Goal: Transaction & Acquisition: Obtain resource

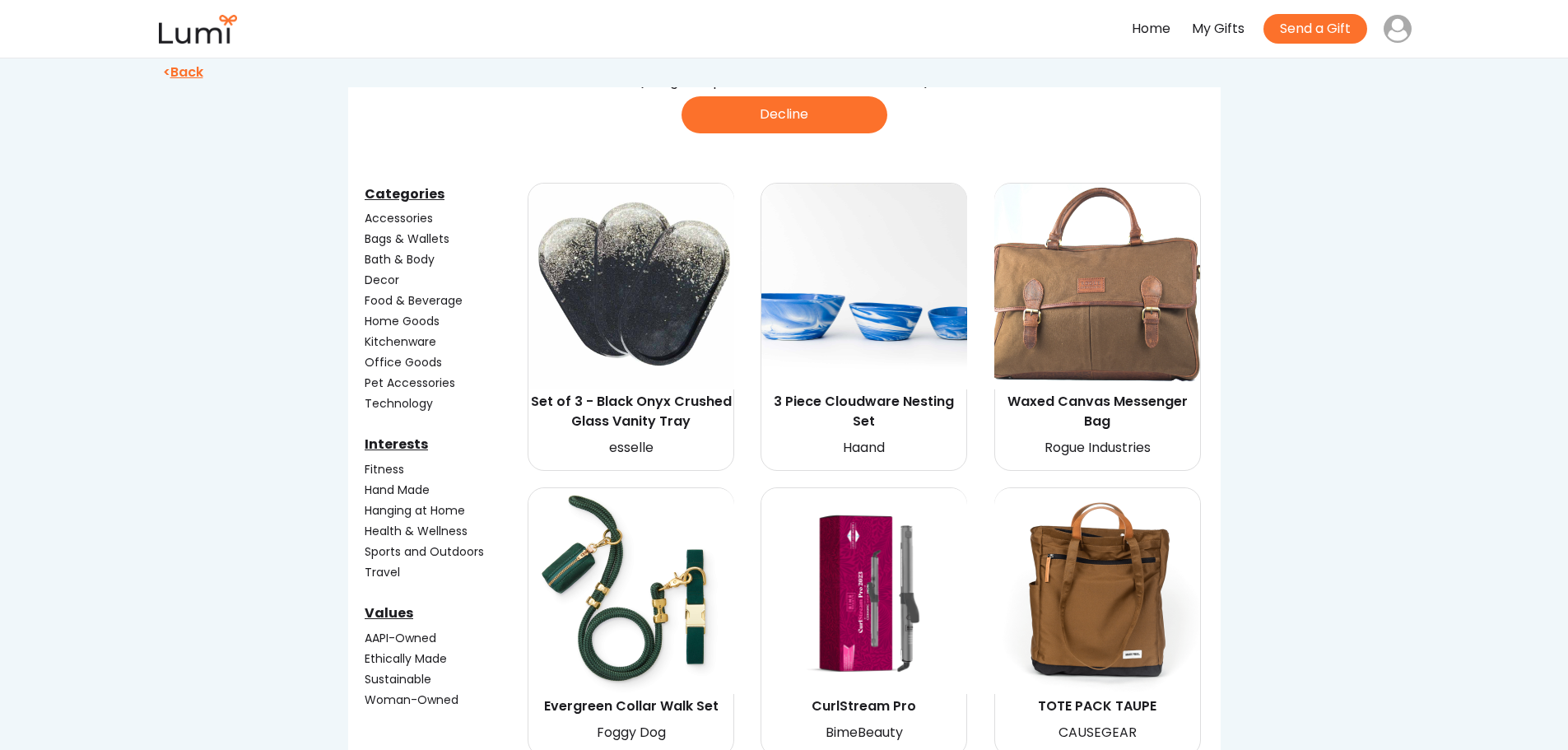
scroll to position [82, 0]
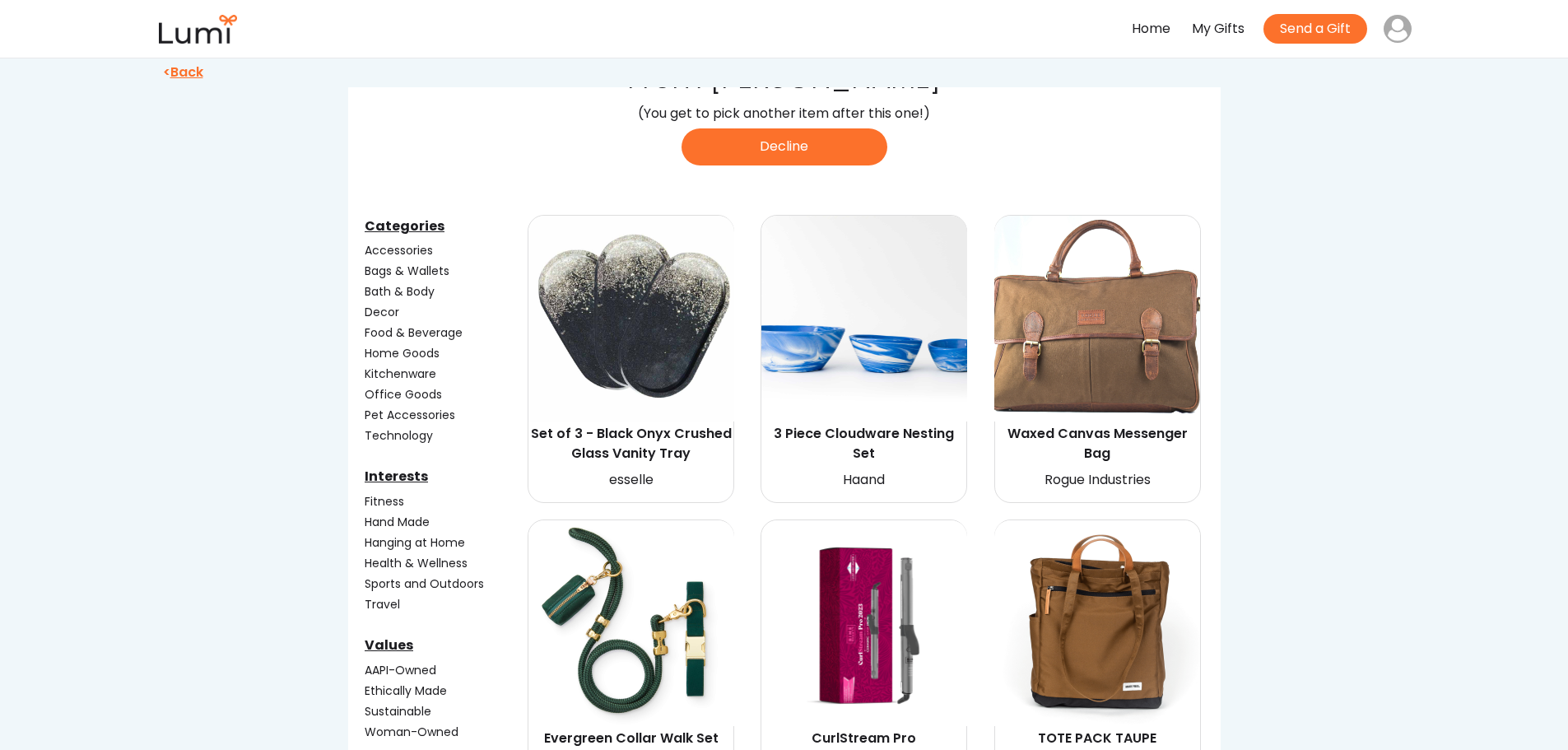
click at [396, 328] on div "Food & Beverage" at bounding box center [444, 333] width 160 height 17
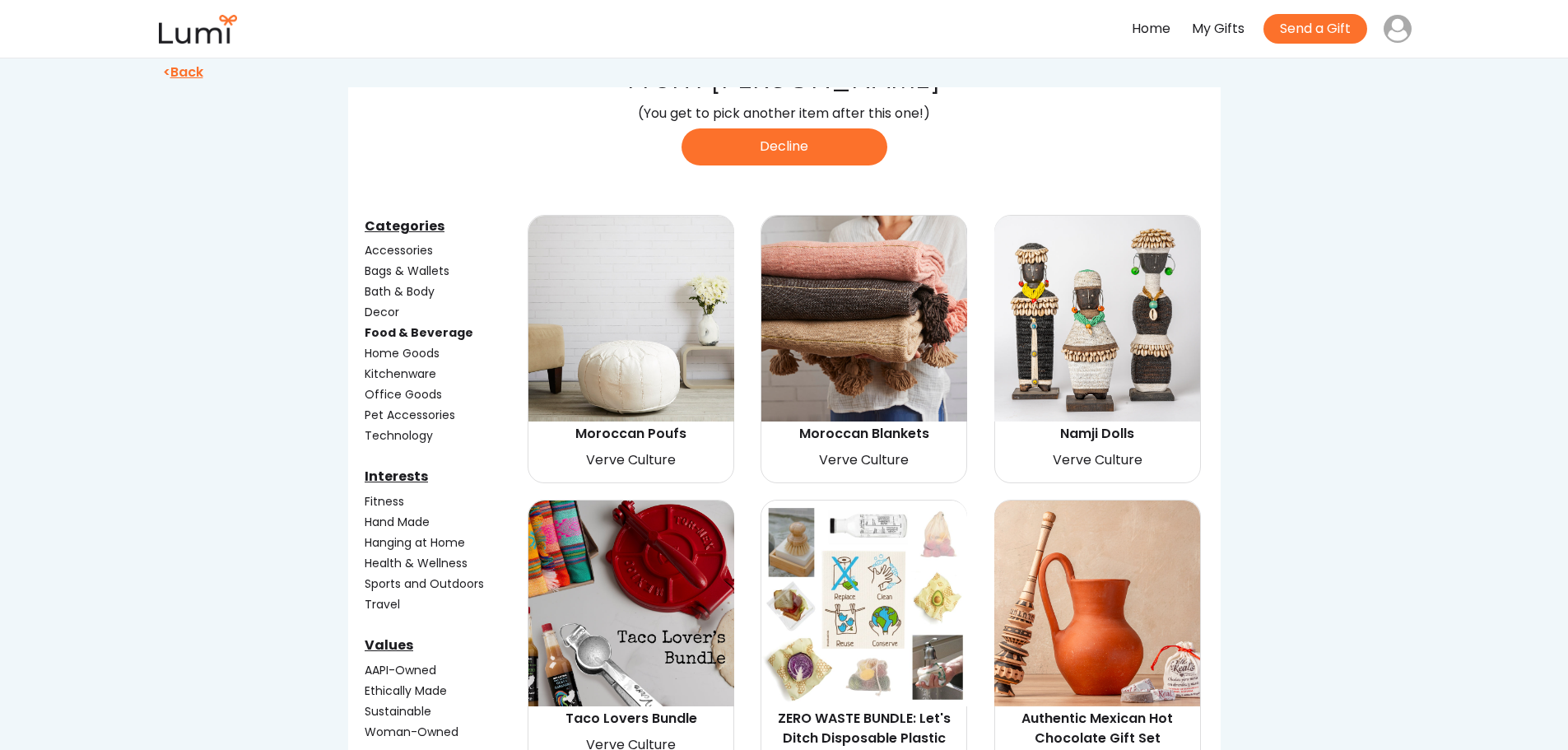
click at [396, 370] on div "Kitchenware" at bounding box center [444, 374] width 160 height 17
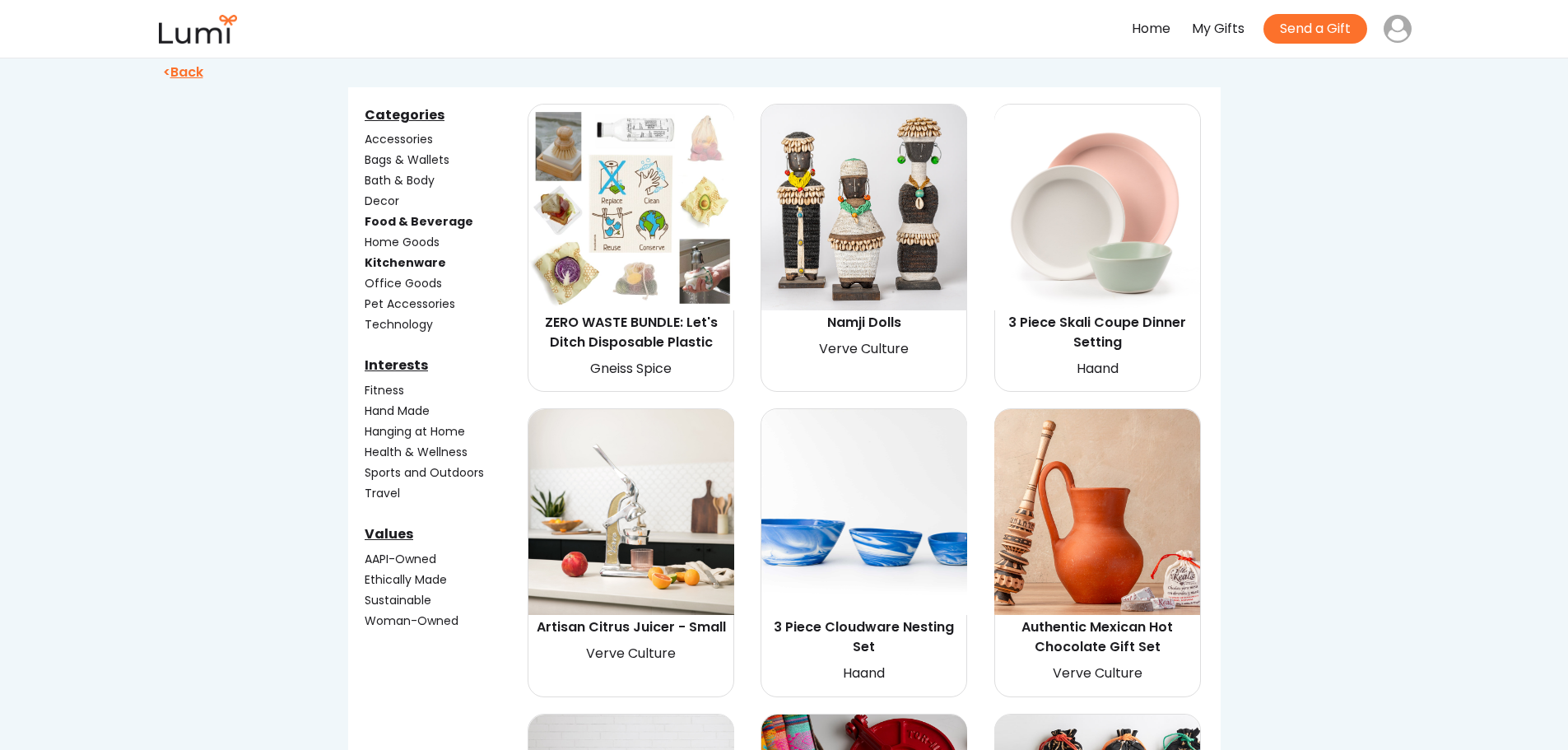
scroll to position [165, 0]
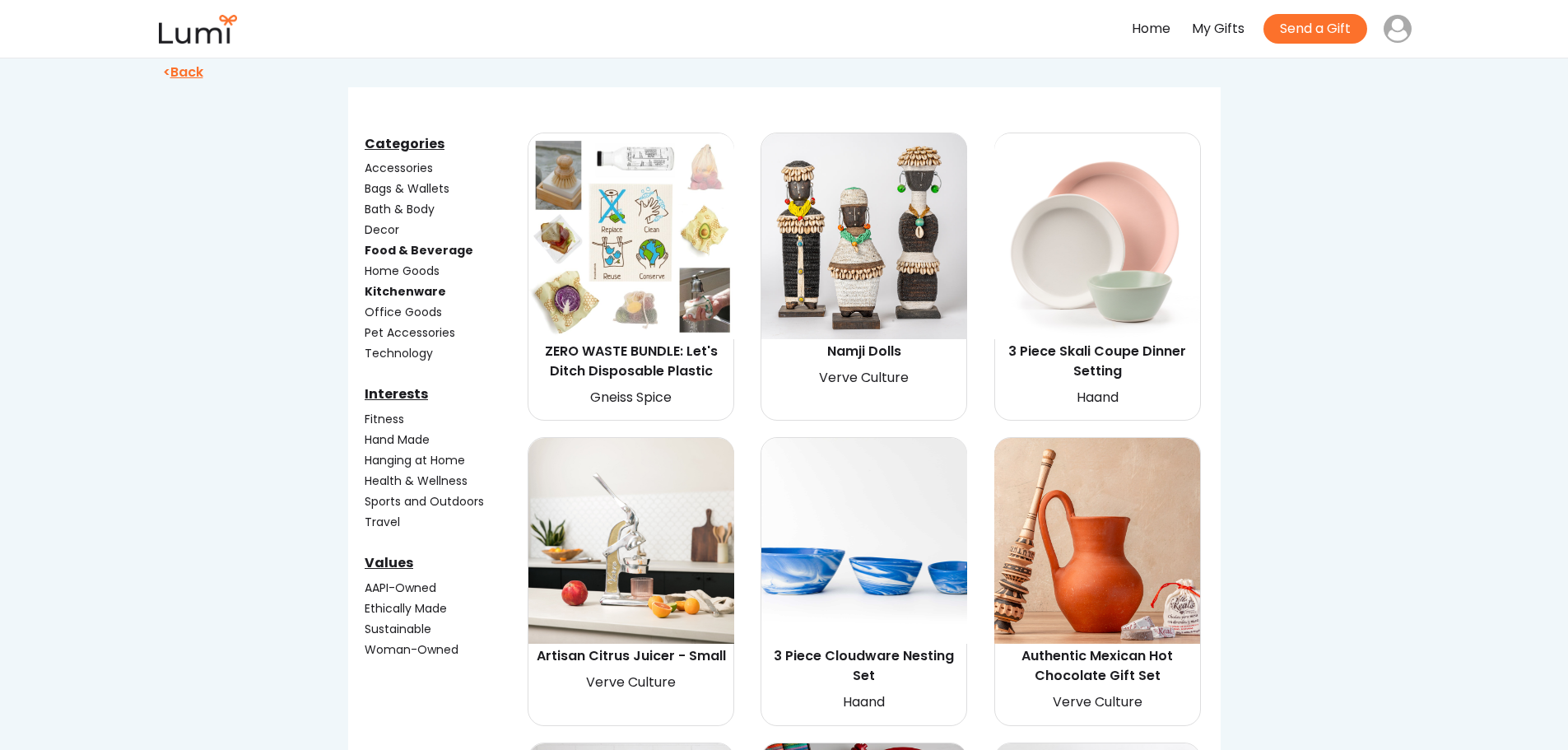
click at [440, 502] on div "Sports and Outdoors" at bounding box center [444, 501] width 160 height 17
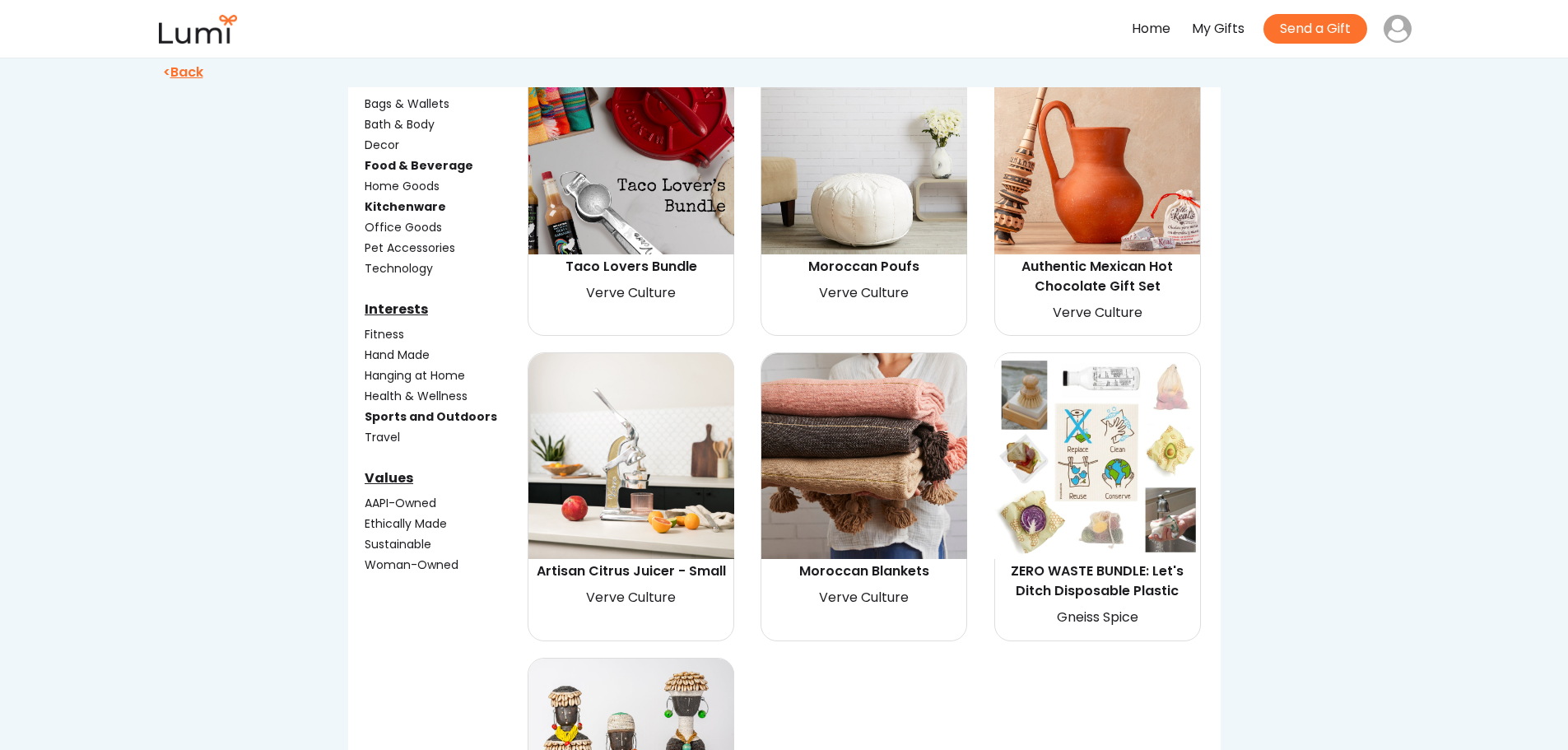
scroll to position [247, 0]
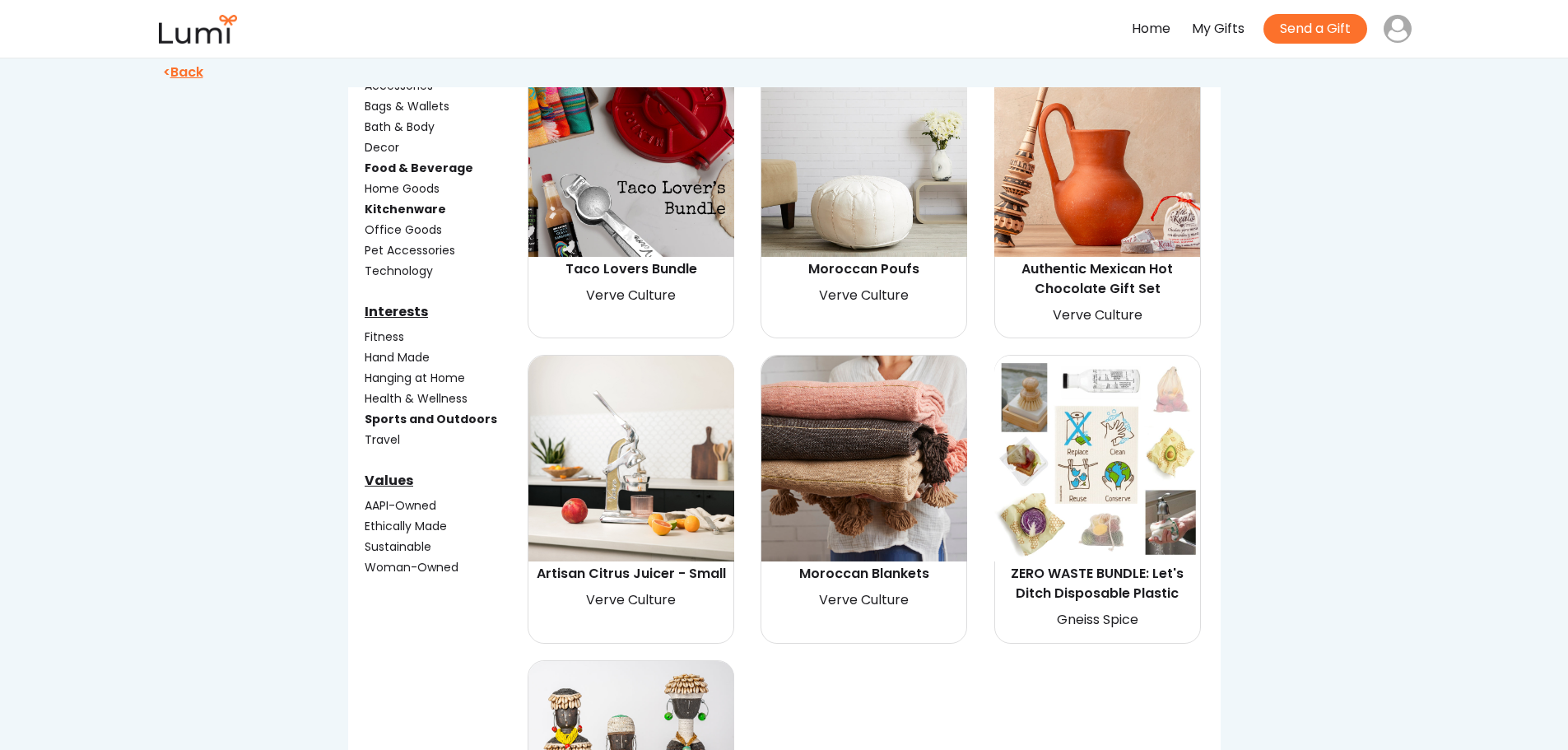
click at [428, 397] on div "Health & Wellness" at bounding box center [444, 398] width 160 height 17
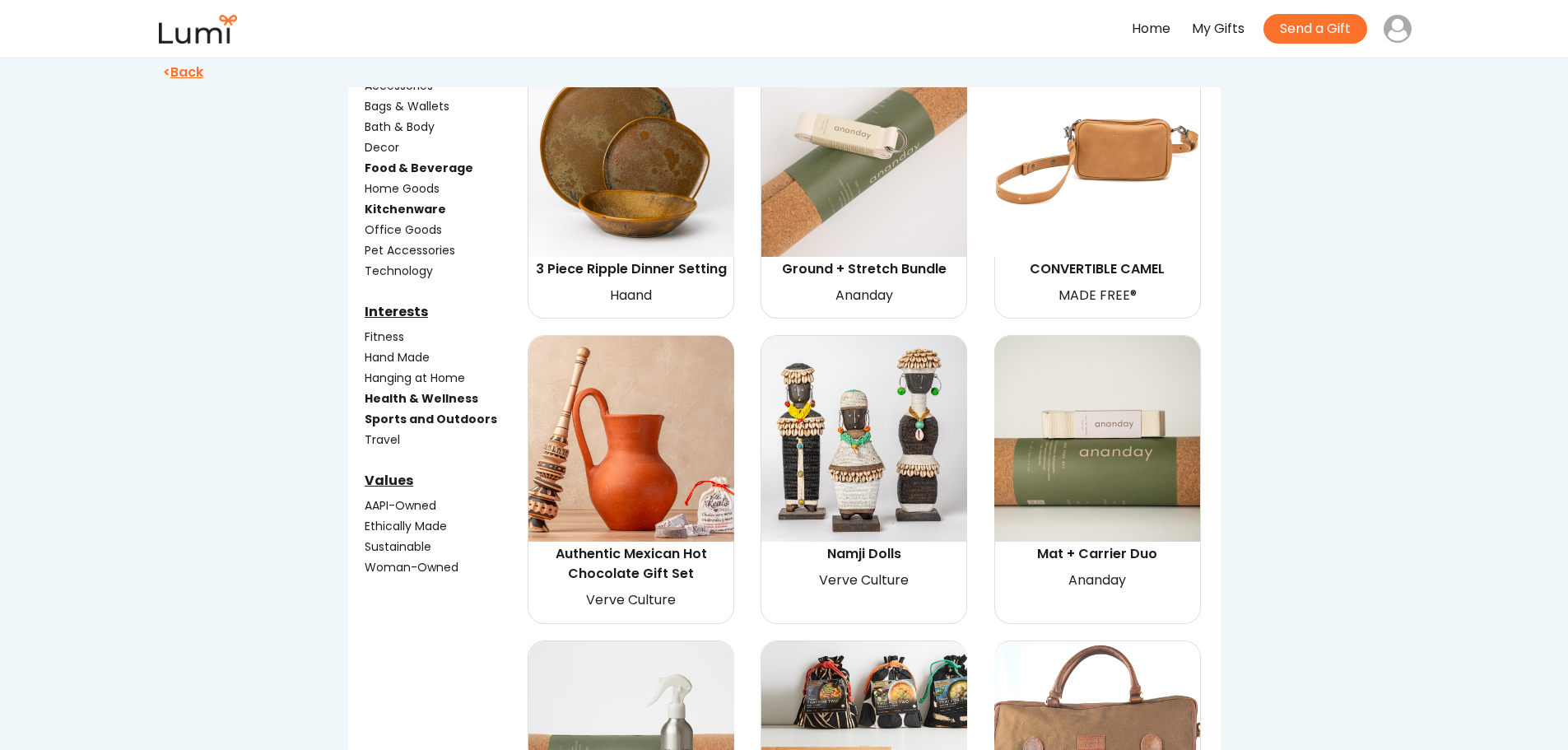
click at [382, 433] on div "Travel" at bounding box center [444, 440] width 160 height 17
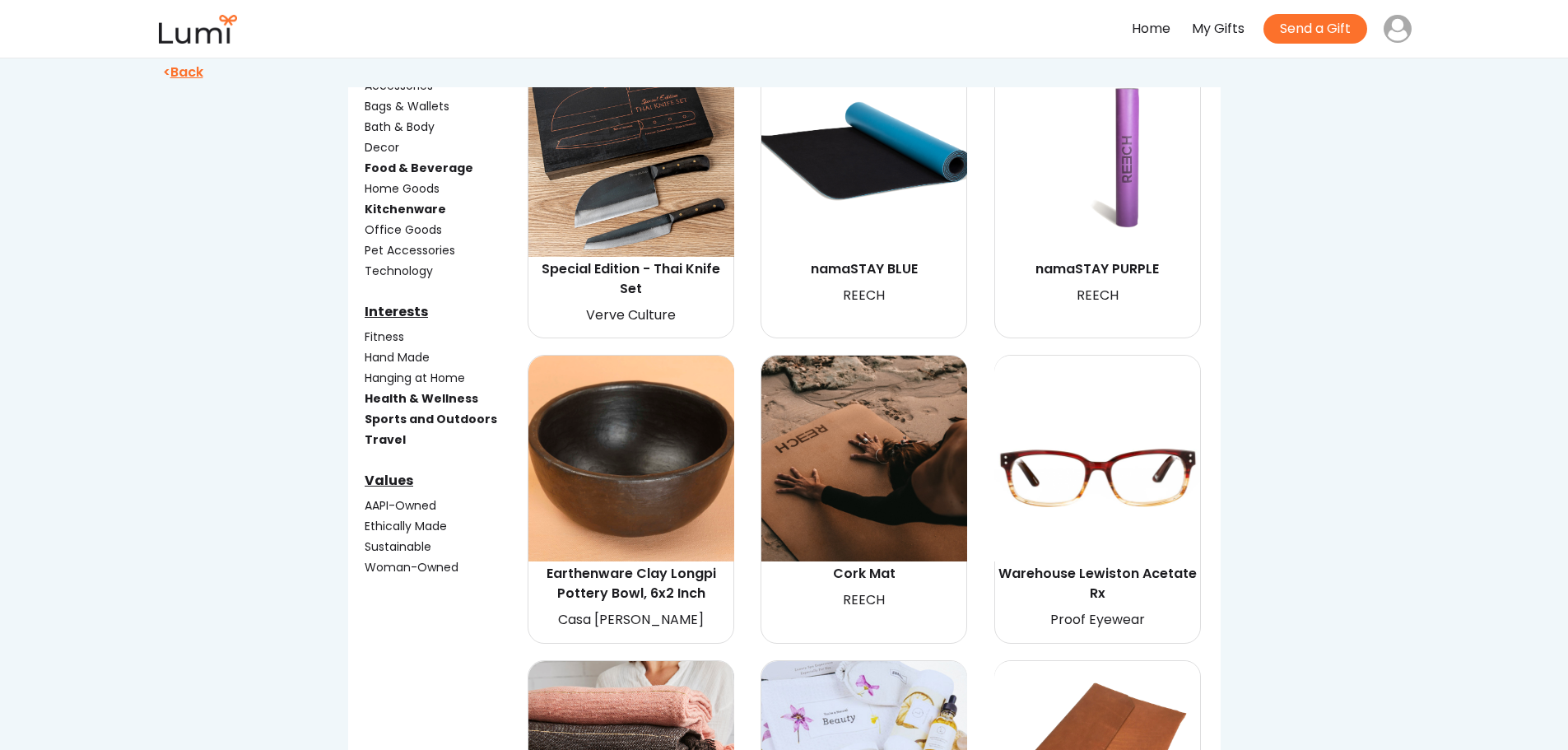
click at [386, 356] on div "Hand Made" at bounding box center [444, 357] width 160 height 17
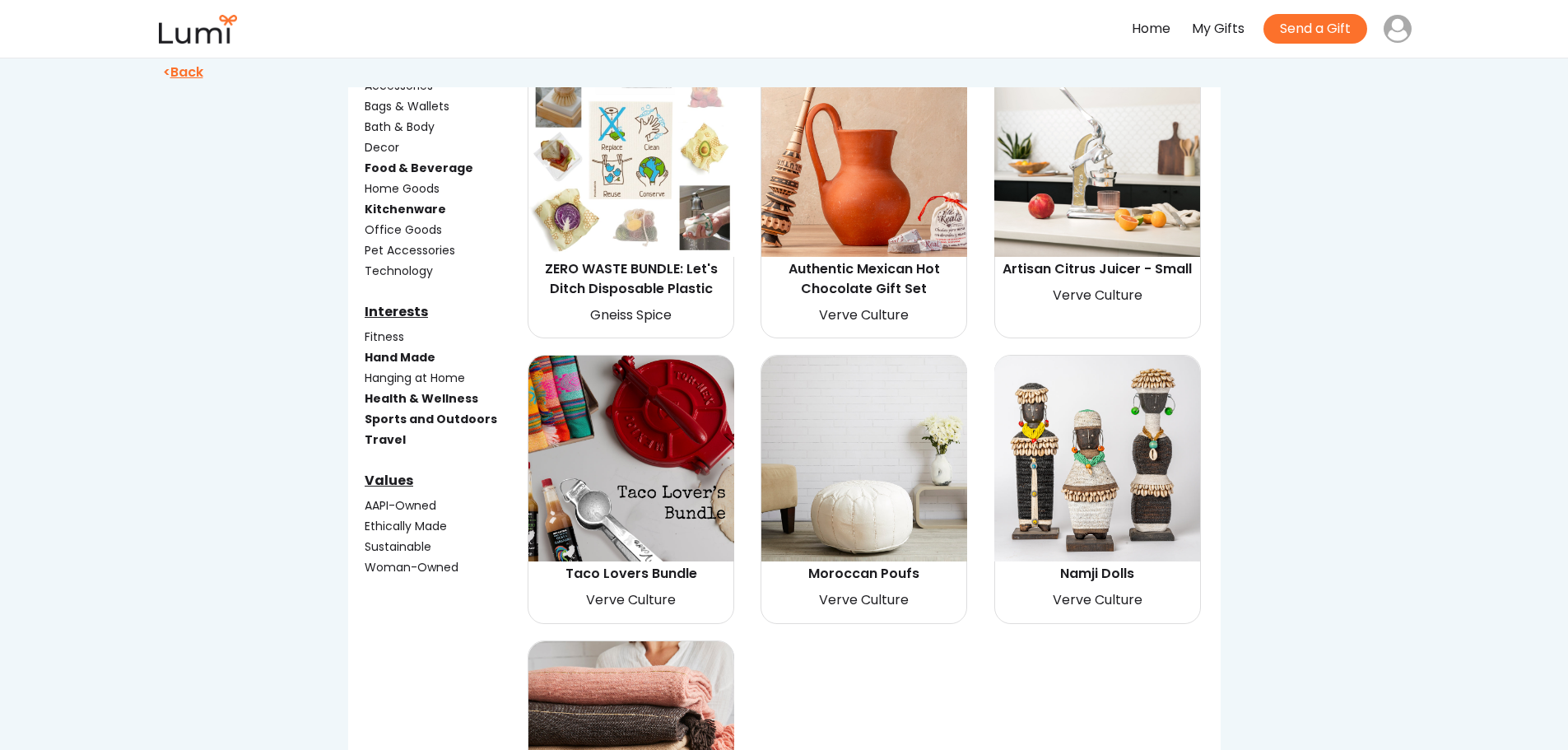
click at [383, 336] on div "Fitness" at bounding box center [444, 337] width 160 height 17
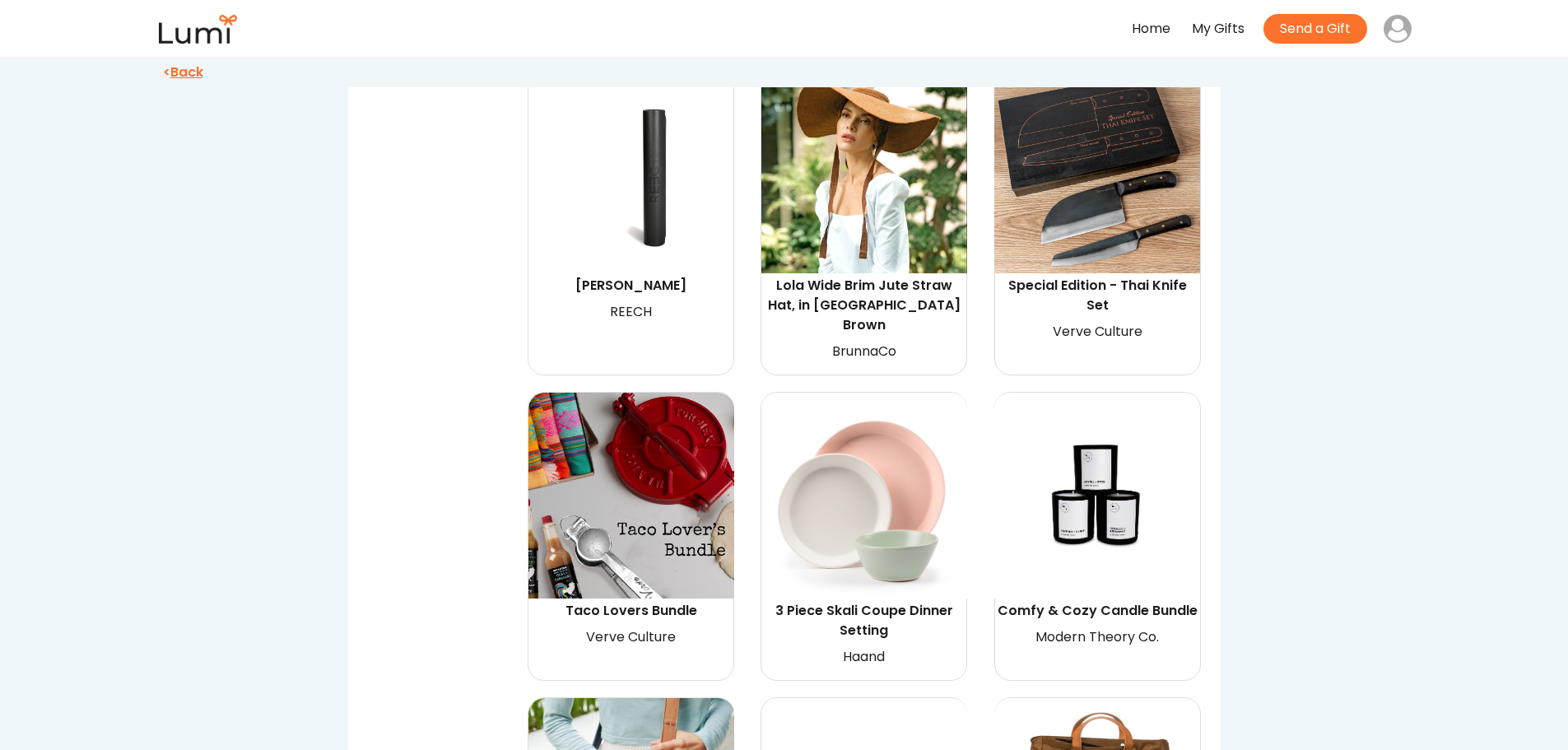
scroll to position [2634, 0]
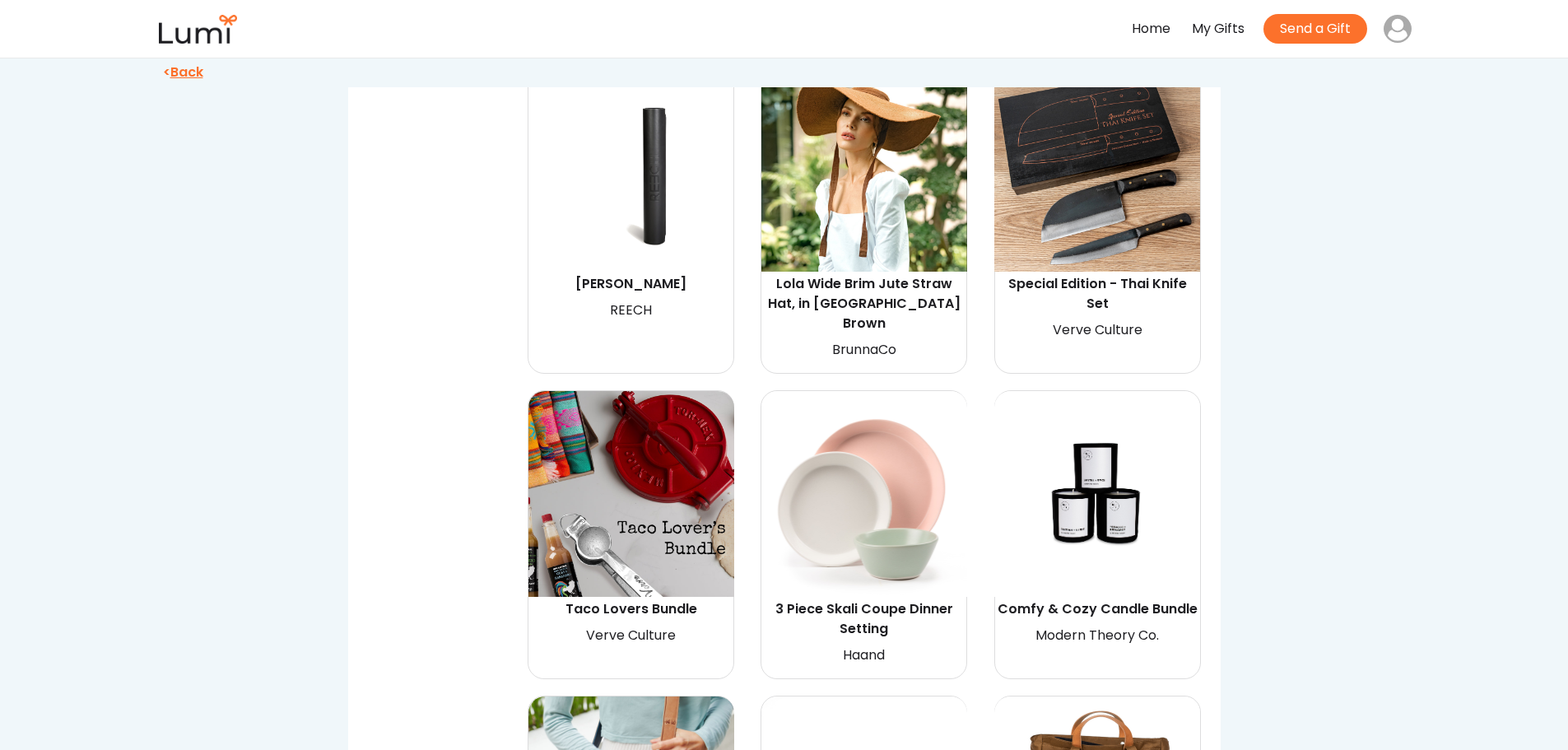
click at [1096, 270] on img at bounding box center [1098, 168] width 206 height 206
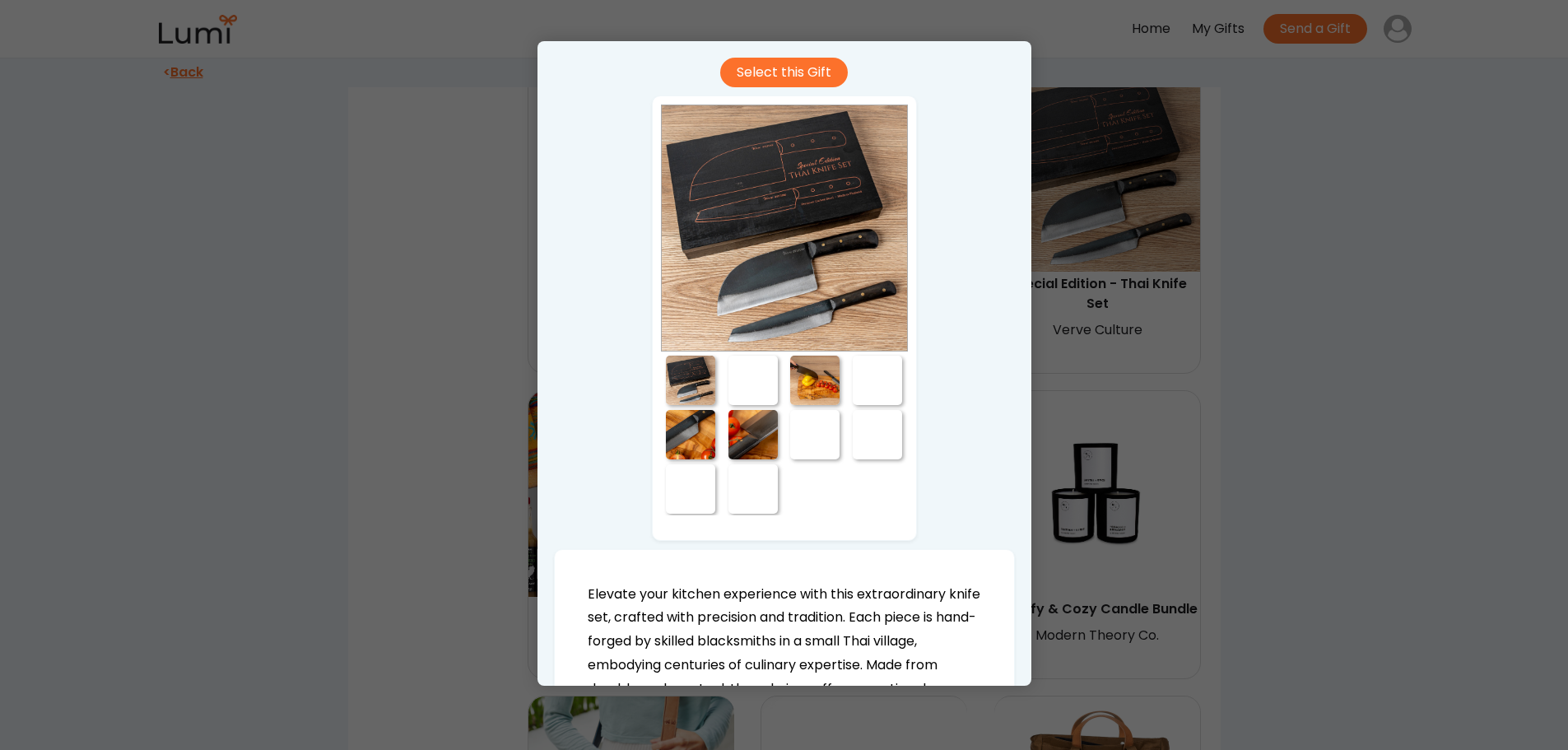
scroll to position [82, 0]
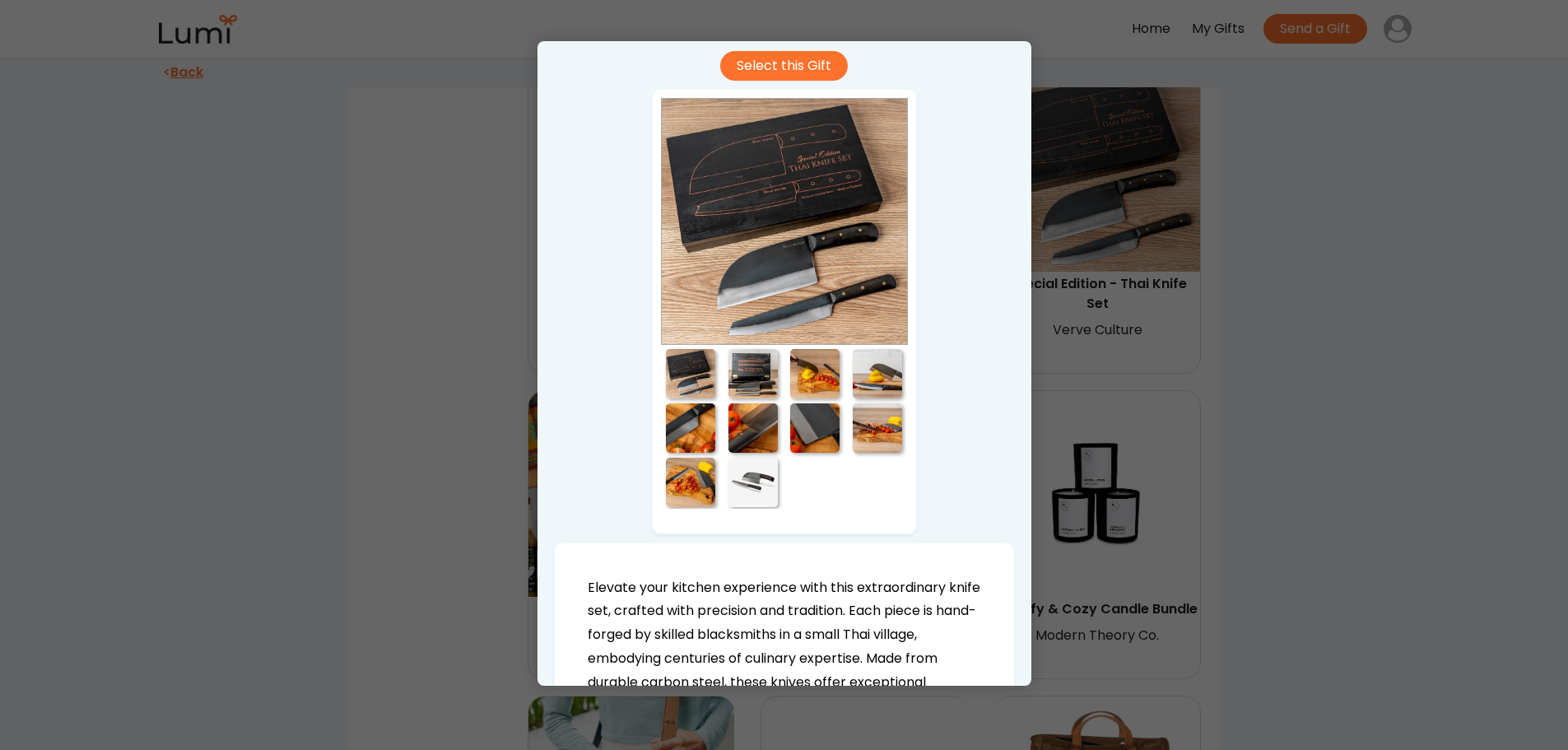
click at [740, 386] on div at bounding box center [753, 373] width 50 height 50
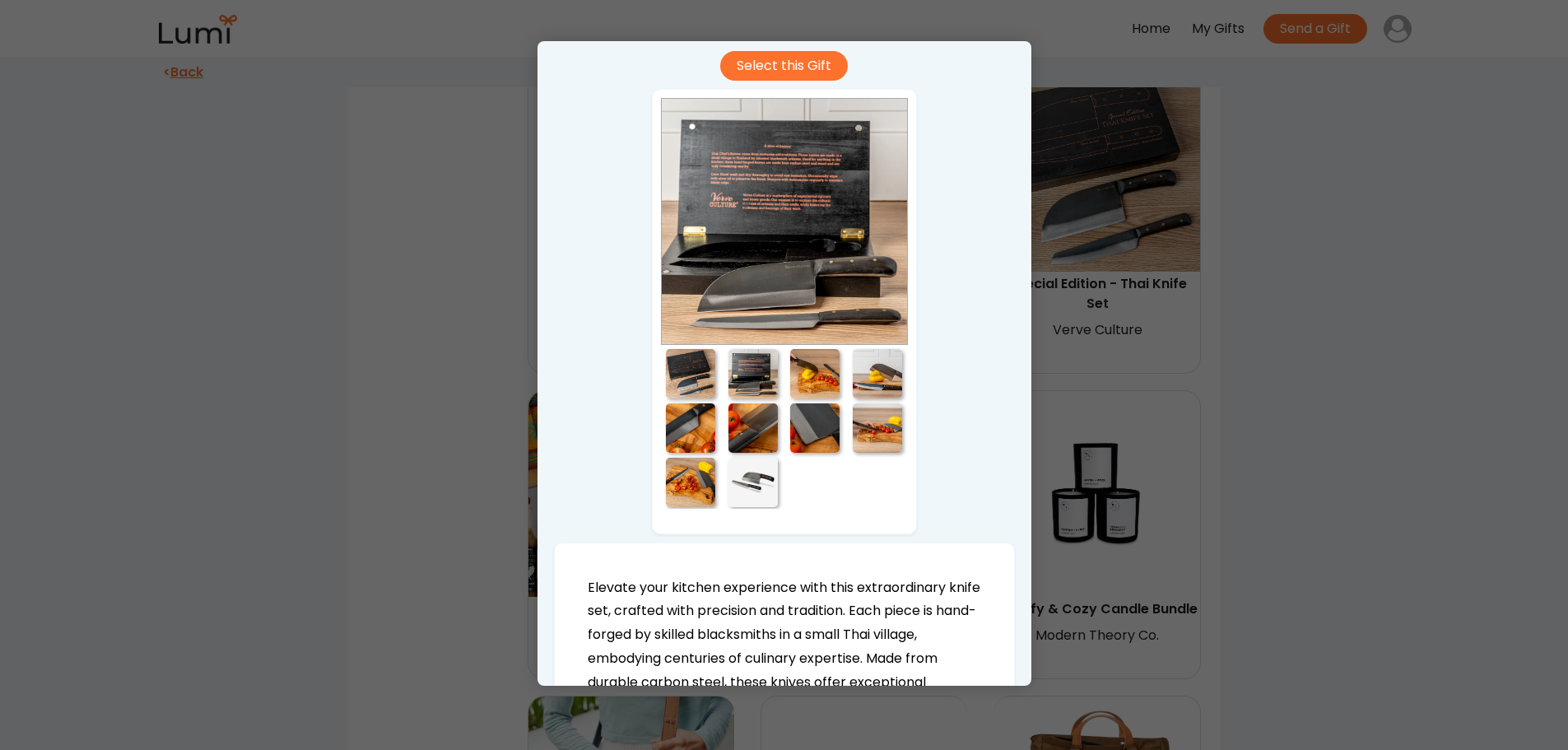
click at [802, 381] on div at bounding box center [814, 373] width 50 height 50
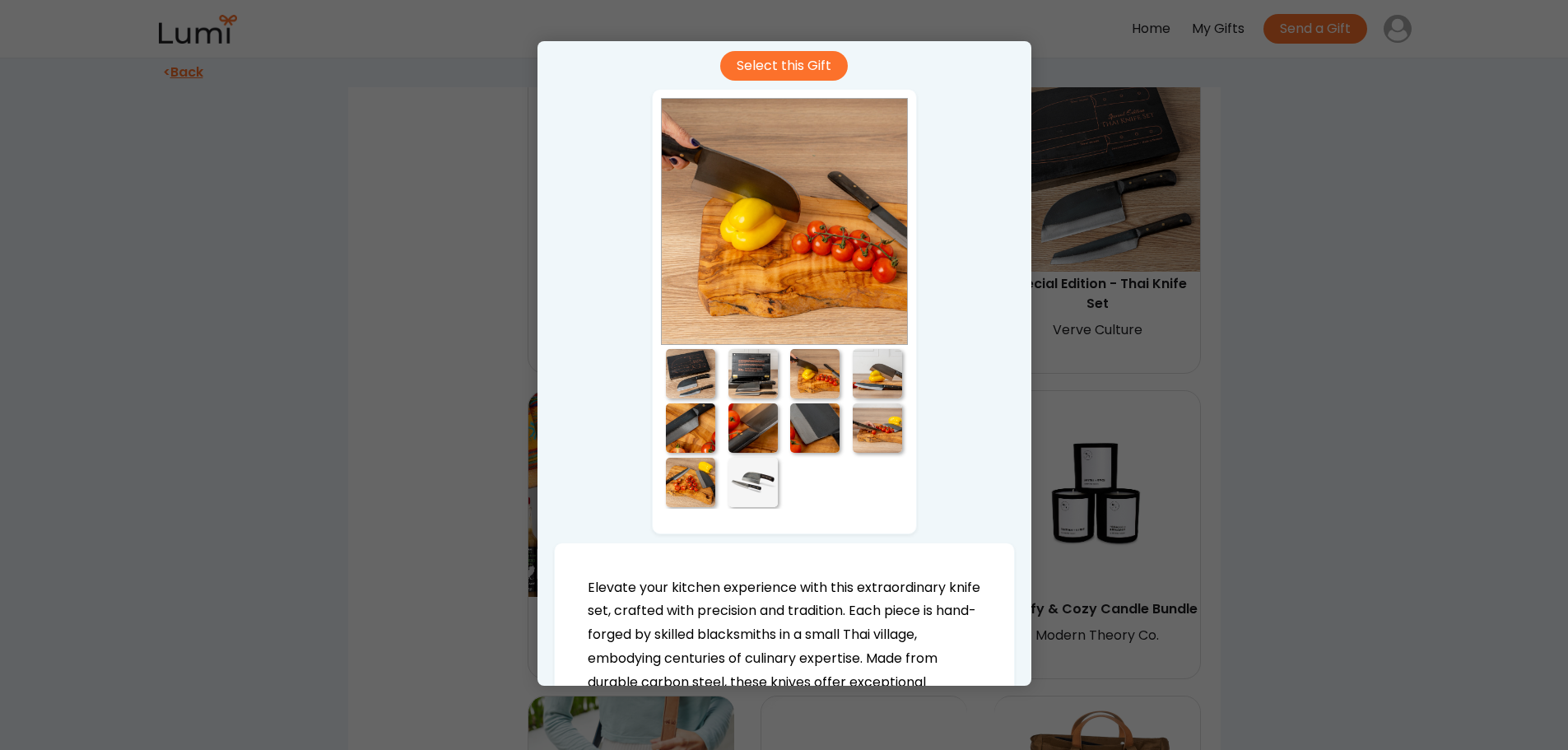
click at [867, 377] on div at bounding box center [877, 373] width 50 height 50
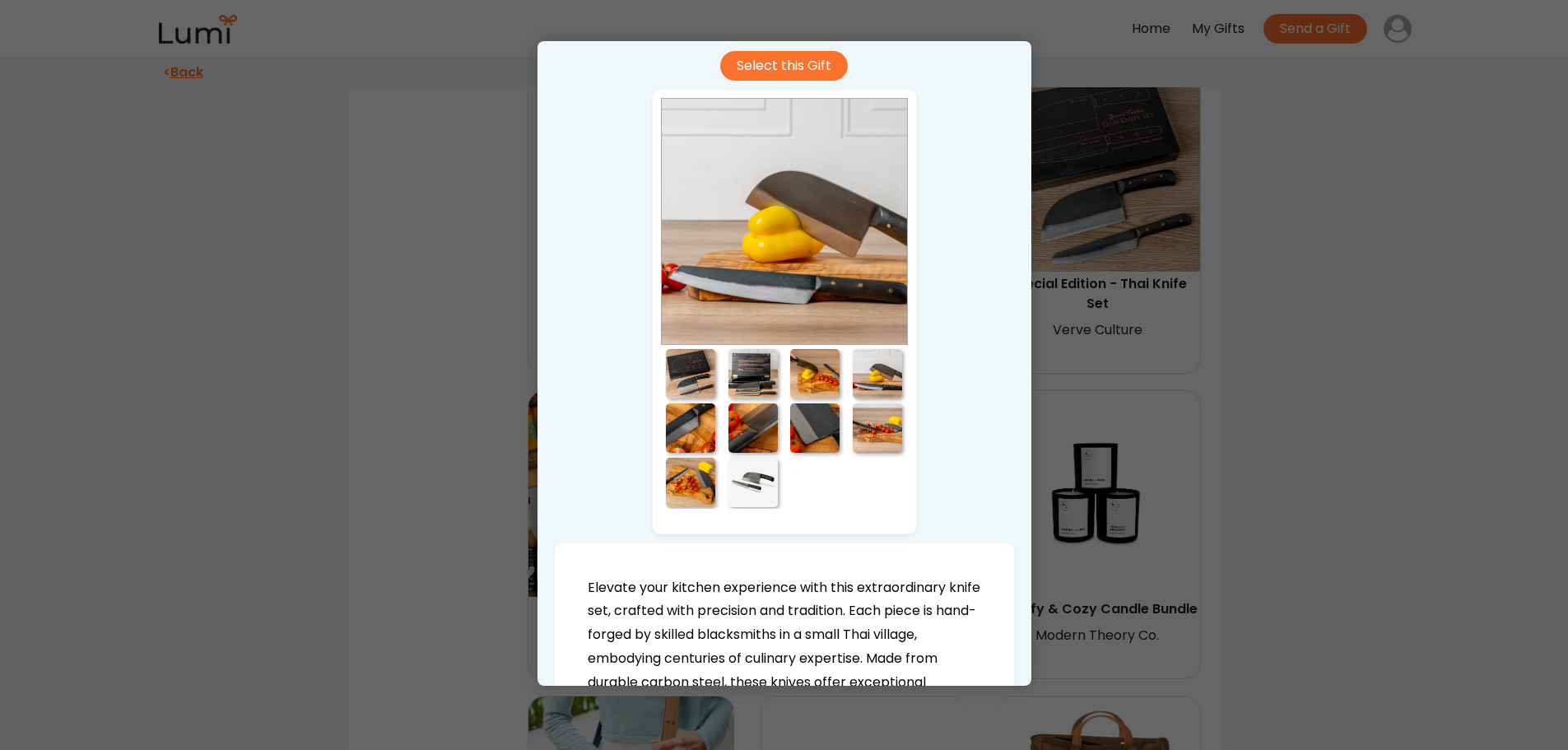
click at [680, 425] on div at bounding box center [690, 427] width 50 height 50
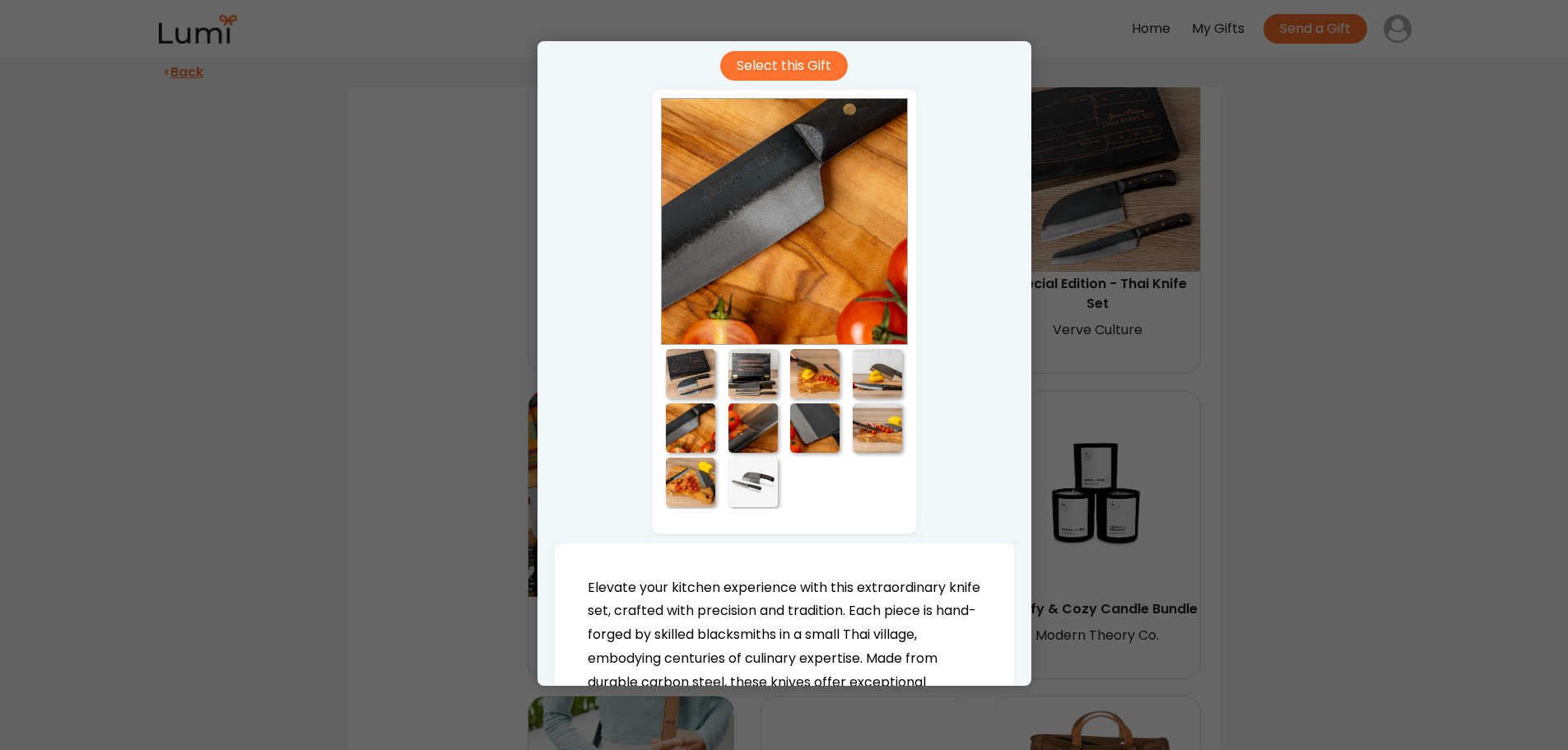
click at [766, 427] on div at bounding box center [753, 427] width 50 height 50
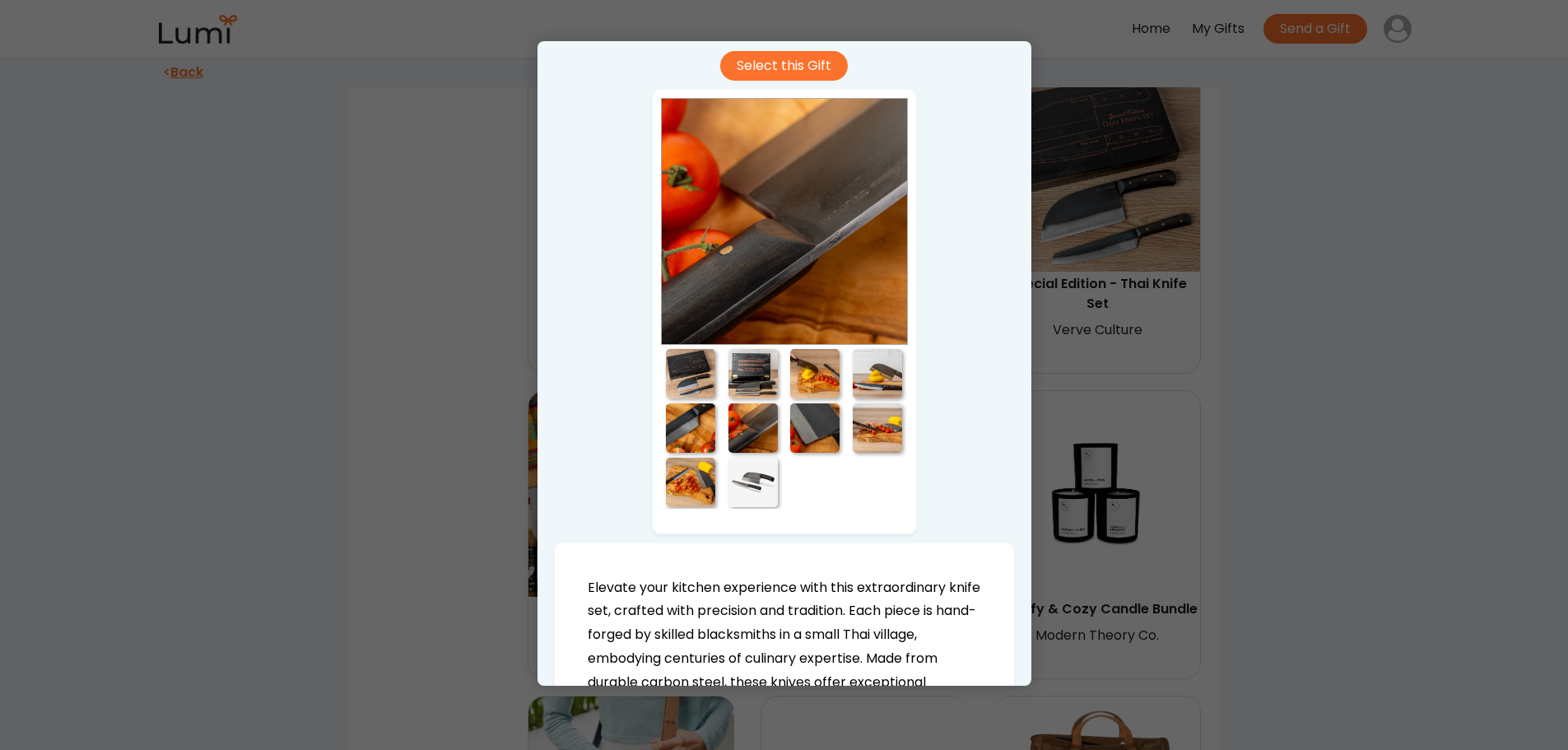
click at [804, 424] on div at bounding box center [814, 427] width 50 height 50
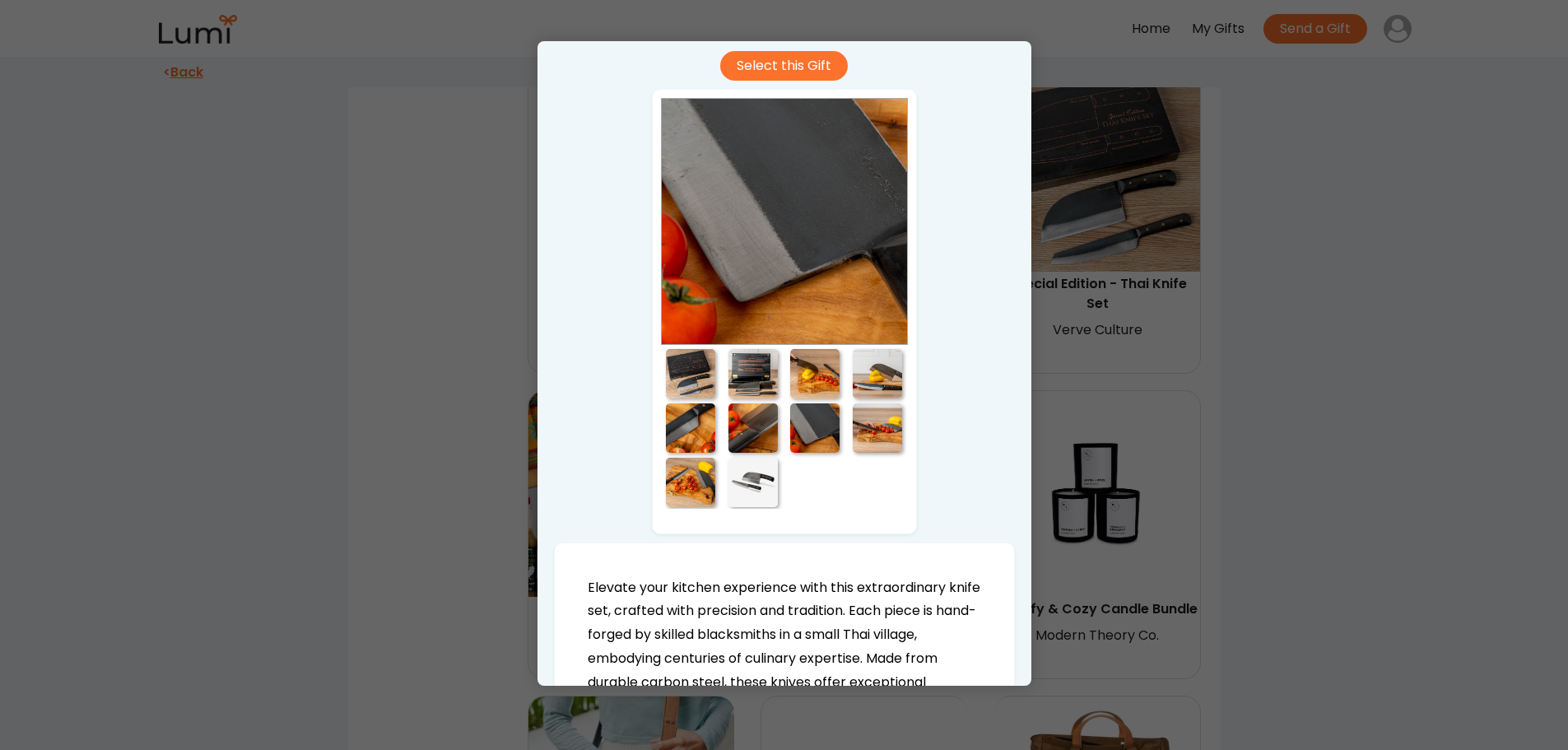
click at [869, 428] on div at bounding box center [877, 427] width 50 height 50
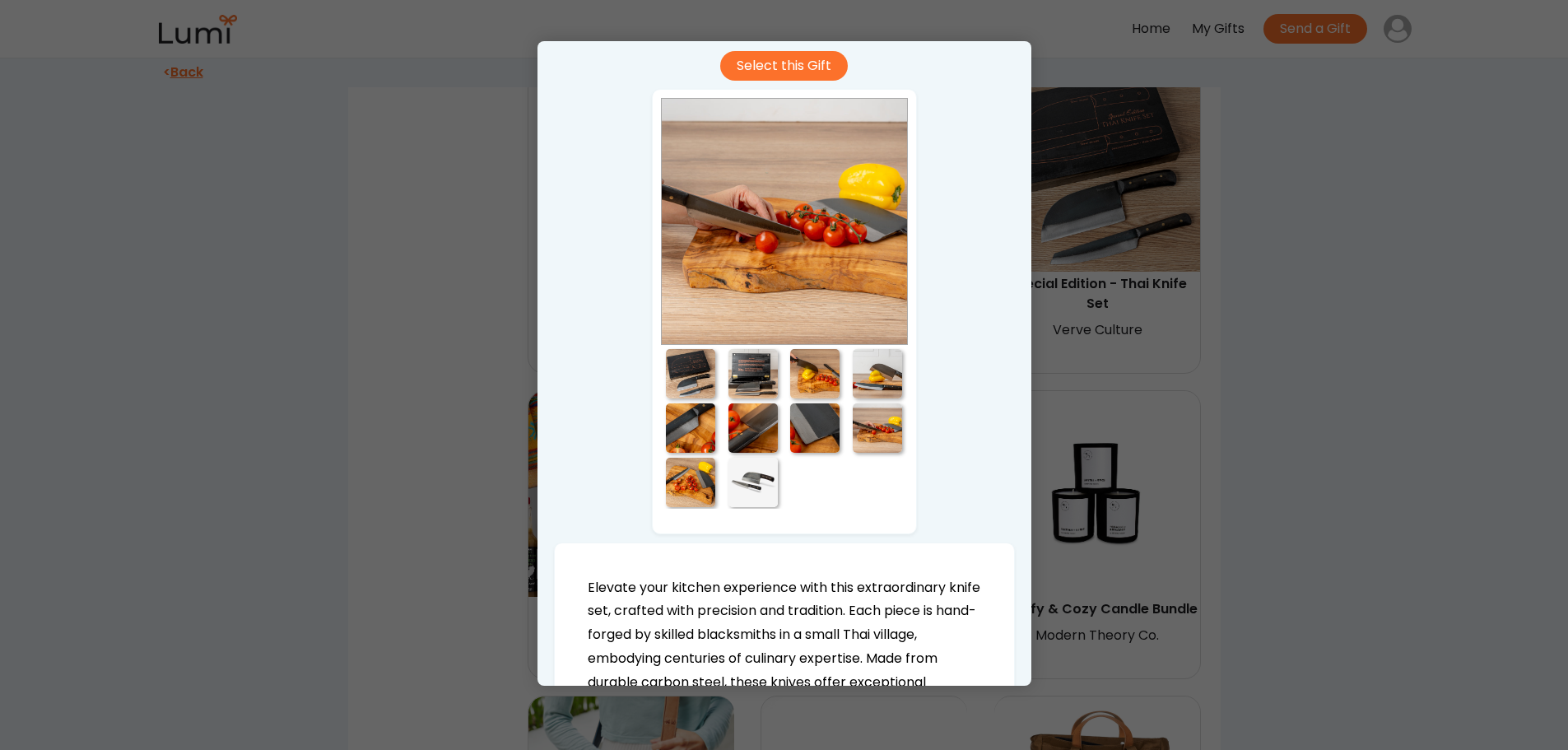
drag, startPoint x: 667, startPoint y: 479, endPoint x: 712, endPoint y: 480, distance: 45.0
click at [675, 479] on div at bounding box center [690, 483] width 50 height 50
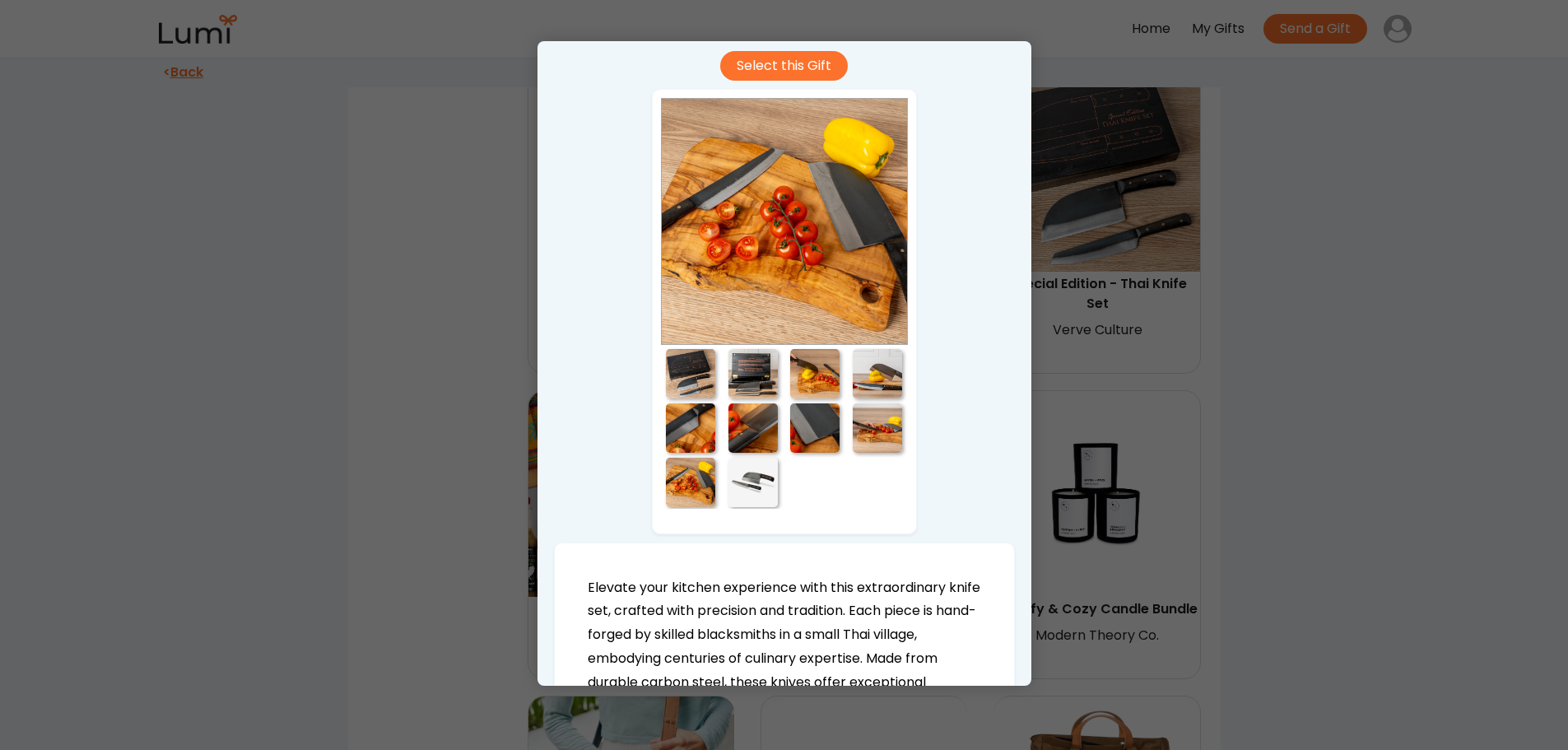
click at [741, 481] on div at bounding box center [753, 483] width 50 height 50
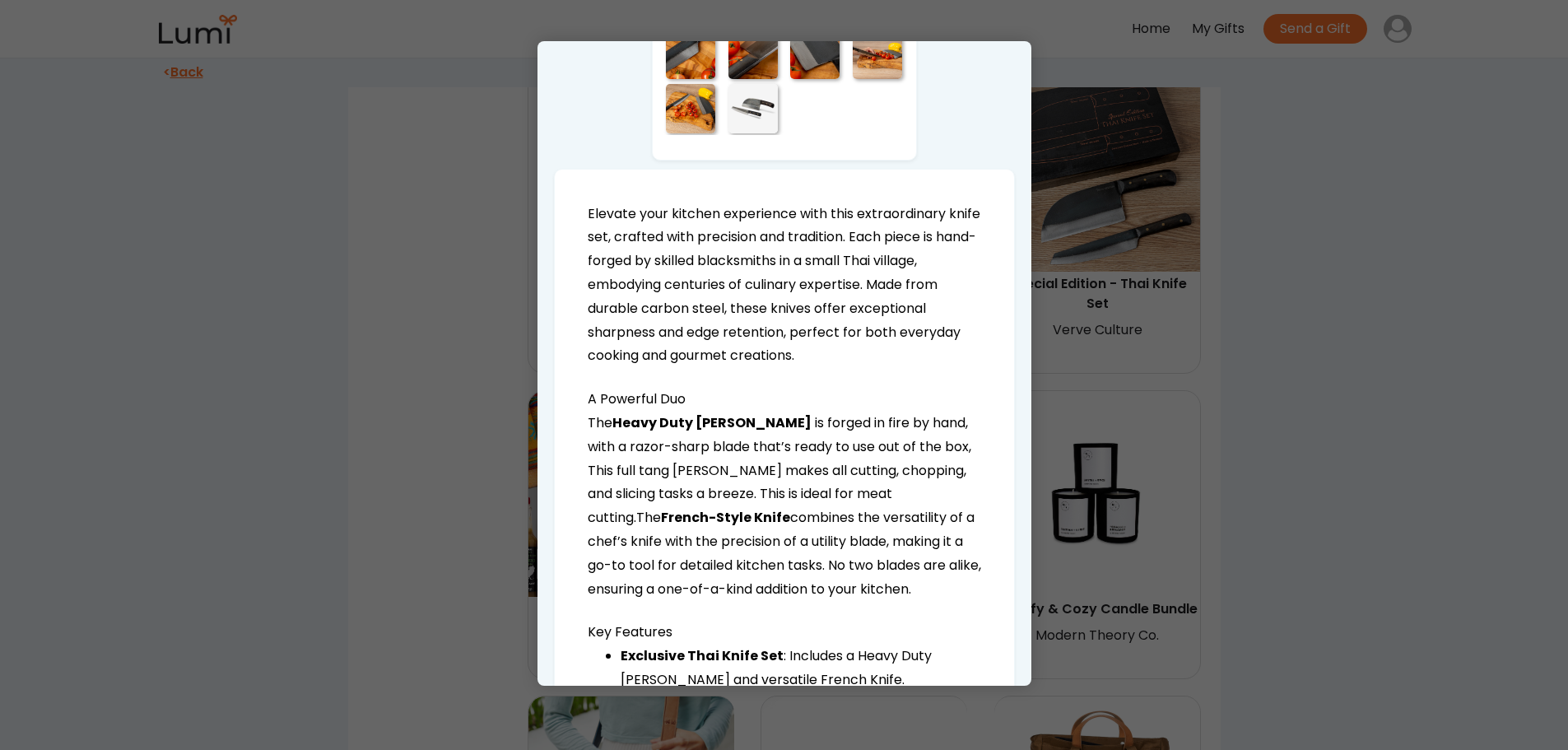
scroll to position [494, 0]
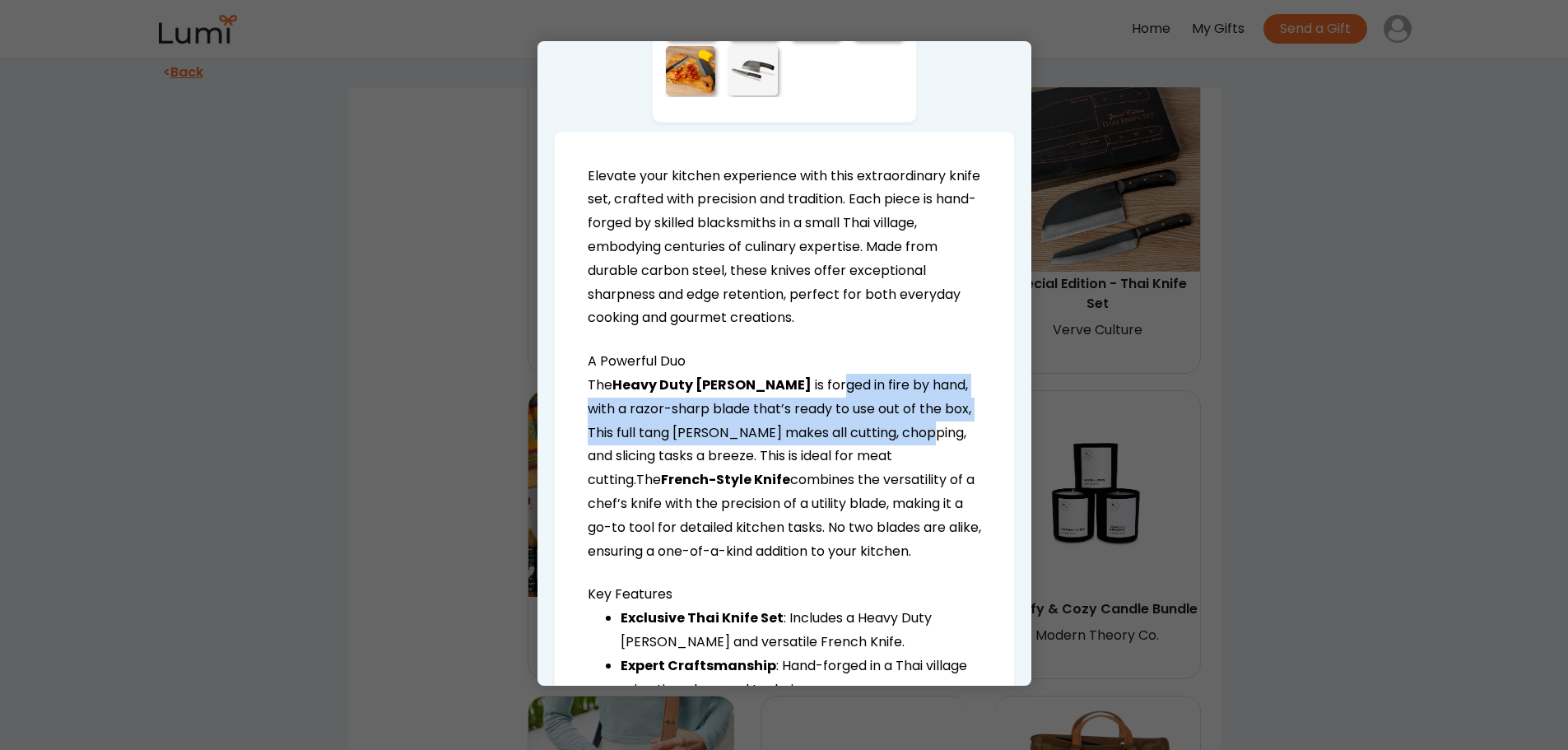
drag, startPoint x: 795, startPoint y: 385, endPoint x: 885, endPoint y: 435, distance: 103.0
click at [885, 435] on span "is forged in fire by hand, with a razor-sharp blade that’s ready to use out of …" at bounding box center [780, 431] width 383 height 113
click at [774, 425] on span "is forged in fire by hand, with a razor-sharp blade that’s ready to use out of …" at bounding box center [780, 431] width 383 height 113
click at [637, 409] on span "is forged in fire by hand, with a razor-sharp blade that’s ready to use out of …" at bounding box center [780, 431] width 383 height 113
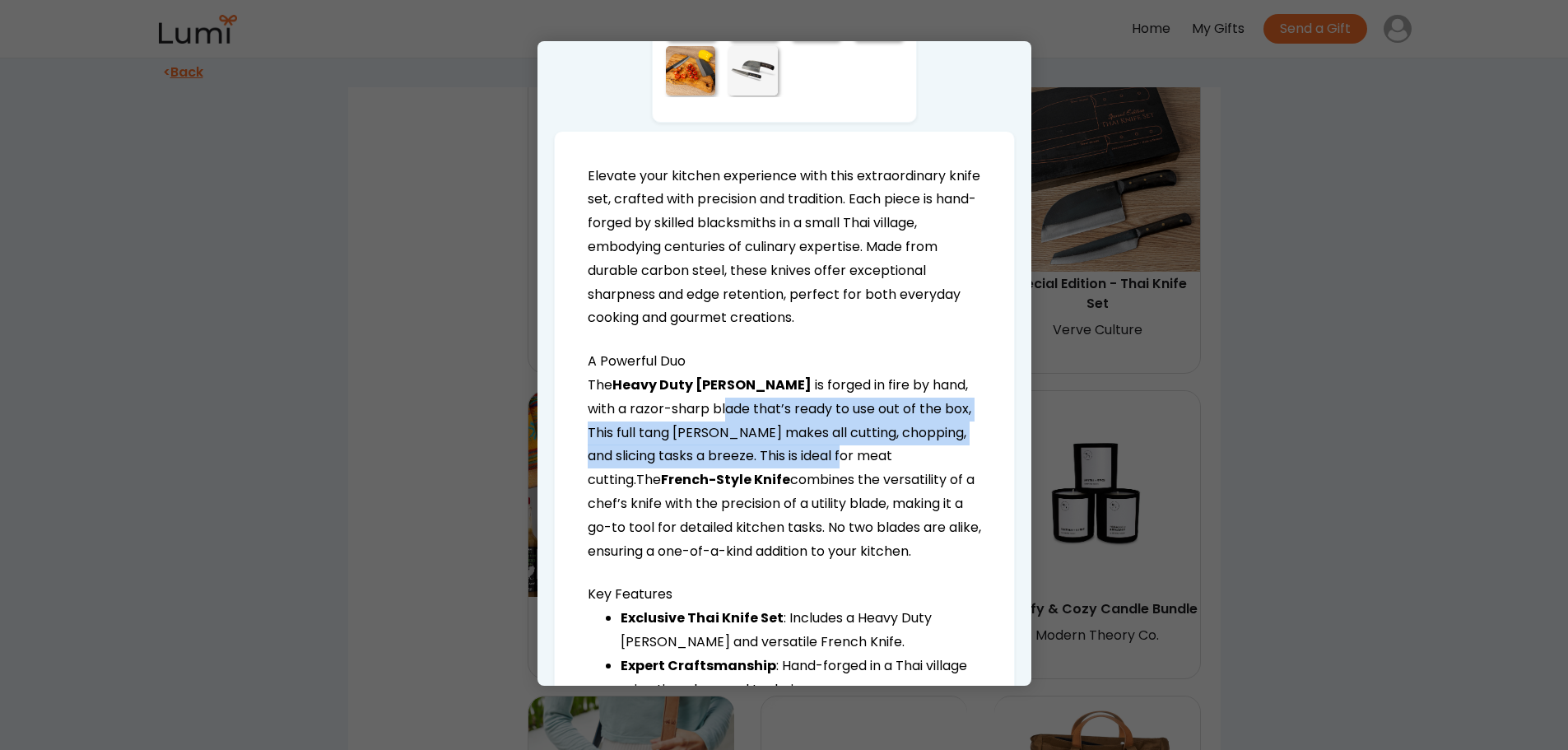
drag, startPoint x: 684, startPoint y: 403, endPoint x: 826, endPoint y: 447, distance: 148.7
click at [823, 447] on span "is forged in fire by hand, with a razor-sharp blade that’s ready to use out of …" at bounding box center [780, 431] width 383 height 113
click at [831, 444] on p "The Heavy Duty [PERSON_NAME] is forged in fire by hand, with a razor-sharp blad…" at bounding box center [784, 469] width 394 height 189
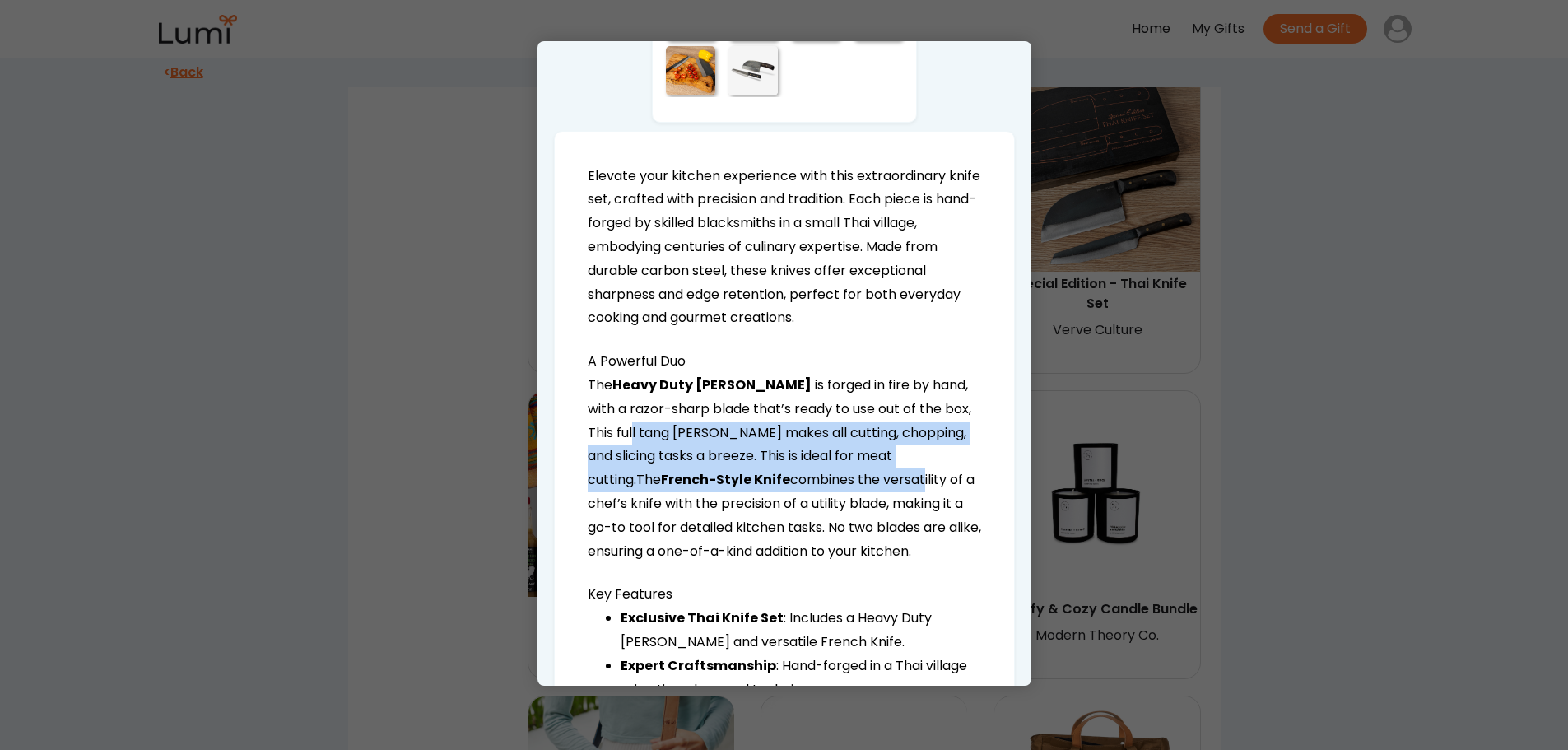
drag, startPoint x: 603, startPoint y: 430, endPoint x: 799, endPoint y: 487, distance: 204.1
click at [793, 485] on p "The Heavy Duty [PERSON_NAME] is forged in fire by hand, with a razor-sharp blad…" at bounding box center [784, 469] width 394 height 189
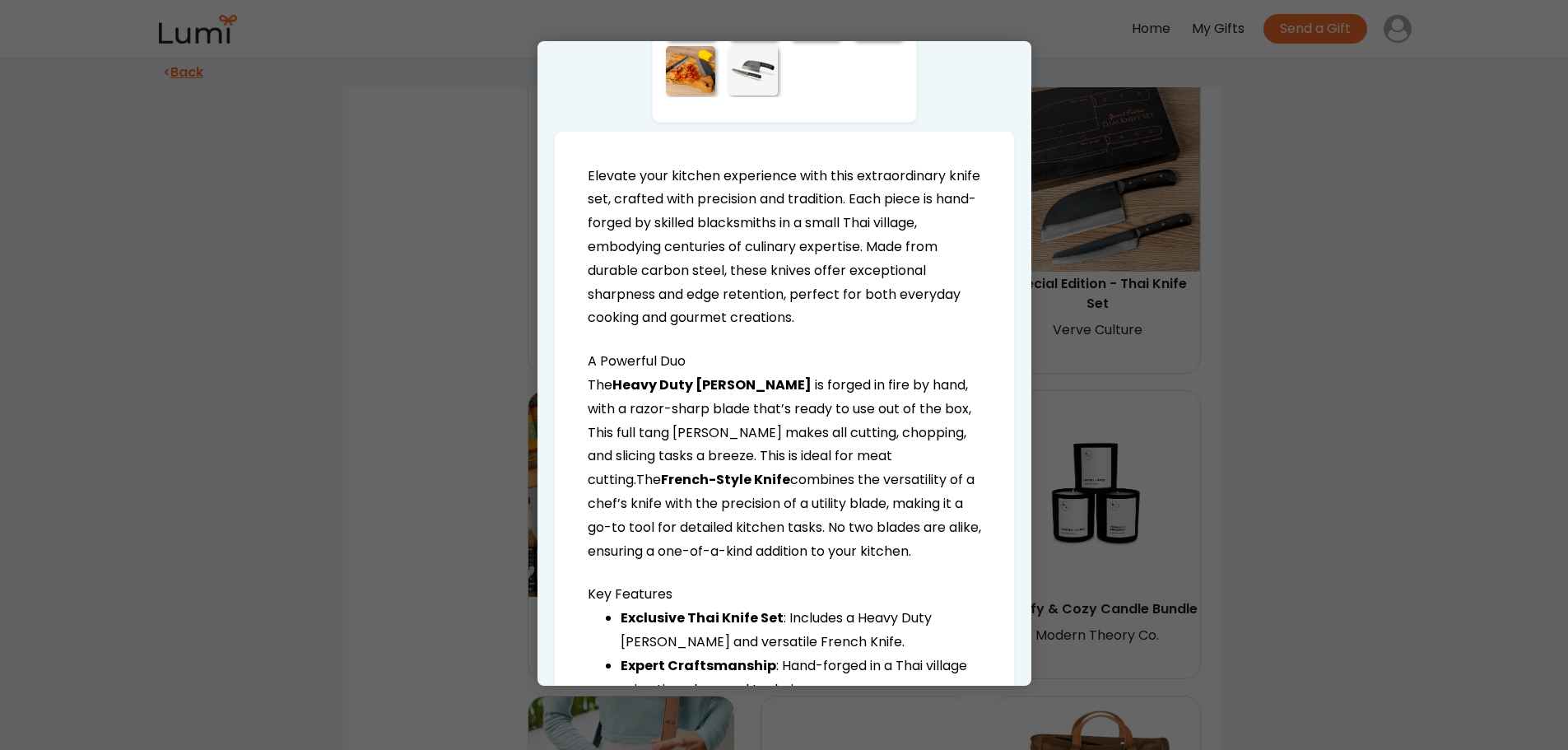
click at [799, 487] on p "The Heavy Duty [PERSON_NAME] is forged in fire by hand, with a razor-sharp blad…" at bounding box center [784, 469] width 394 height 189
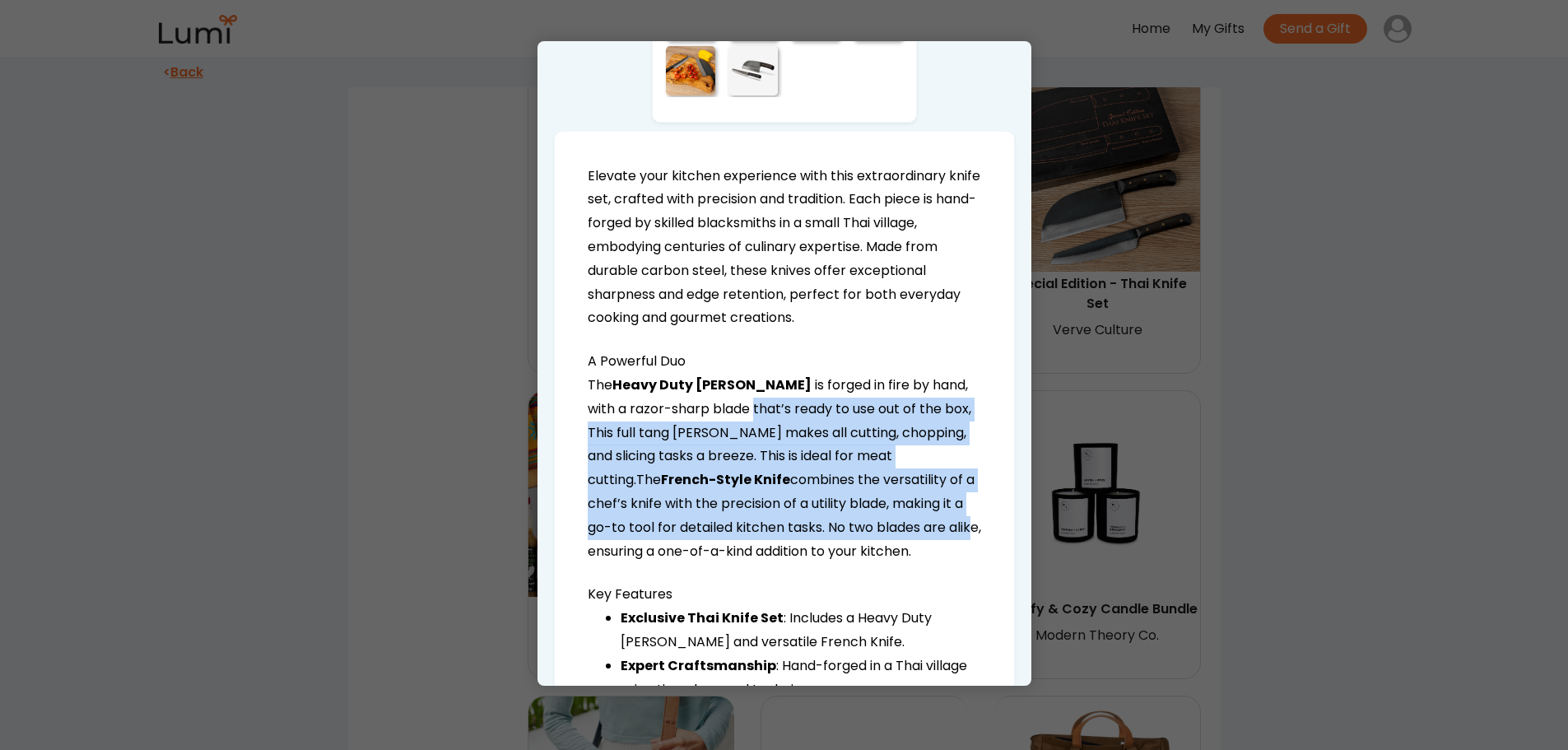
drag, startPoint x: 712, startPoint y: 416, endPoint x: 878, endPoint y: 526, distance: 199.1
click at [878, 526] on p "The Heavy Duty [PERSON_NAME] is forged in fire by hand, with a razor-sharp blad…" at bounding box center [784, 469] width 394 height 189
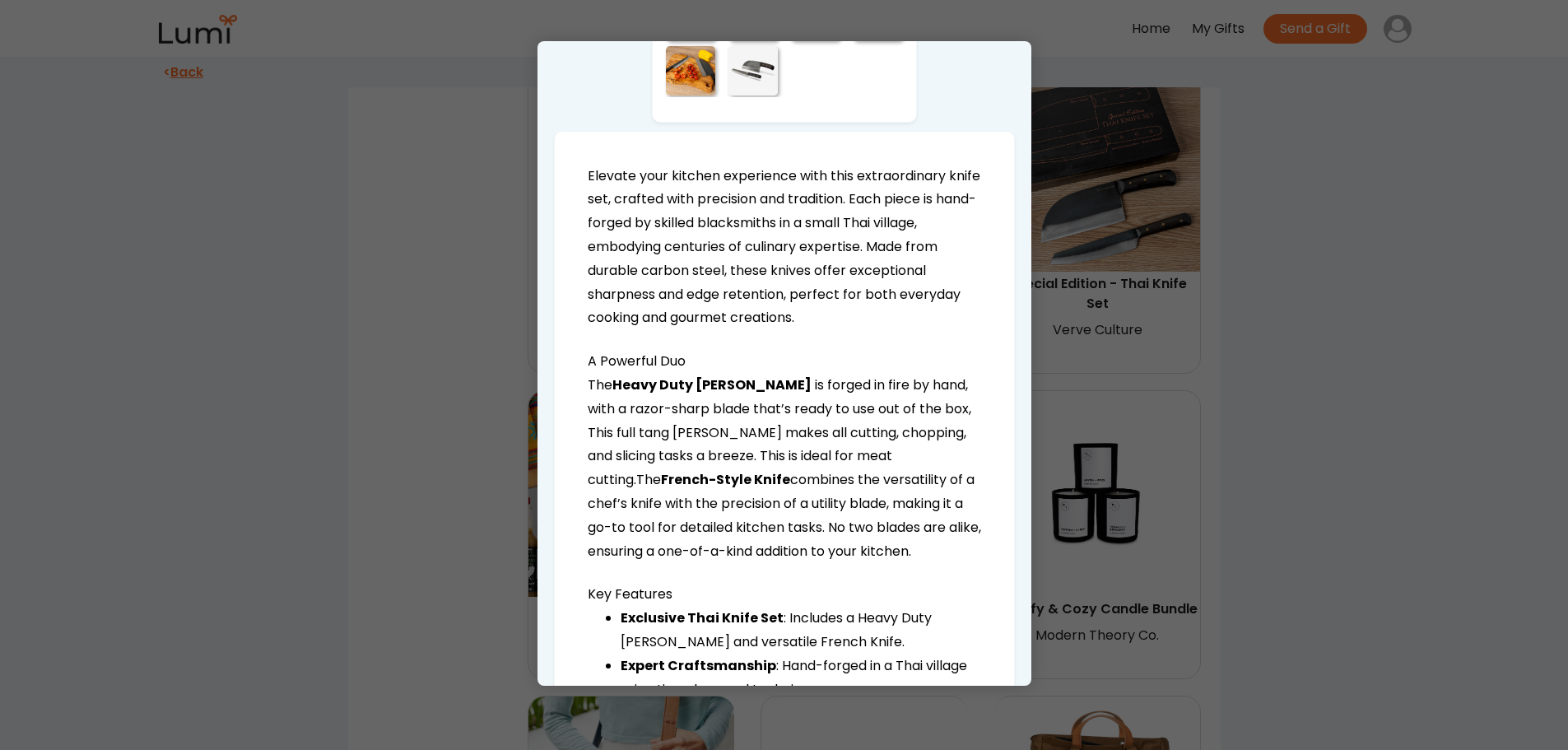
click at [884, 526] on p "The Heavy Duty [PERSON_NAME] is forged in fire by hand, with a razor-sharp blad…" at bounding box center [784, 469] width 394 height 189
drag, startPoint x: 677, startPoint y: 430, endPoint x: 901, endPoint y: 548, distance: 253.2
click at [901, 548] on p "The Heavy Duty [PERSON_NAME] is forged in fire by hand, with a razor-sharp blad…" at bounding box center [784, 469] width 394 height 189
drag, startPoint x: 840, startPoint y: 424, endPoint x: 885, endPoint y: 555, distance: 138.5
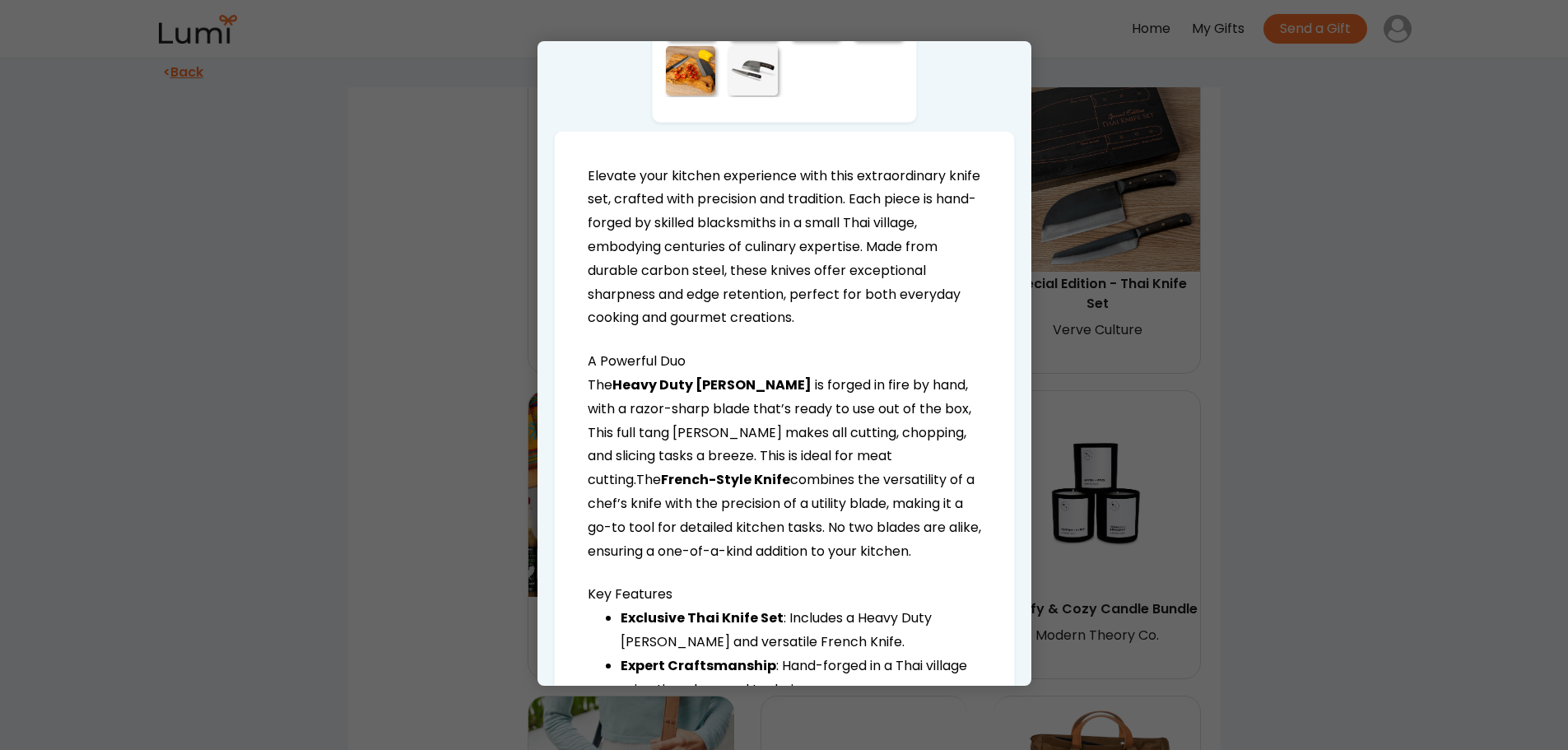
click at [885, 555] on p "The Heavy Duty [PERSON_NAME] is forged in fire by hand, with a razor-sharp blad…" at bounding box center [784, 469] width 394 height 189
drag, startPoint x: 671, startPoint y: 422, endPoint x: 886, endPoint y: 557, distance: 253.9
click at [879, 556] on p "The Heavy Duty [PERSON_NAME] is forged in fire by hand, with a razor-sharp blad…" at bounding box center [784, 469] width 394 height 189
click at [886, 557] on p "The Heavy Duty [PERSON_NAME] is forged in fire by hand, with a razor-sharp blad…" at bounding box center [784, 469] width 394 height 189
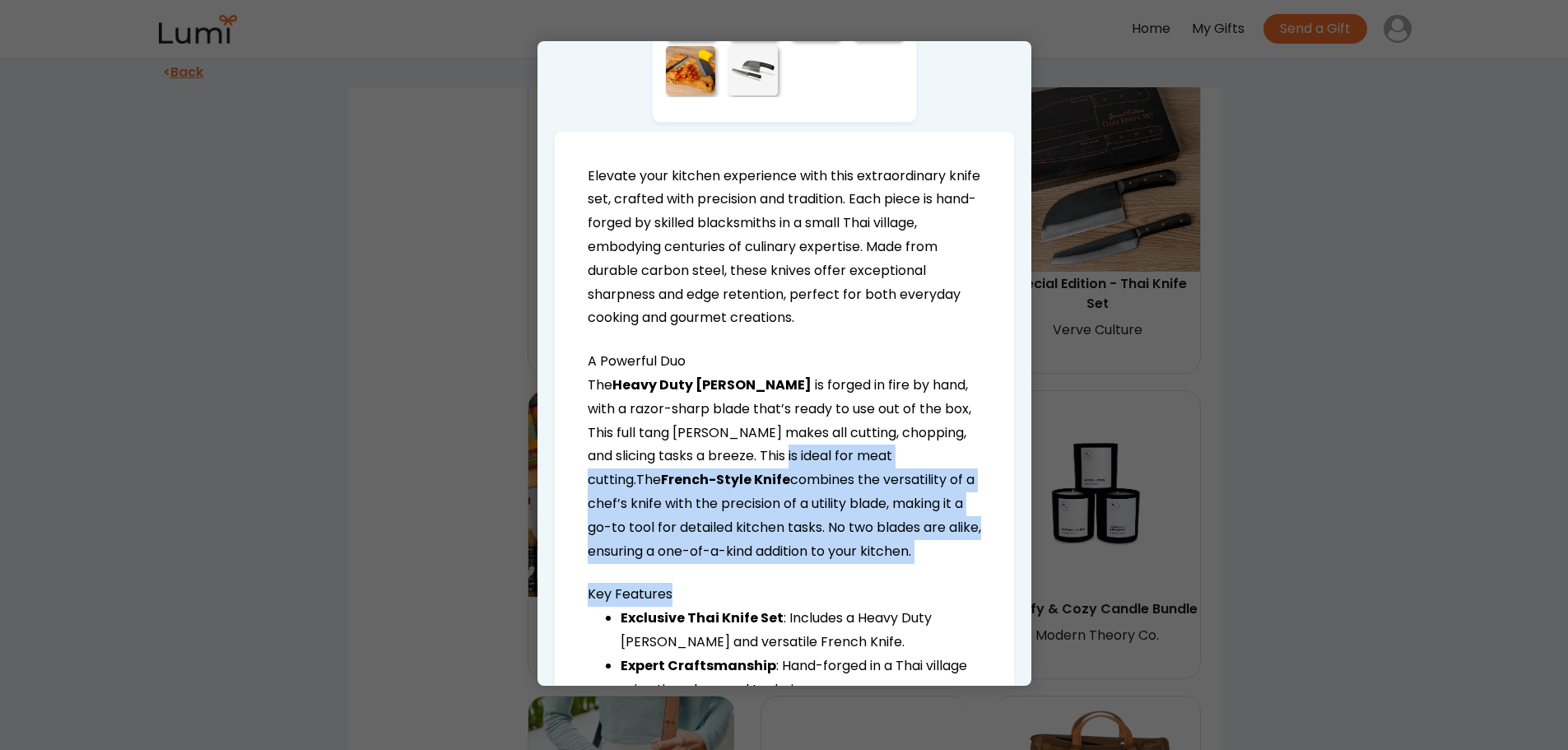
drag, startPoint x: 754, startPoint y: 453, endPoint x: 906, endPoint y: 566, distance: 189.4
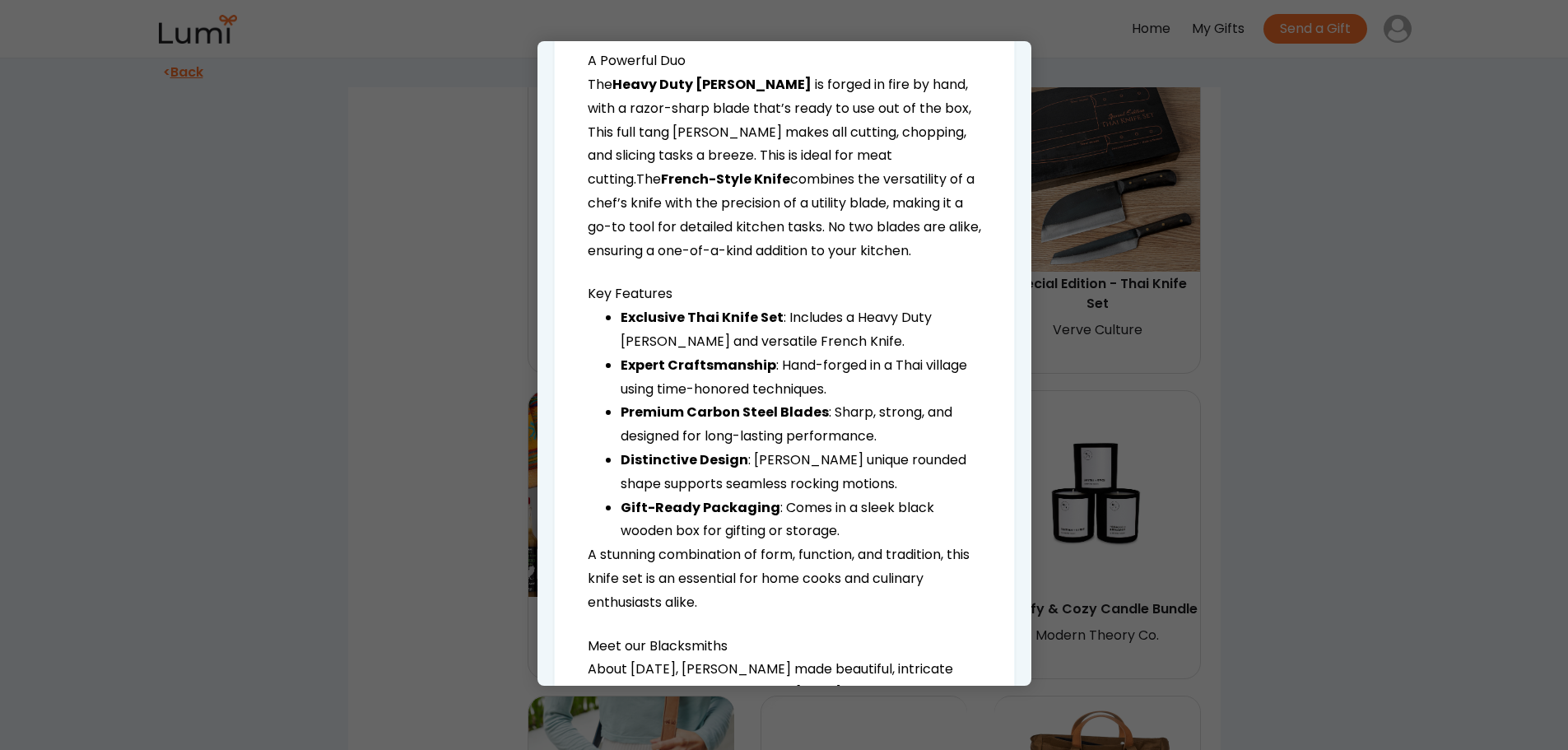
scroll to position [823, 0]
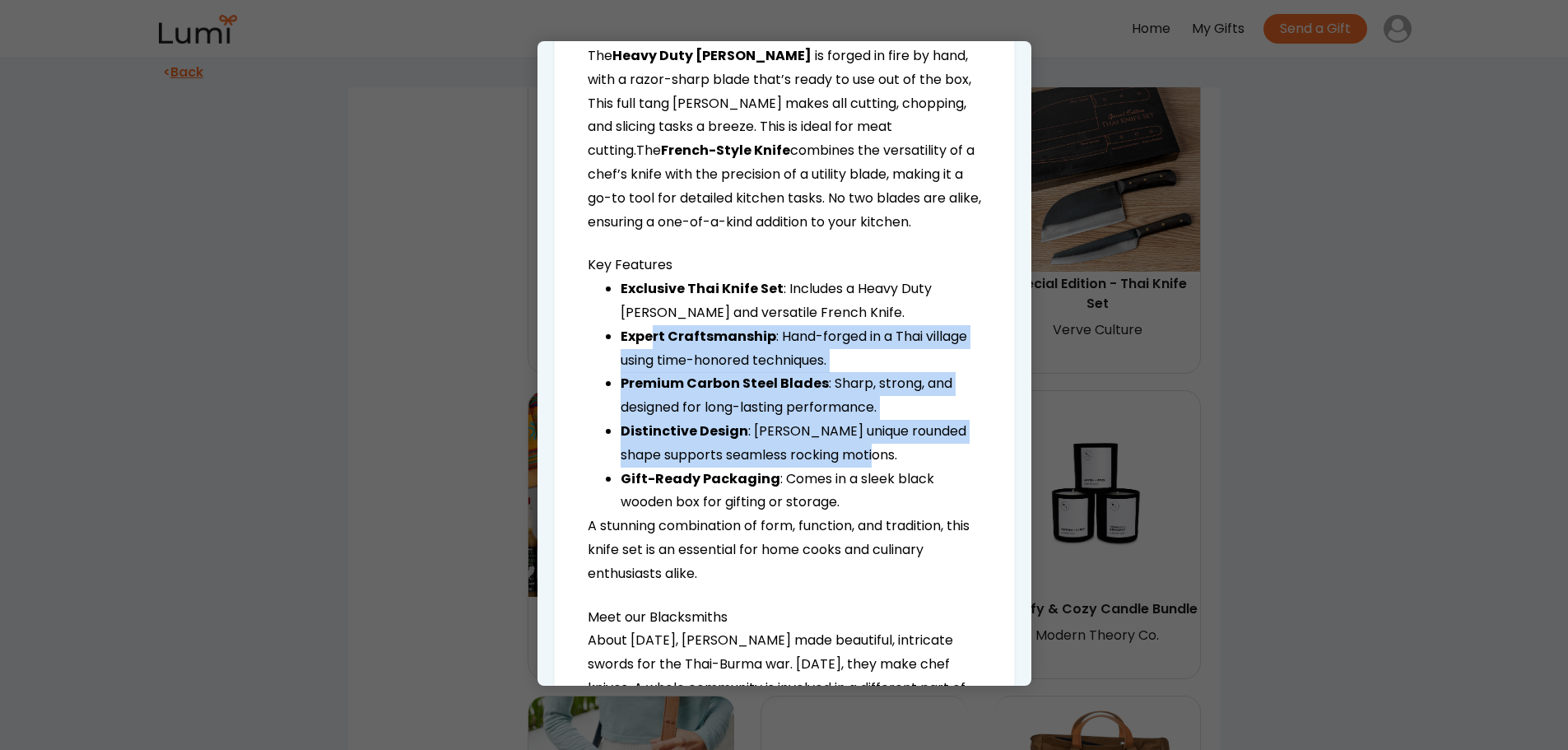
drag, startPoint x: 650, startPoint y: 341, endPoint x: 901, endPoint y: 458, distance: 276.9
click at [901, 458] on ul "Exclusive Thai Knife Set : Includes a Heavy Duty [PERSON_NAME] and versatile Fr…" at bounding box center [784, 397] width 394 height 238
click at [902, 459] on li "Distinctive Design : [PERSON_NAME] unique rounded shape supports seamless rocki…" at bounding box center [801, 443] width 361 height 48
drag, startPoint x: 666, startPoint y: 339, endPoint x: 820, endPoint y: 488, distance: 214.3
click at [820, 488] on ul "Exclusive Thai Knife Set : Includes a Heavy Duty [PERSON_NAME] and versatile Fr…" at bounding box center [784, 397] width 394 height 238
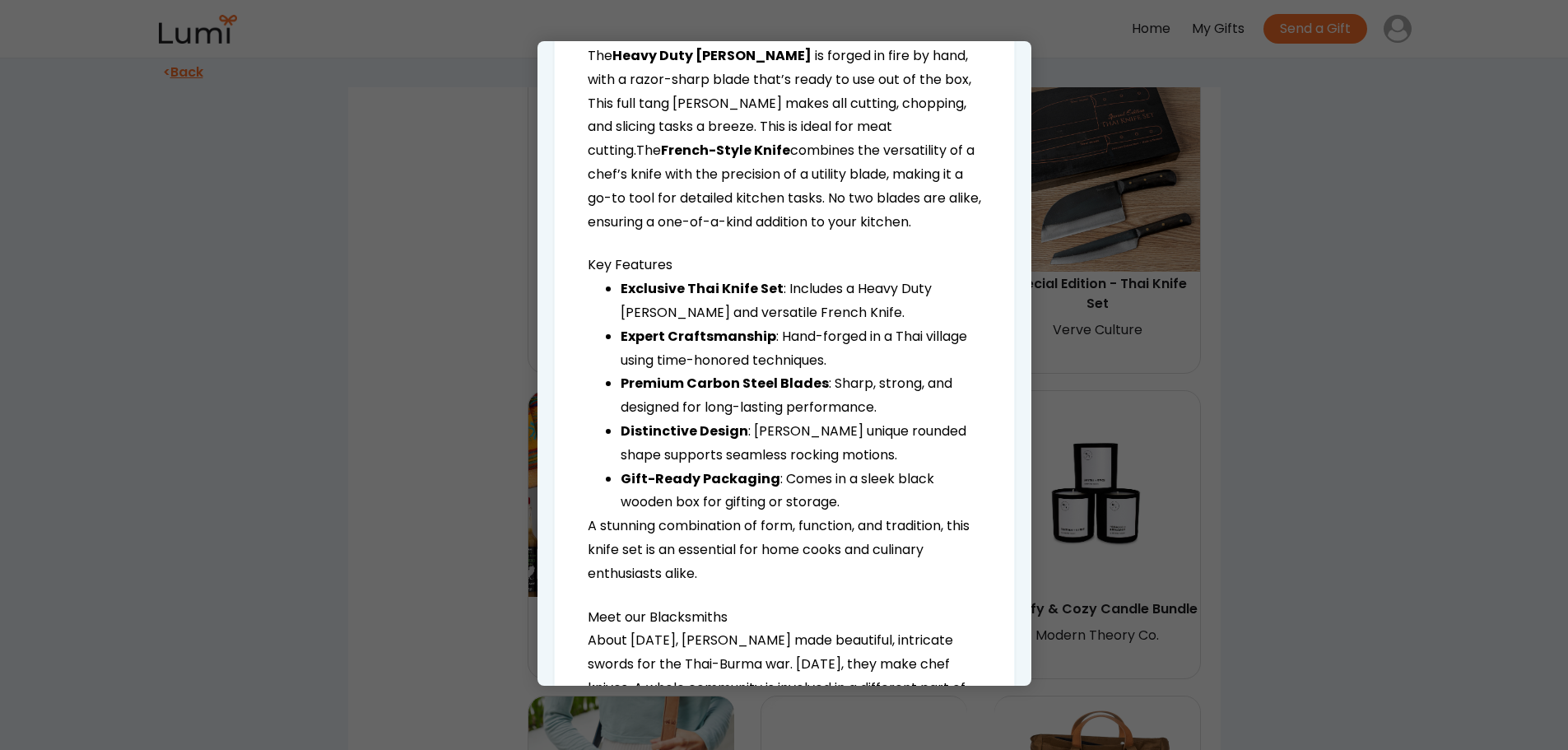
click at [843, 495] on li "Gift-Ready Packaging : Comes in a sleek black wooden box for gifting or storage." at bounding box center [801, 491] width 361 height 48
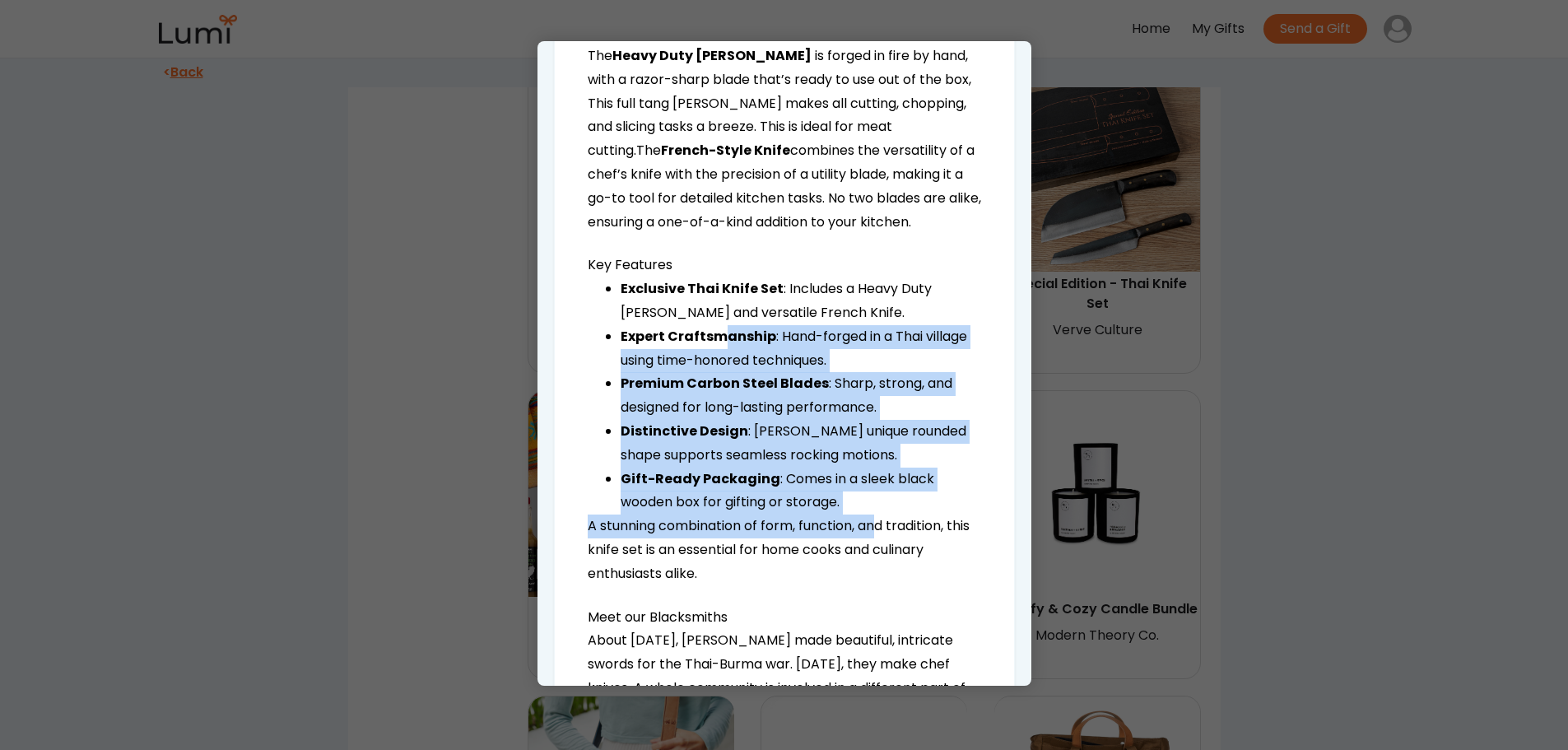
drag, startPoint x: 719, startPoint y: 337, endPoint x: 885, endPoint y: 523, distance: 249.3
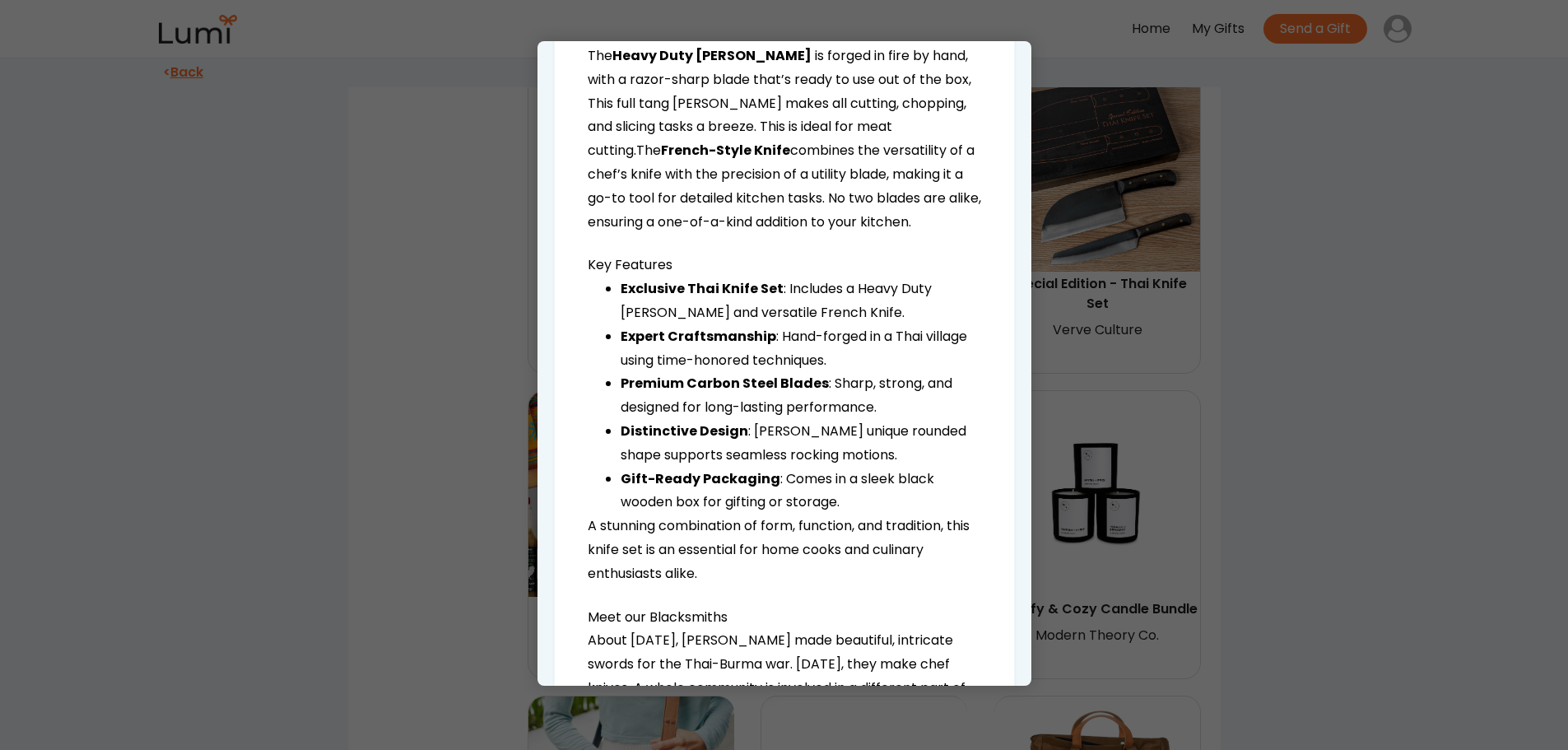
click at [887, 526] on p "A stunning combination of form, function, and tradition, this knife set is an e…" at bounding box center [784, 550] width 394 height 71
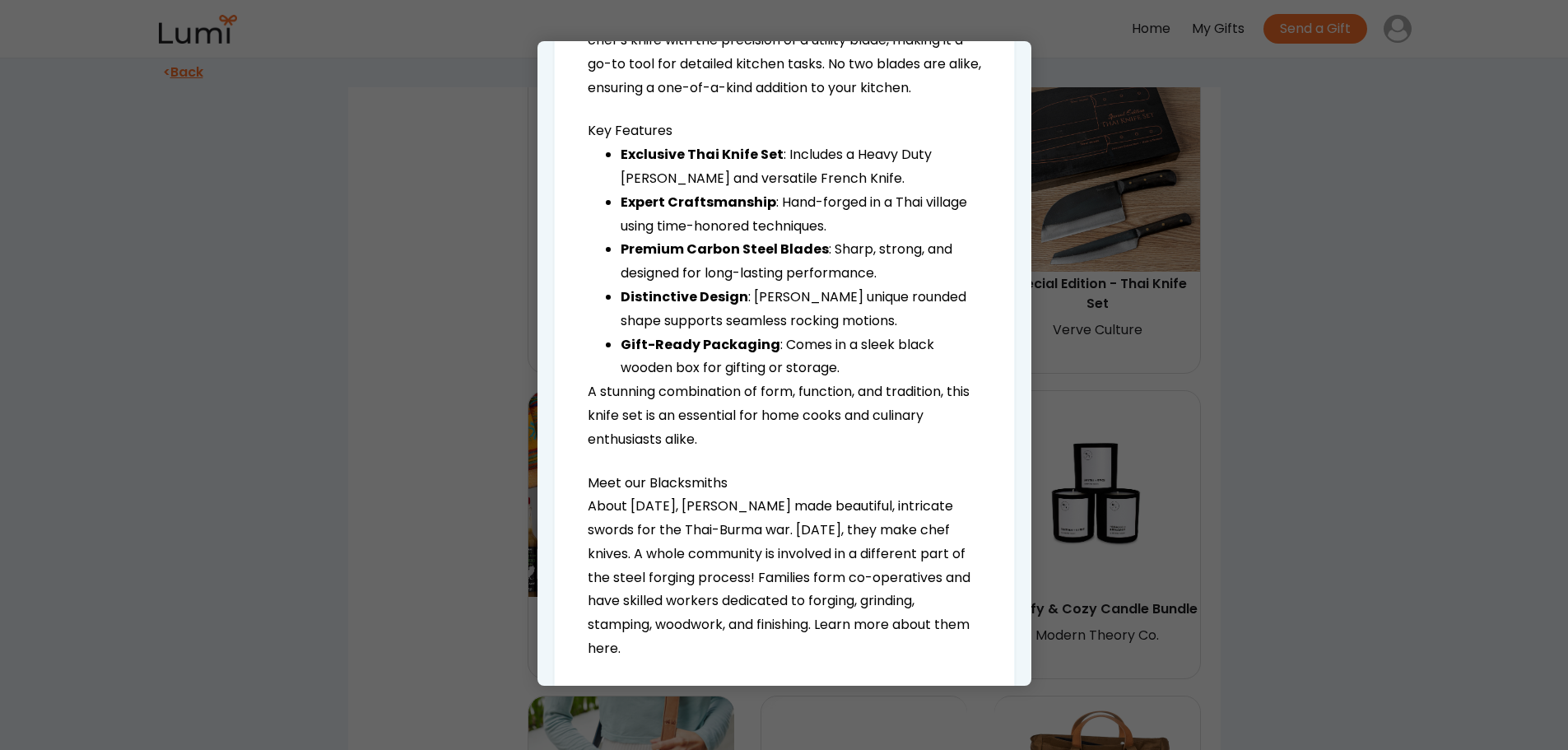
scroll to position [988, 0]
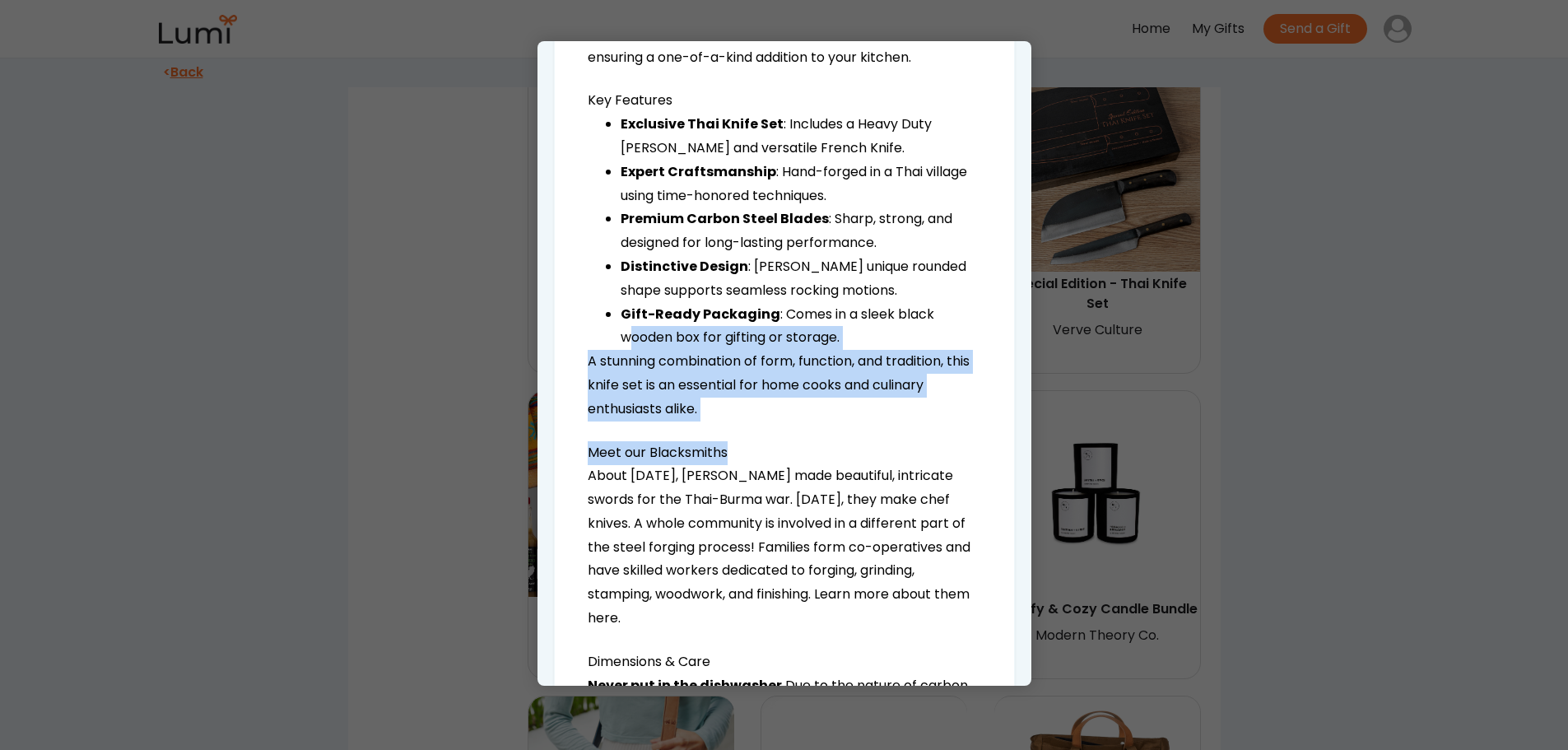
drag, startPoint x: 628, startPoint y: 341, endPoint x: 829, endPoint y: 505, distance: 259.4
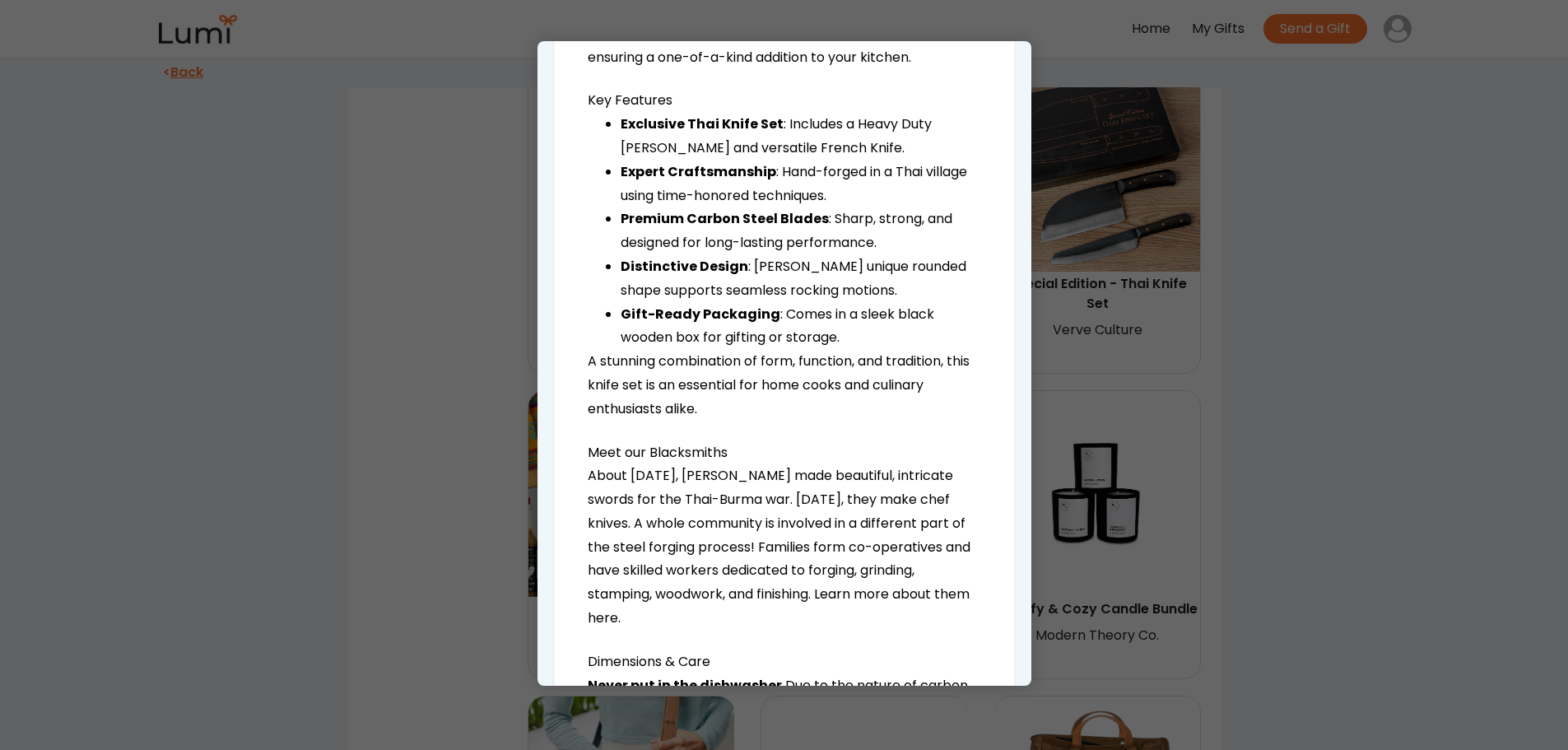
click at [829, 505] on p "About [DATE], [PERSON_NAME] made beautiful, intricate swords for the Thai-Burma…" at bounding box center [784, 548] width 394 height 166
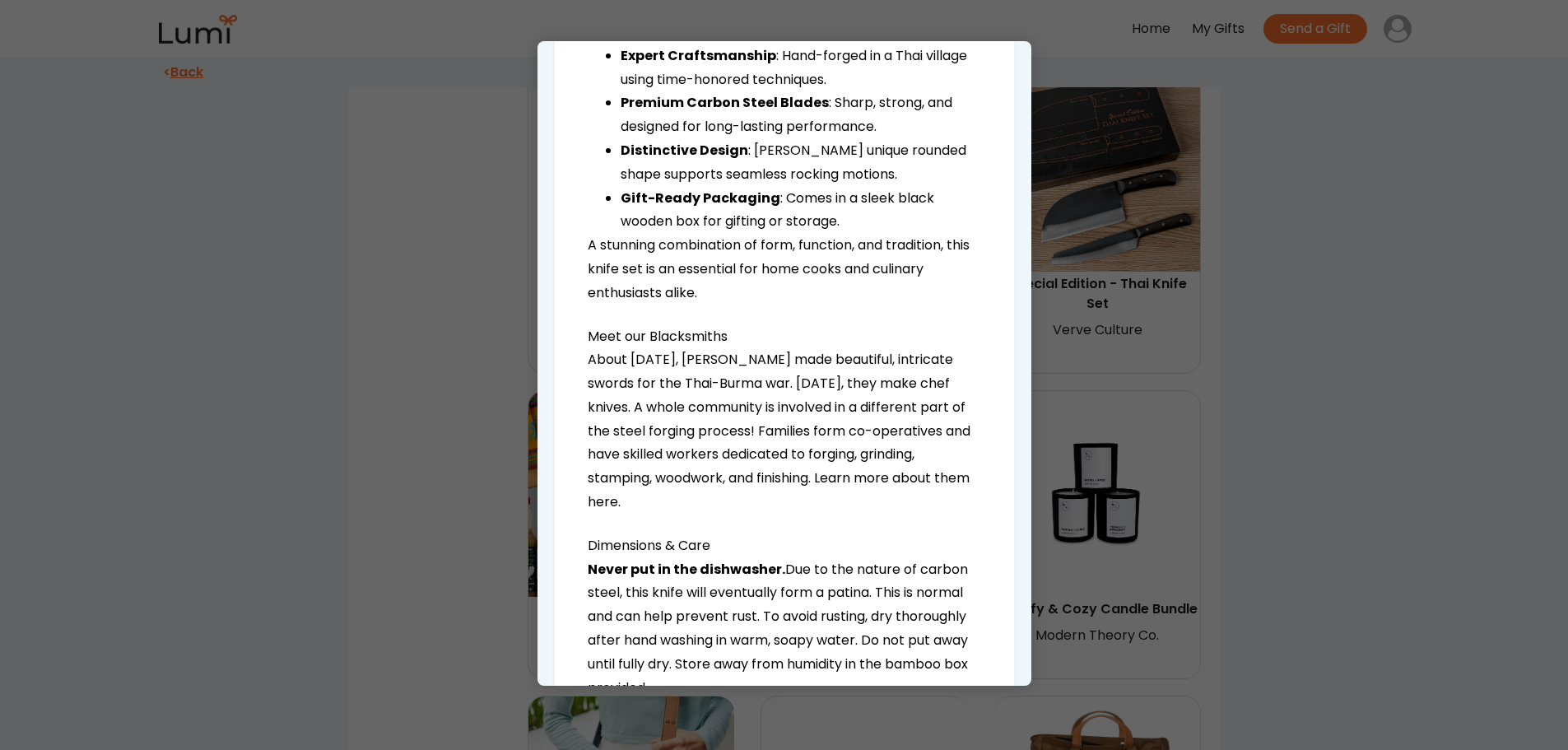
scroll to position [1153, 0]
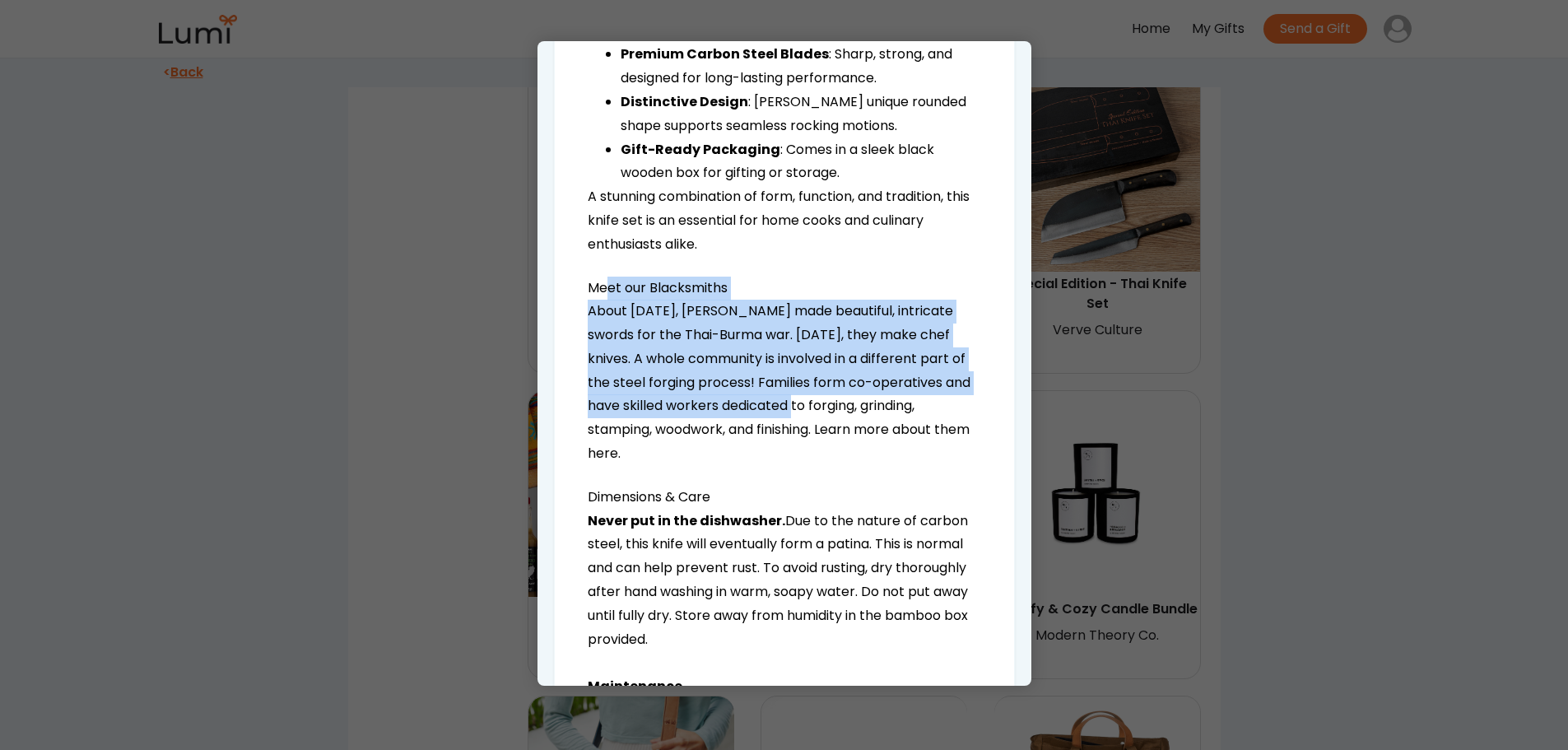
drag, startPoint x: 629, startPoint y: 314, endPoint x: 899, endPoint y: 421, distance: 290.4
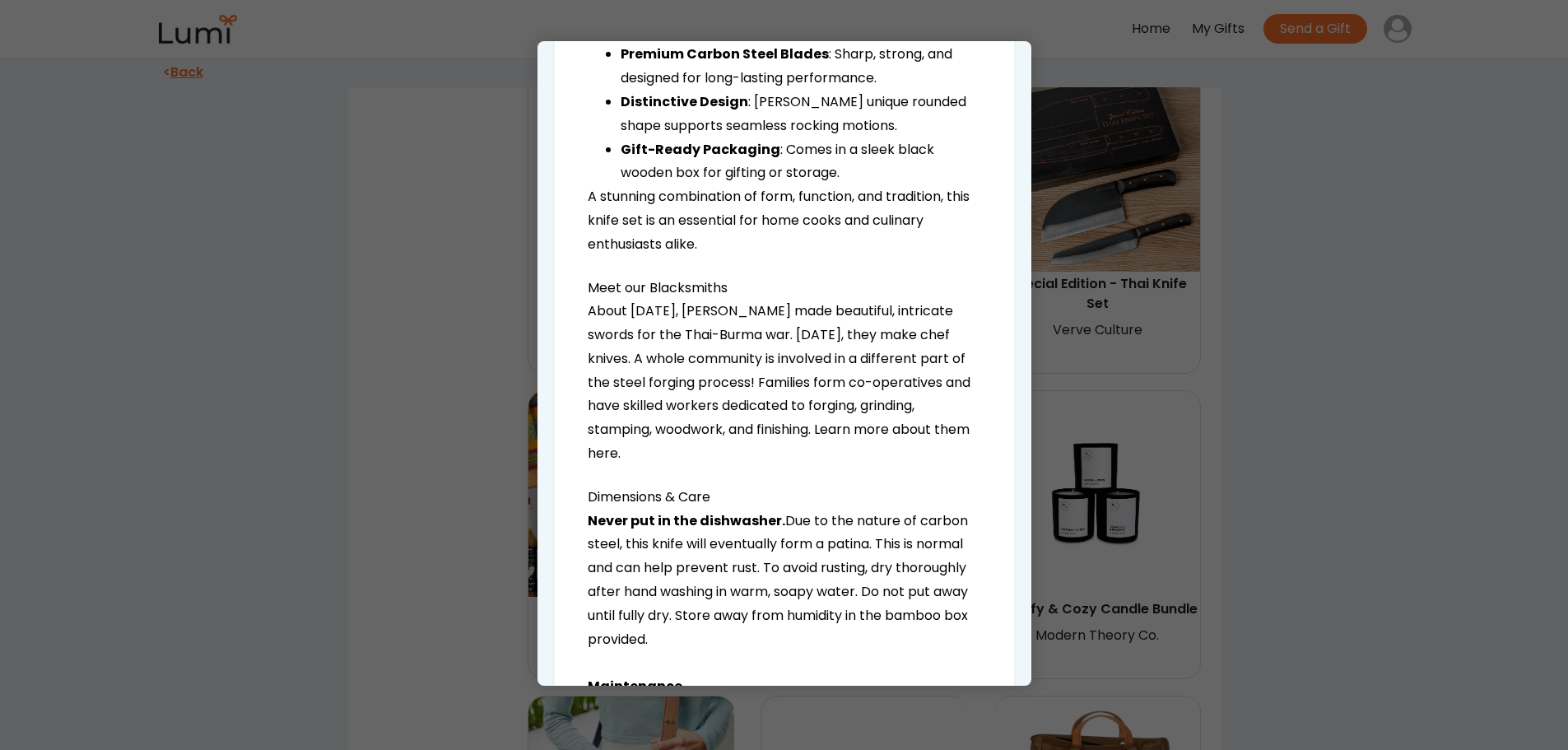
click at [899, 421] on p "About [DATE], [PERSON_NAME] made beautiful, intricate swords for the Thai-Burma…" at bounding box center [784, 382] width 394 height 166
drag, startPoint x: 710, startPoint y: 300, endPoint x: 870, endPoint y: 456, distance: 223.5
click at [869, 455] on p "About [DATE], [PERSON_NAME] made beautiful, intricate swords for the Thai-Burma…" at bounding box center [784, 382] width 394 height 166
click at [870, 456] on p "About [DATE], [PERSON_NAME] made beautiful, intricate swords for the Thai-Burma…" at bounding box center [784, 382] width 394 height 166
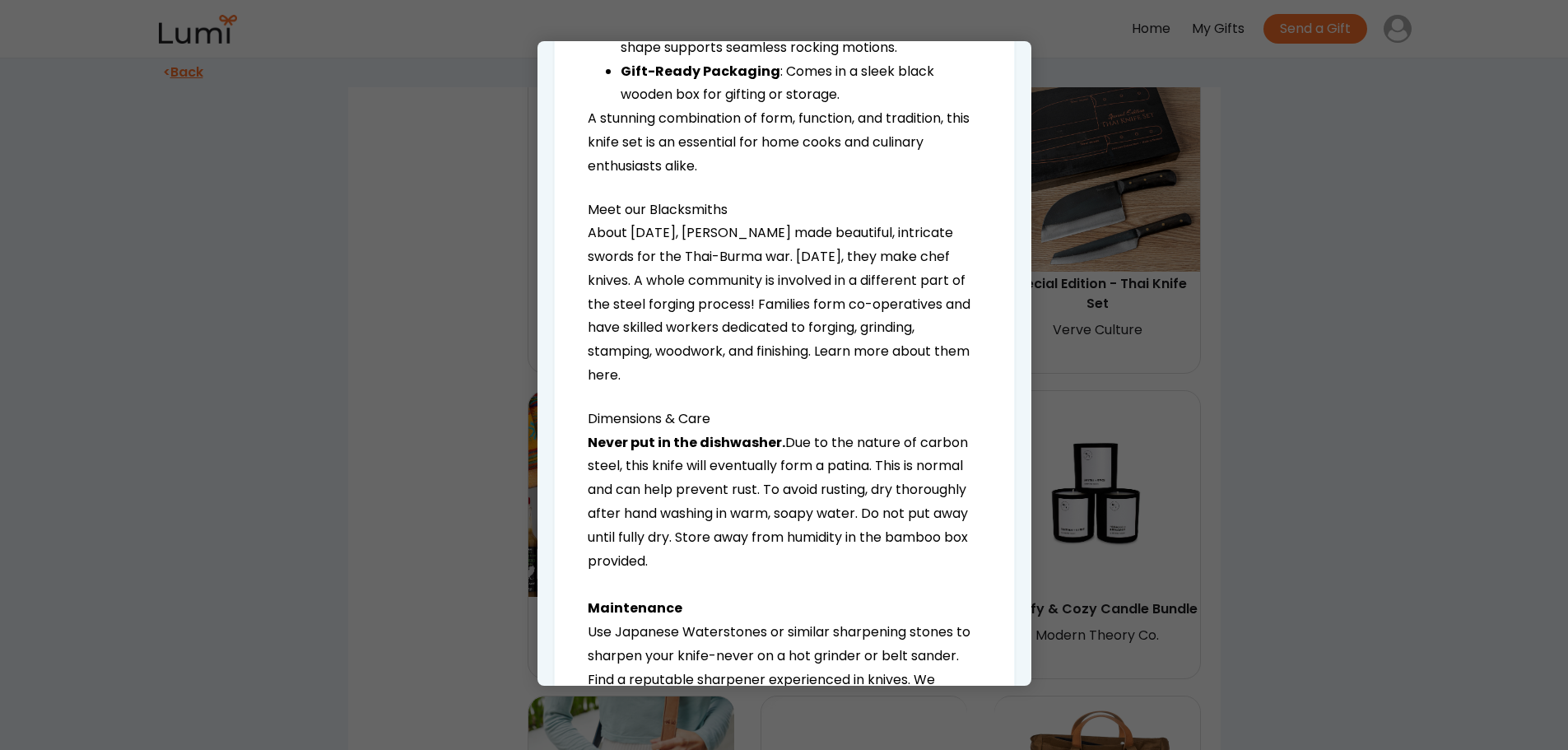
scroll to position [1235, 0]
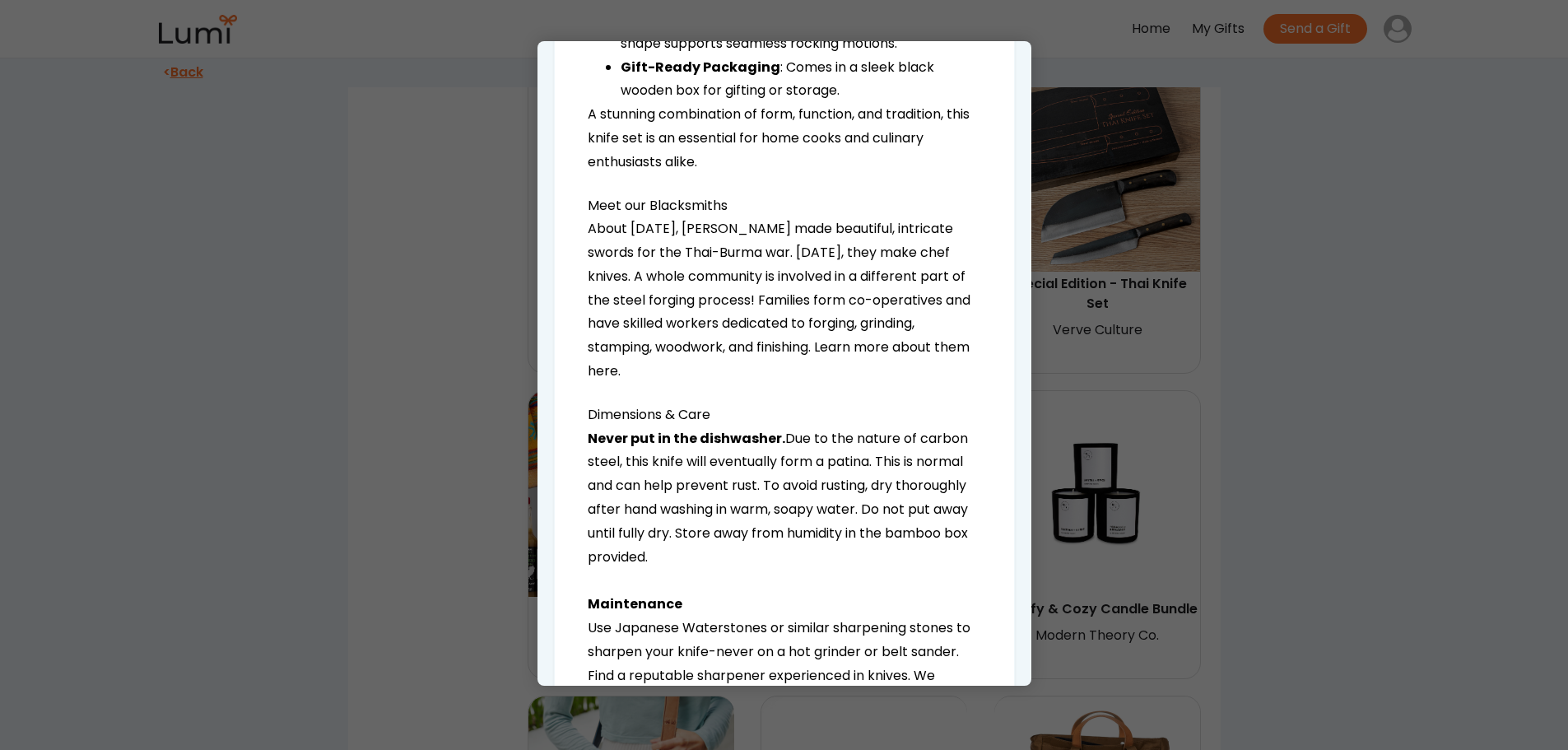
drag, startPoint x: 708, startPoint y: 244, endPoint x: 843, endPoint y: 371, distance: 185.3
click at [842, 370] on p "About [DATE], [PERSON_NAME] made beautiful, intricate swords for the Thai-Burma…" at bounding box center [784, 300] width 394 height 166
click at [843, 371] on p "About [DATE], [PERSON_NAME] made beautiful, intricate swords for the Thai-Burma…" at bounding box center [784, 300] width 394 height 166
drag, startPoint x: 627, startPoint y: 250, endPoint x: 840, endPoint y: 376, distance: 247.5
click at [830, 372] on p "About [DATE], [PERSON_NAME] made beautiful, intricate swords for the Thai-Burma…" at bounding box center [784, 300] width 394 height 166
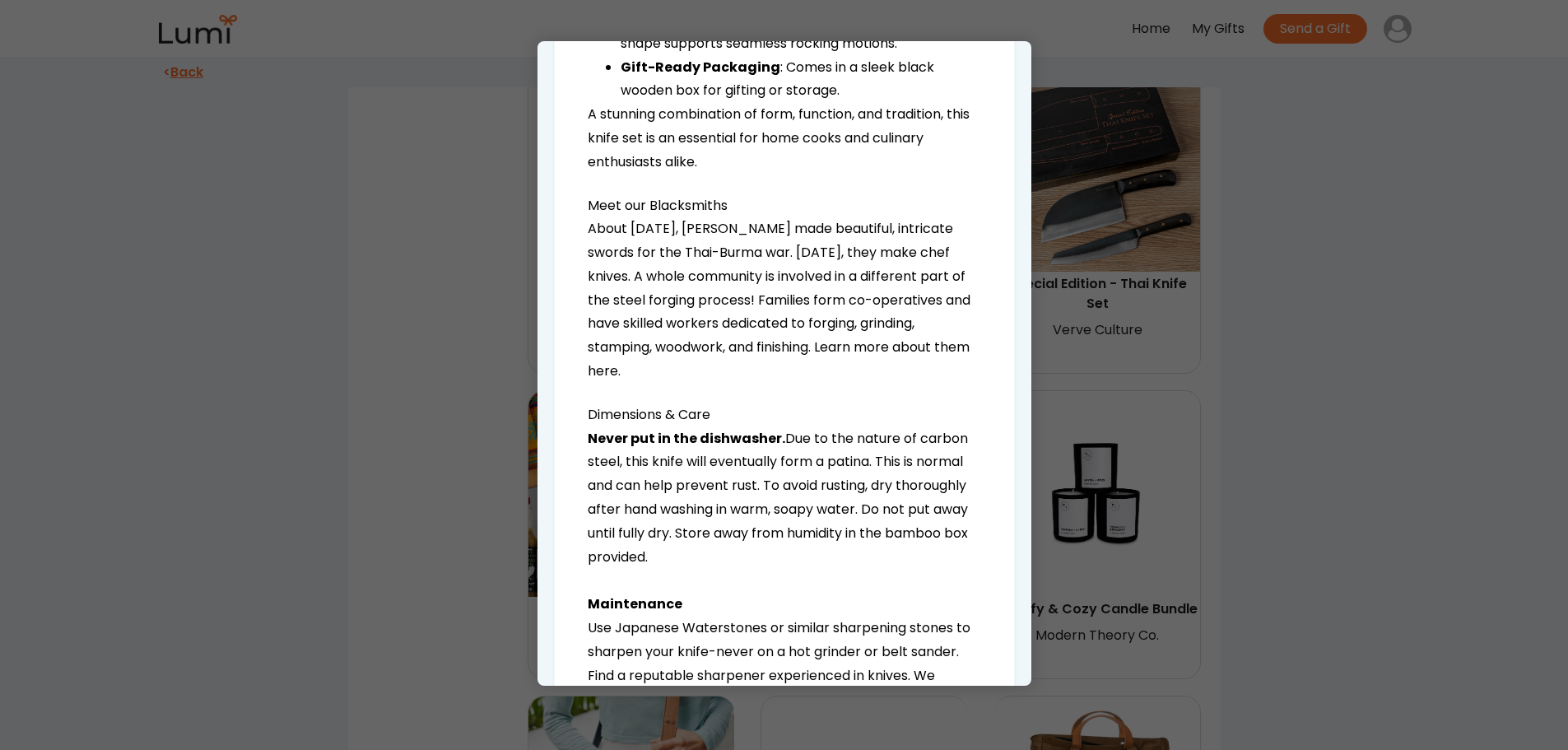
click at [840, 376] on p "About [DATE], [PERSON_NAME] made beautiful, intricate swords for the Thai-Burma…" at bounding box center [784, 300] width 394 height 166
drag, startPoint x: 610, startPoint y: 257, endPoint x: 852, endPoint y: 381, distance: 271.9
click at [852, 381] on p "About [DATE], [PERSON_NAME] made beautiful, intricate swords for the Thai-Burma…" at bounding box center [784, 300] width 394 height 166
click at [854, 381] on p "About [DATE], [PERSON_NAME] made beautiful, intricate swords for the Thai-Burma…" at bounding box center [784, 300] width 394 height 166
drag, startPoint x: 683, startPoint y: 250, endPoint x: 859, endPoint y: 369, distance: 212.5
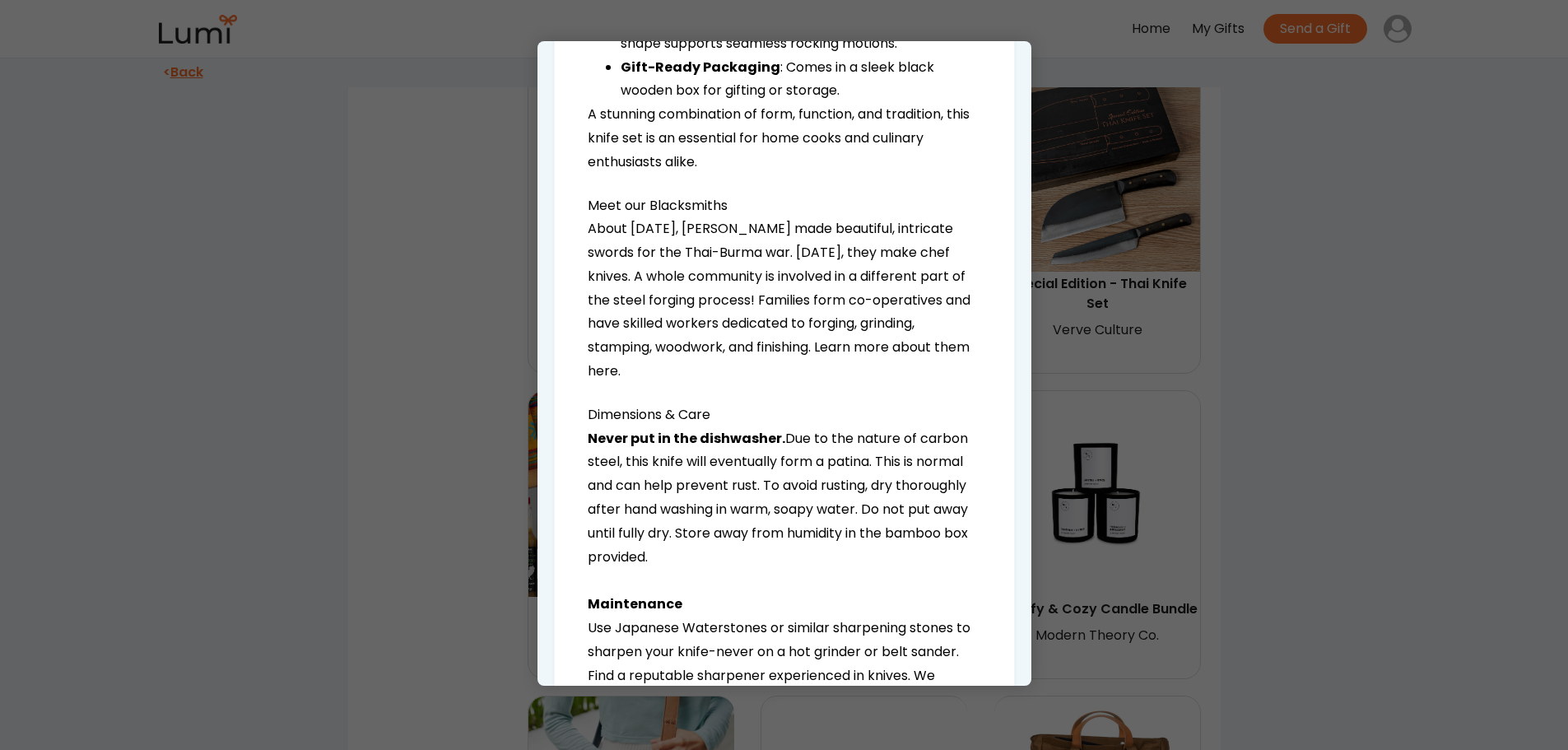
click at [859, 369] on p "About [DATE], [PERSON_NAME] made beautiful, intricate swords for the Thai-Burma…" at bounding box center [784, 300] width 394 height 166
click at [860, 369] on p "About [DATE], [PERSON_NAME] made beautiful, intricate swords for the Thai-Burma…" at bounding box center [784, 300] width 394 height 166
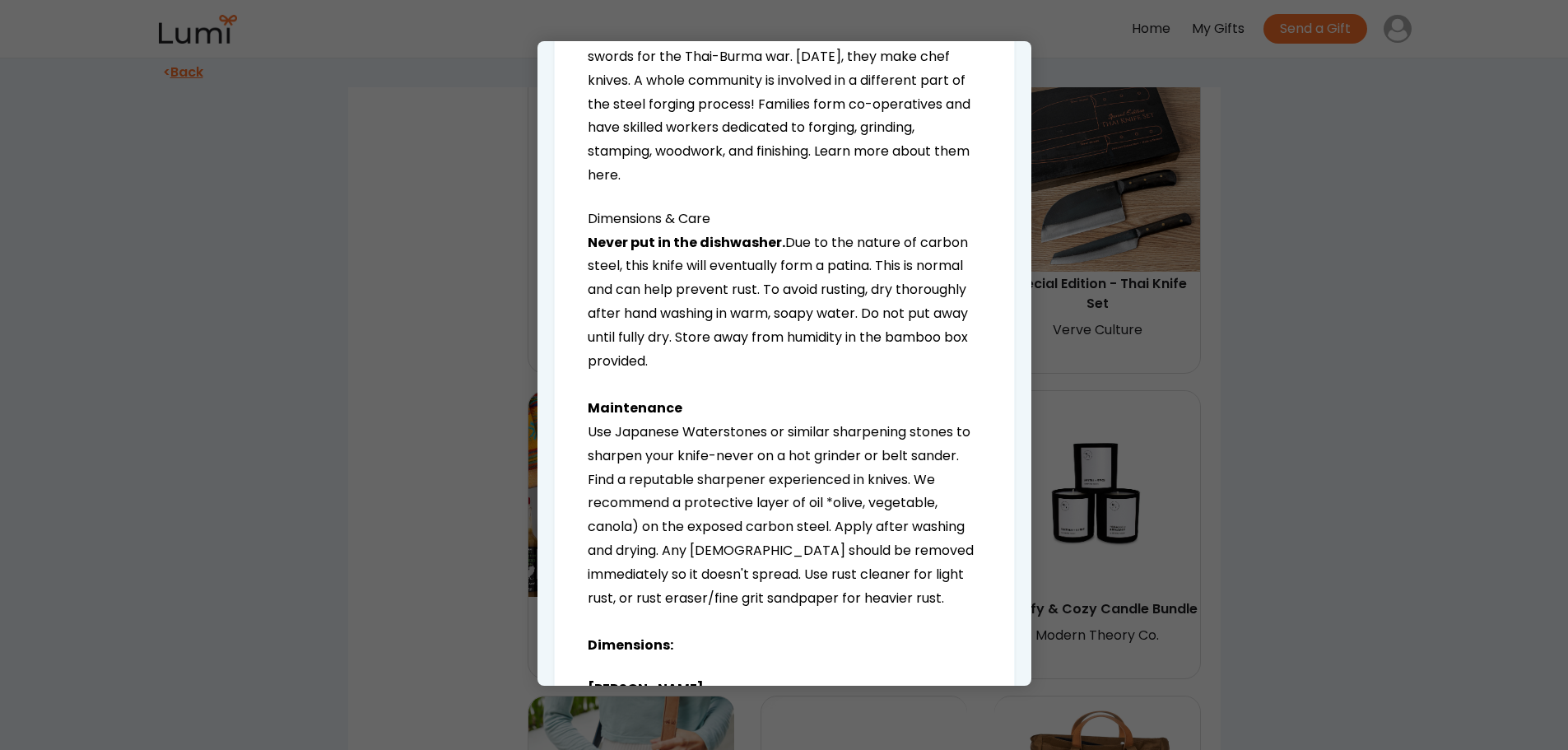
scroll to position [1482, 0]
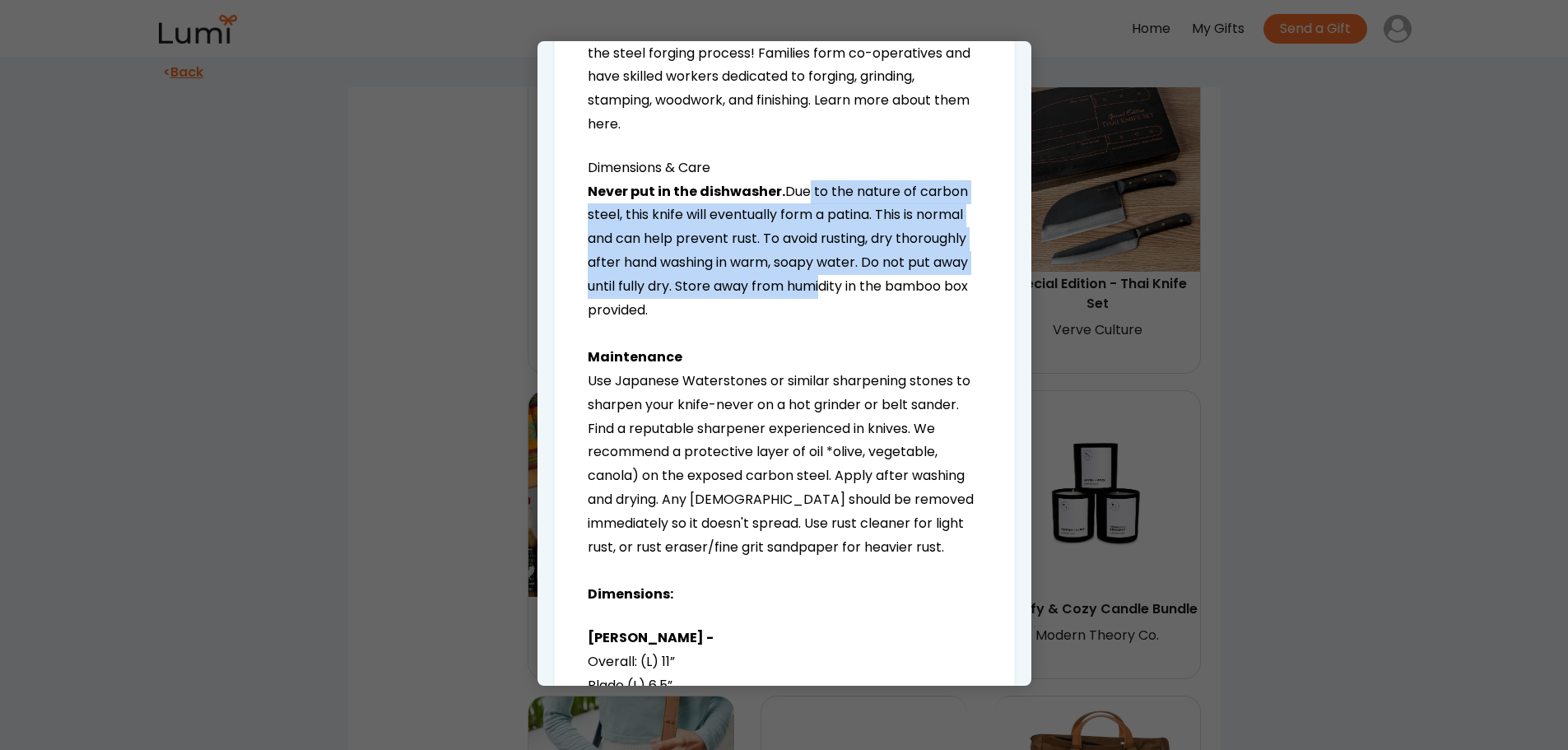
drag, startPoint x: 801, startPoint y: 192, endPoint x: 906, endPoint y: 296, distance: 147.8
click at [906, 296] on p "Never put in the dishwasher. Due to the nature of carbon steel, this knife will…" at bounding box center [784, 394] width 394 height 426
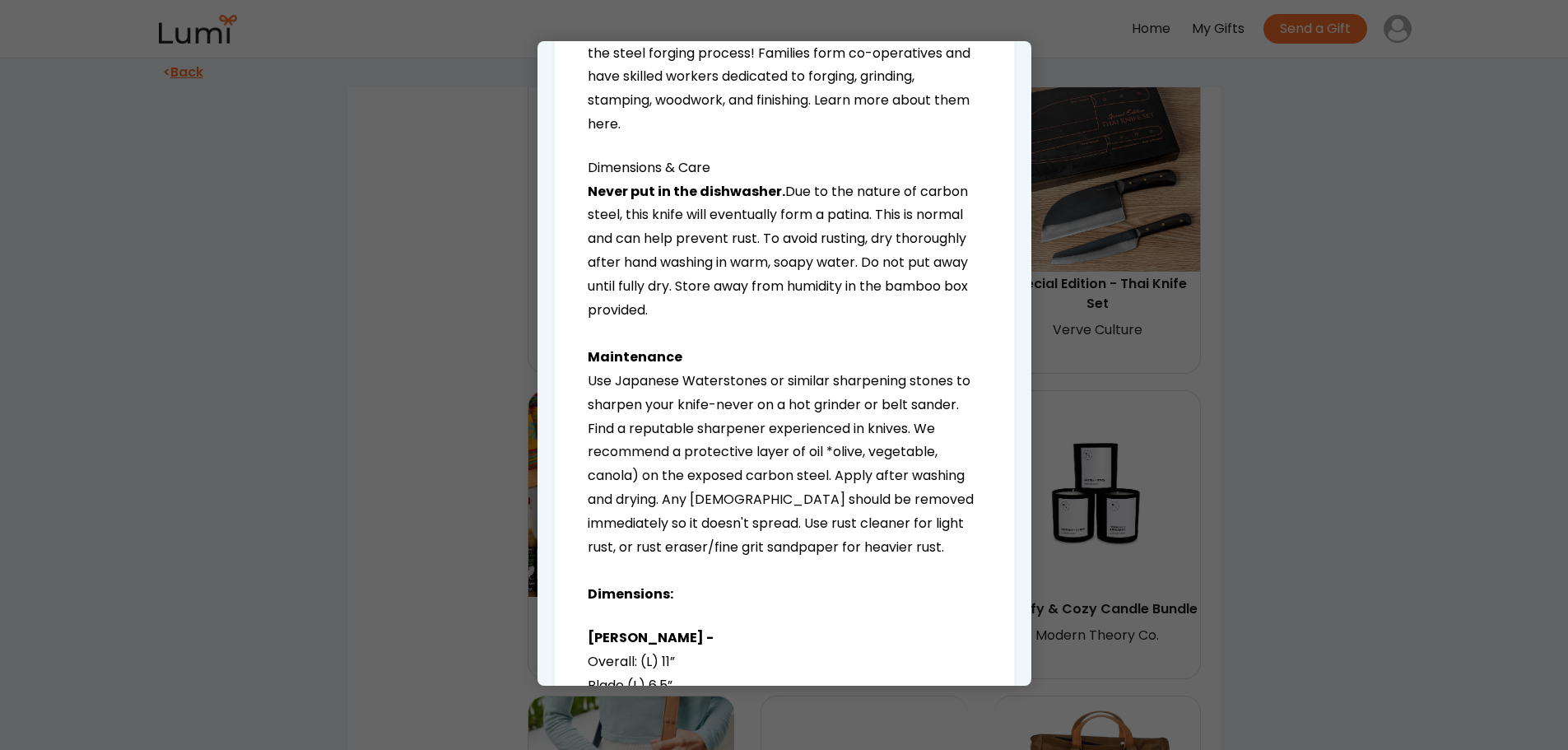
click at [886, 300] on p "Never put in the dishwasher. Due to the nature of carbon steel, this knife will…" at bounding box center [784, 394] width 394 height 426
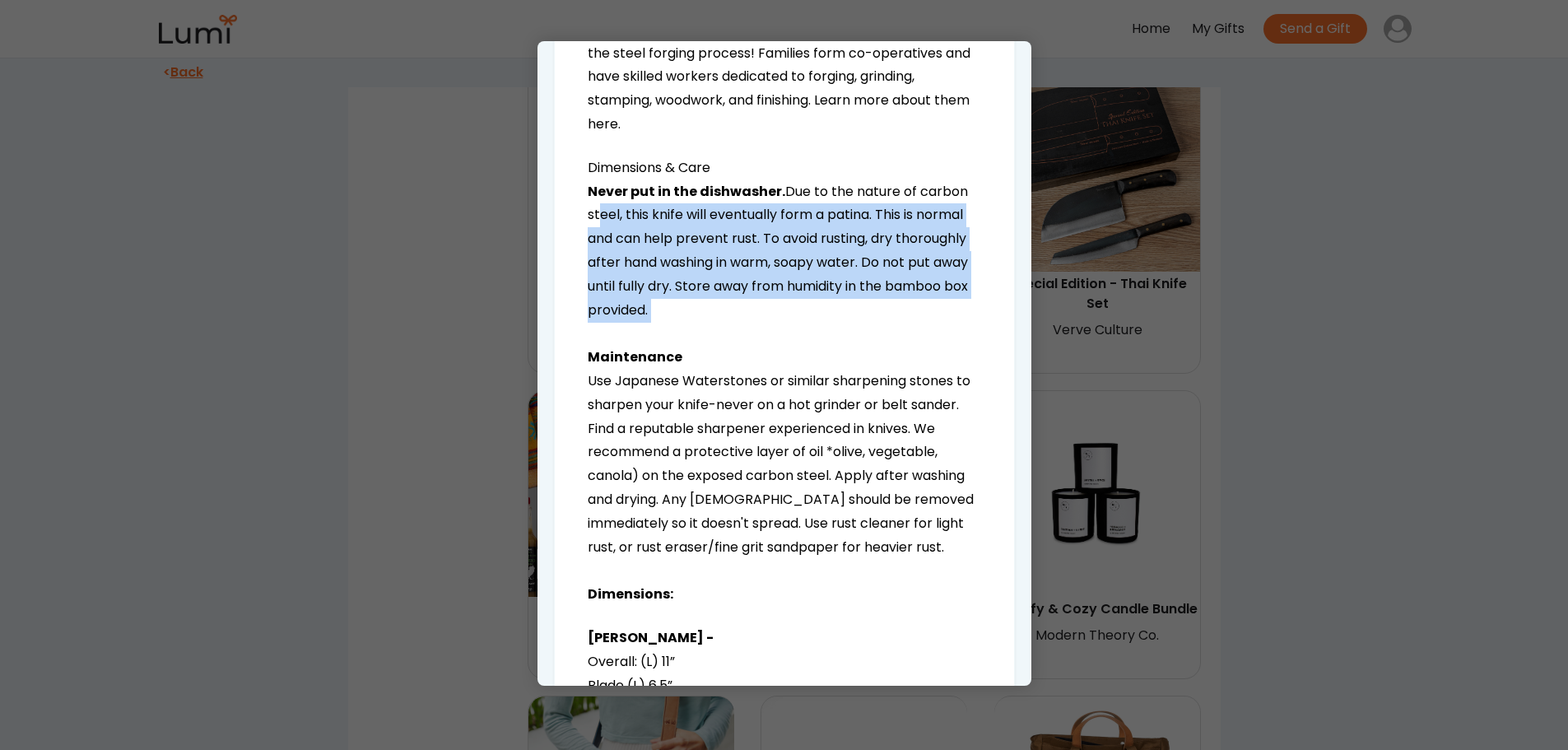
drag, startPoint x: 594, startPoint y: 212, endPoint x: 870, endPoint y: 324, distance: 297.9
click at [868, 324] on p "Never put in the dishwasher. Due to the nature of carbon steel, this knife will…" at bounding box center [784, 394] width 394 height 426
click at [870, 325] on p "Never put in the dishwasher. Due to the nature of carbon steel, this knife will…" at bounding box center [784, 394] width 394 height 426
drag, startPoint x: 600, startPoint y: 233, endPoint x: 836, endPoint y: 315, distance: 249.8
click at [833, 314] on p "Never put in the dishwasher. Due to the nature of carbon steel, this knife will…" at bounding box center [784, 394] width 394 height 426
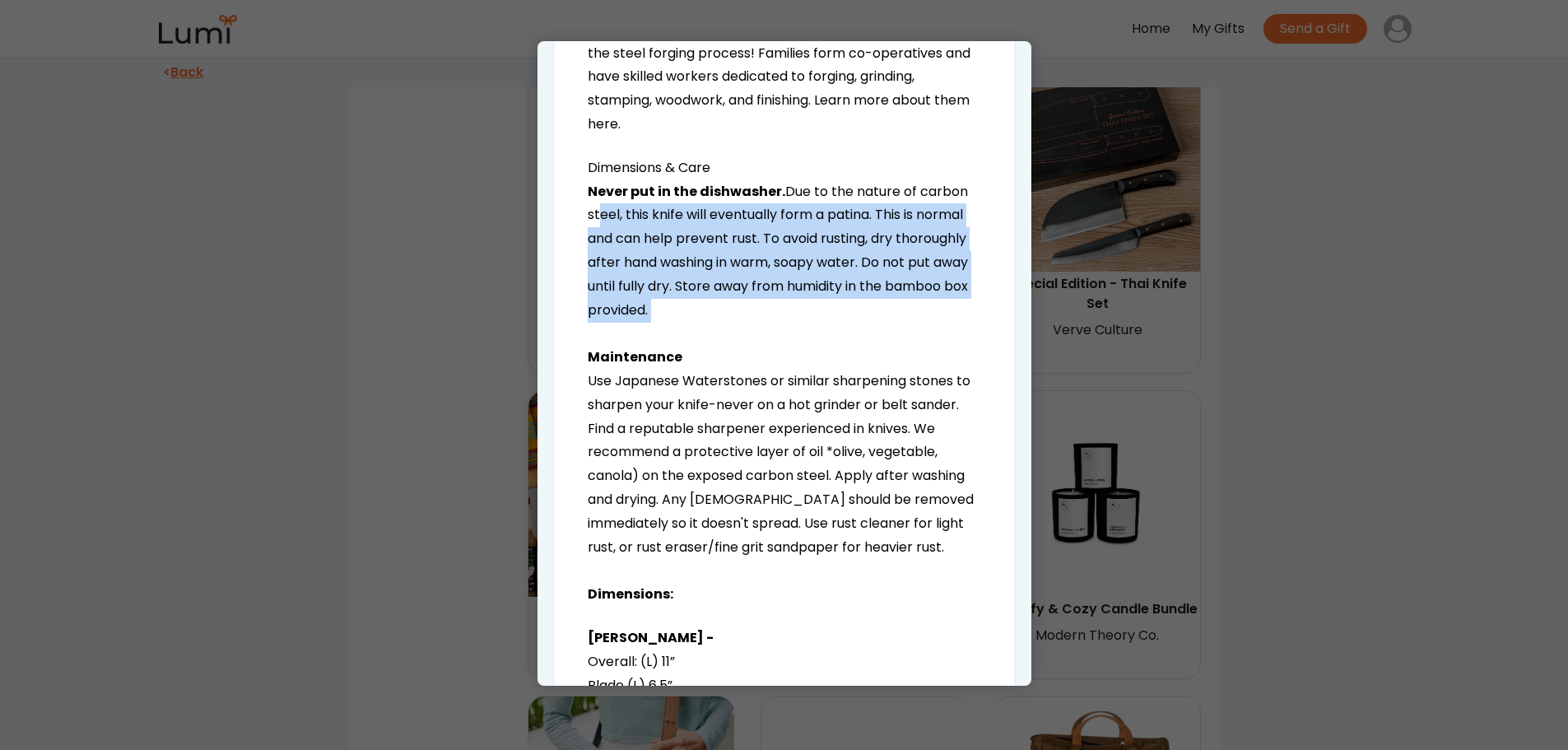
click at [836, 315] on p "Never put in the dishwasher. Due to the nature of carbon steel, this knife will…" at bounding box center [784, 394] width 394 height 426
drag, startPoint x: 668, startPoint y: 215, endPoint x: 841, endPoint y: 306, distance: 195.5
click at [840, 305] on p "Never put in the dishwasher. Due to the nature of carbon steel, this knife will…" at bounding box center [784, 394] width 394 height 426
click at [841, 306] on p "Never put in the dishwasher. Due to the nature of carbon steel, this knife will…" at bounding box center [784, 394] width 394 height 426
drag, startPoint x: 653, startPoint y: 217, endPoint x: 779, endPoint y: 312, distance: 157.8
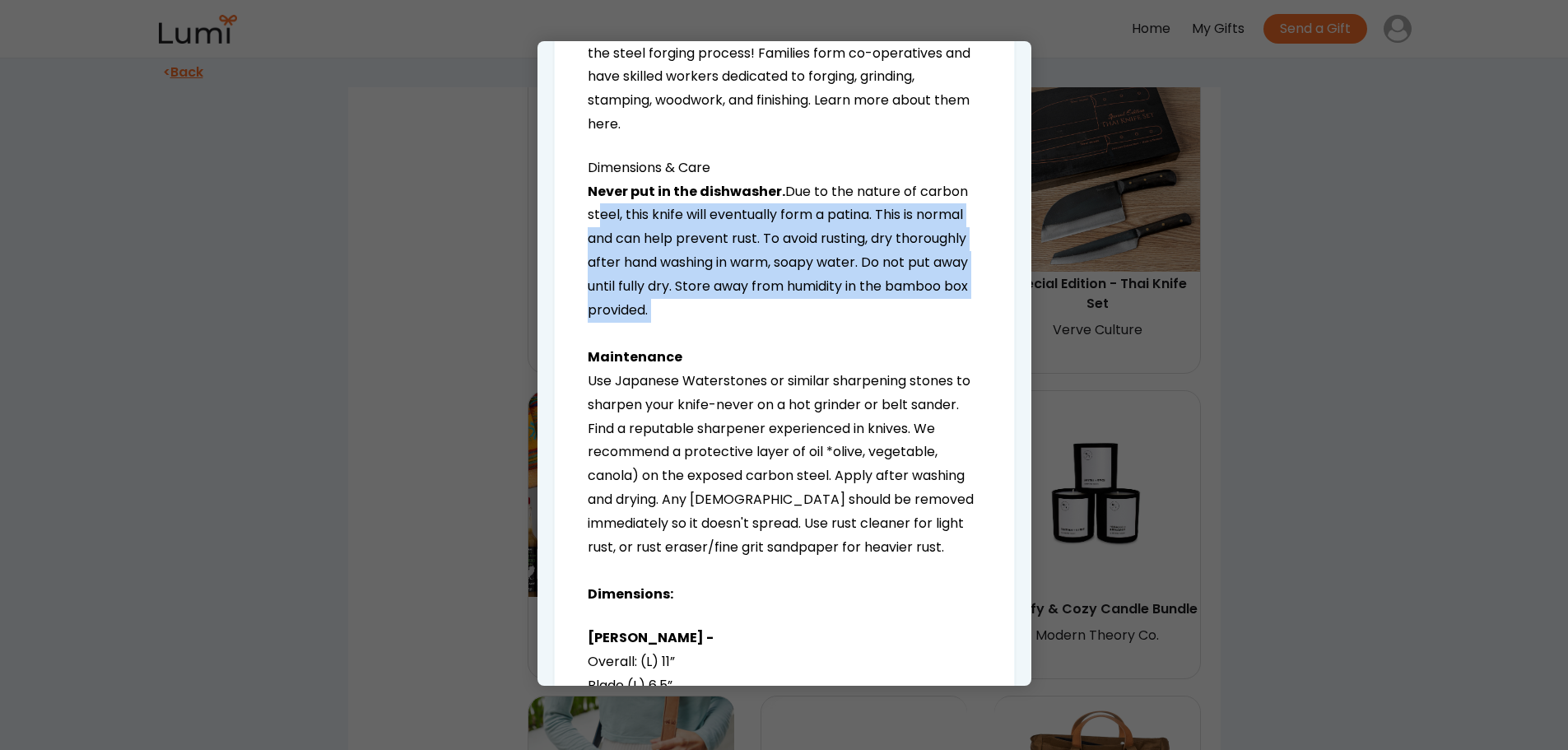
click at [777, 312] on p "Never put in the dishwasher. Due to the nature of carbon steel, this knife will…" at bounding box center [784, 394] width 394 height 426
click at [779, 313] on p "Never put in the dishwasher. Due to the nature of carbon steel, this knife will…" at bounding box center [784, 394] width 394 height 426
drag, startPoint x: 643, startPoint y: 232, endPoint x: 814, endPoint y: 319, distance: 191.9
click at [813, 318] on p "Never put in the dishwasher. Due to the nature of carbon steel, this knife will…" at bounding box center [784, 394] width 394 height 426
click at [814, 319] on p "Never put in the dishwasher. Due to the nature of carbon steel, this knife will…" at bounding box center [784, 394] width 394 height 426
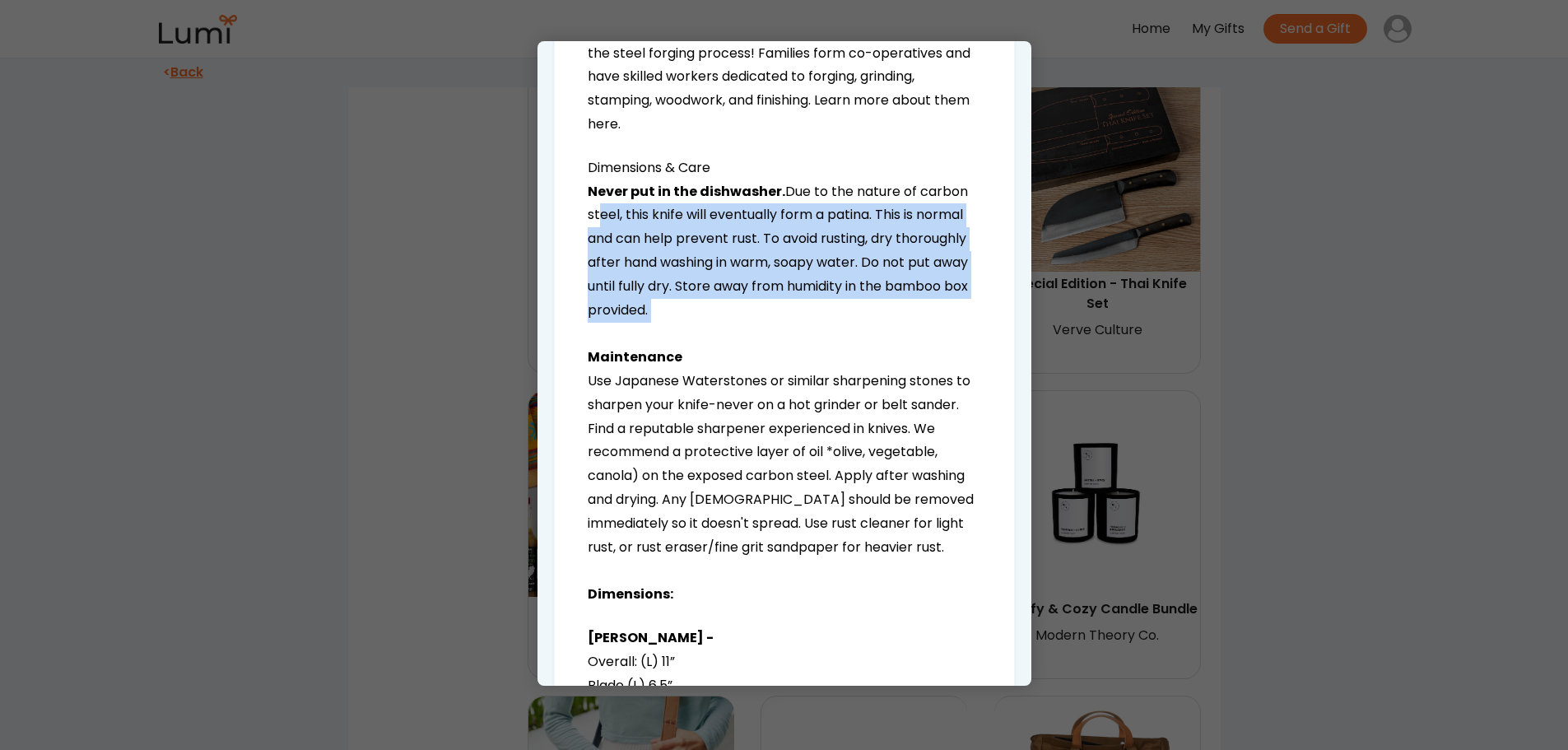
drag, startPoint x: 696, startPoint y: 225, endPoint x: 842, endPoint y: 317, distance: 172.6
click at [839, 316] on p "Never put in the dishwasher. Due to the nature of carbon steel, this knife will…" at bounding box center [784, 394] width 394 height 426
click at [842, 317] on p "Never put in the dishwasher. Due to the nature of carbon steel, this knife will…" at bounding box center [784, 394] width 394 height 426
drag, startPoint x: 634, startPoint y: 227, endPoint x: 795, endPoint y: 318, distance: 184.9
click at [794, 318] on p "Never put in the dishwasher. Due to the nature of carbon steel, this knife will…" at bounding box center [784, 394] width 394 height 426
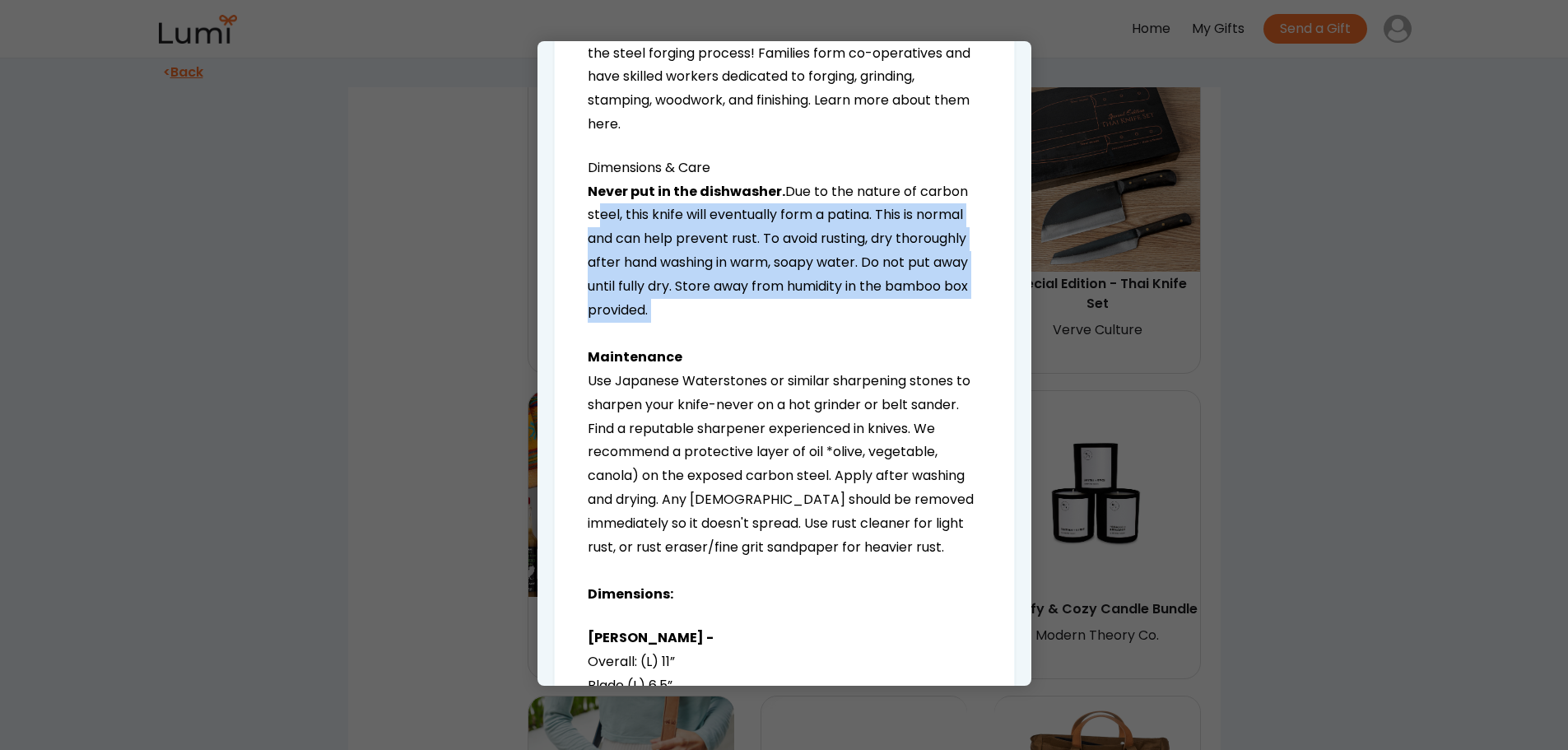
click at [802, 318] on p "Never put in the dishwasher. Due to the nature of carbon steel, this knife will…" at bounding box center [784, 394] width 394 height 426
drag, startPoint x: 657, startPoint y: 223, endPoint x: 807, endPoint y: 310, distance: 173.4
click at [807, 310] on p "Never put in the dishwasher. Due to the nature of carbon steel, this knife will…" at bounding box center [784, 394] width 394 height 426
drag, startPoint x: 734, startPoint y: 244, endPoint x: 821, endPoint y: 320, distance: 115.5
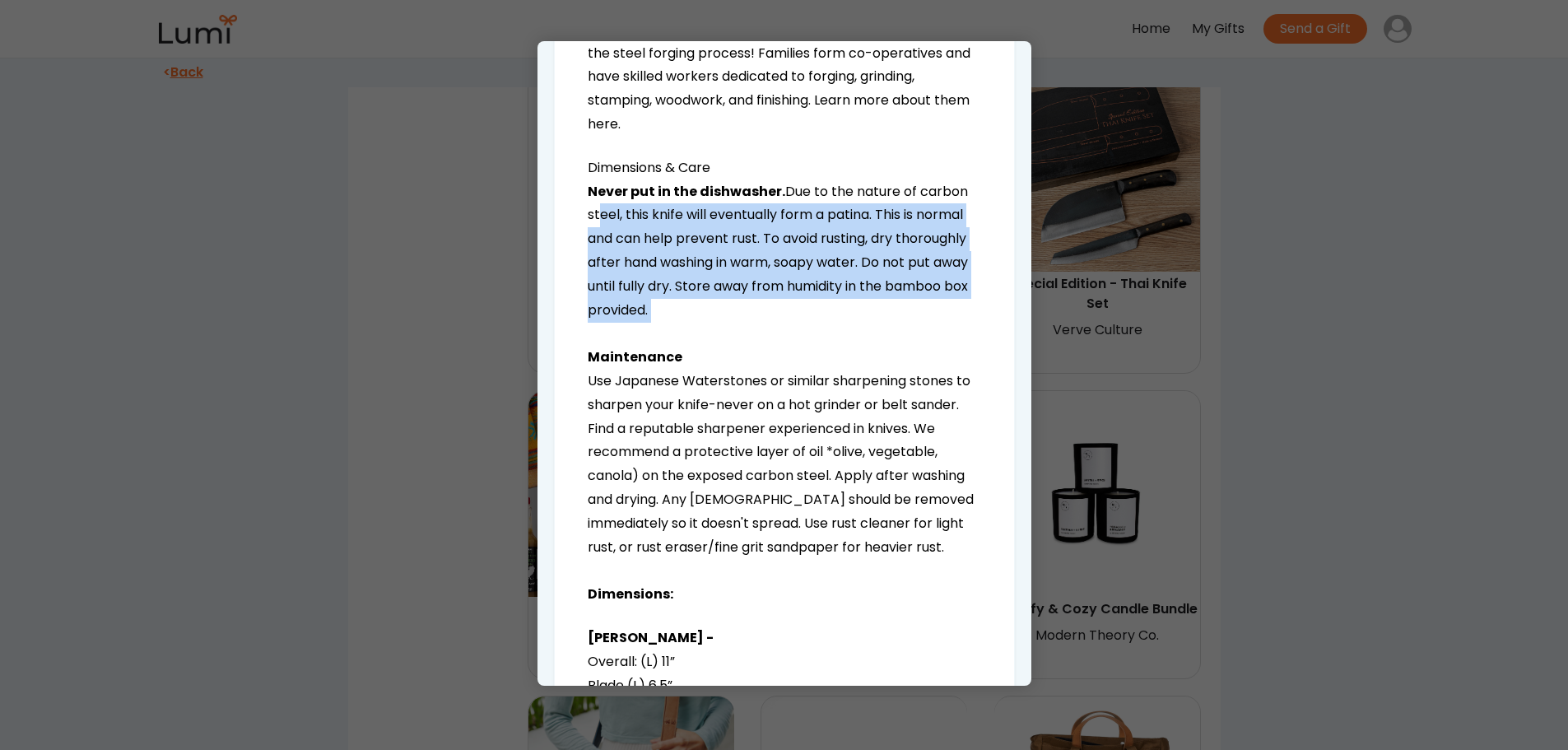
click at [821, 320] on p "Never put in the dishwasher. Due to the nature of carbon steel, this knife will…" at bounding box center [784, 394] width 394 height 426
drag, startPoint x: 696, startPoint y: 240, endPoint x: 819, endPoint y: 313, distance: 143.0
click at [818, 313] on p "Never put in the dishwasher. Due to the nature of carbon steel, this knife will…" at bounding box center [784, 394] width 394 height 426
click at [819, 313] on p "Never put in the dishwasher. Due to the nature of carbon steel, this knife will…" at bounding box center [784, 394] width 394 height 426
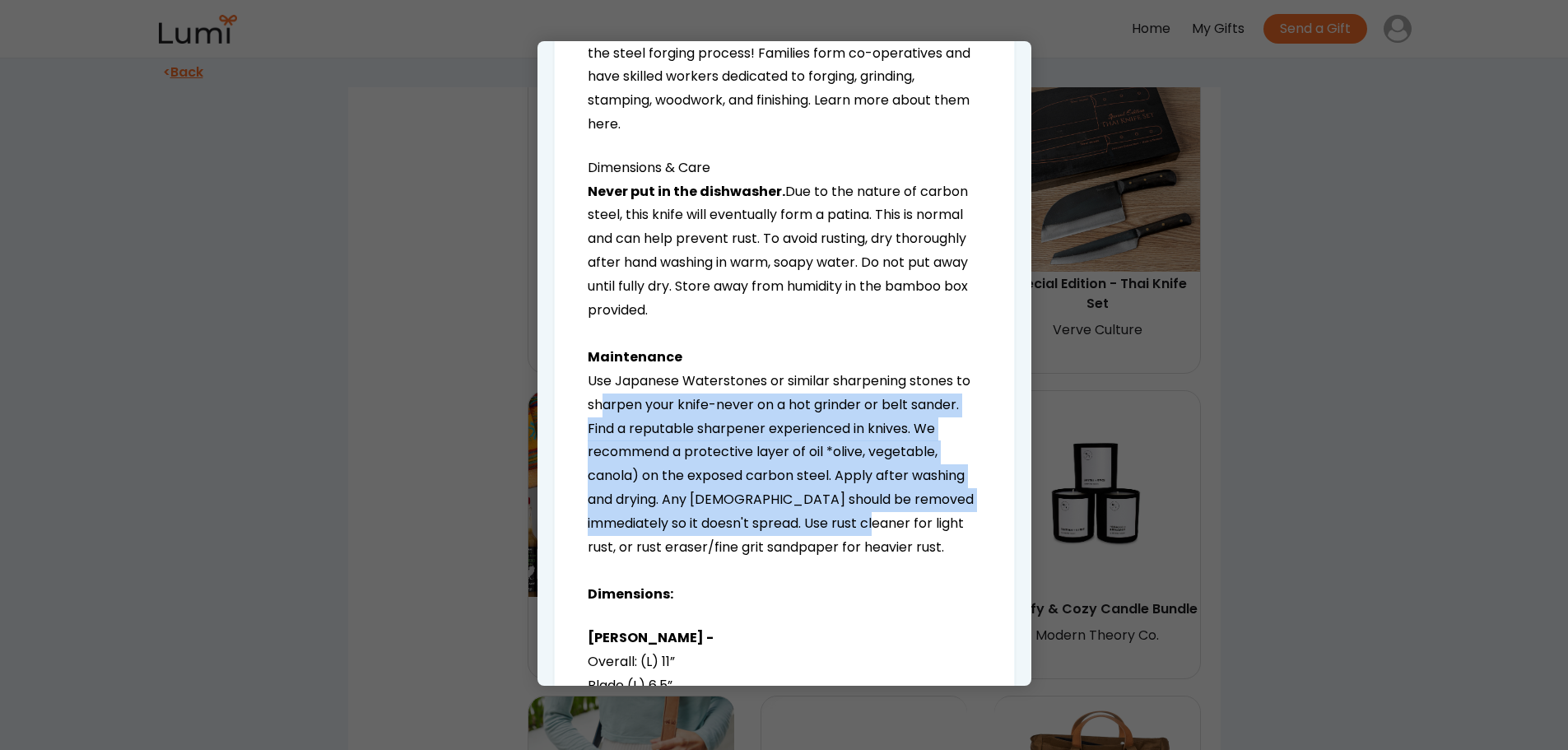
drag, startPoint x: 617, startPoint y: 408, endPoint x: 856, endPoint y: 527, distance: 267.0
click at [856, 527] on p "Never put in the dishwasher. Due to the nature of carbon steel, this knife will…" at bounding box center [784, 394] width 394 height 426
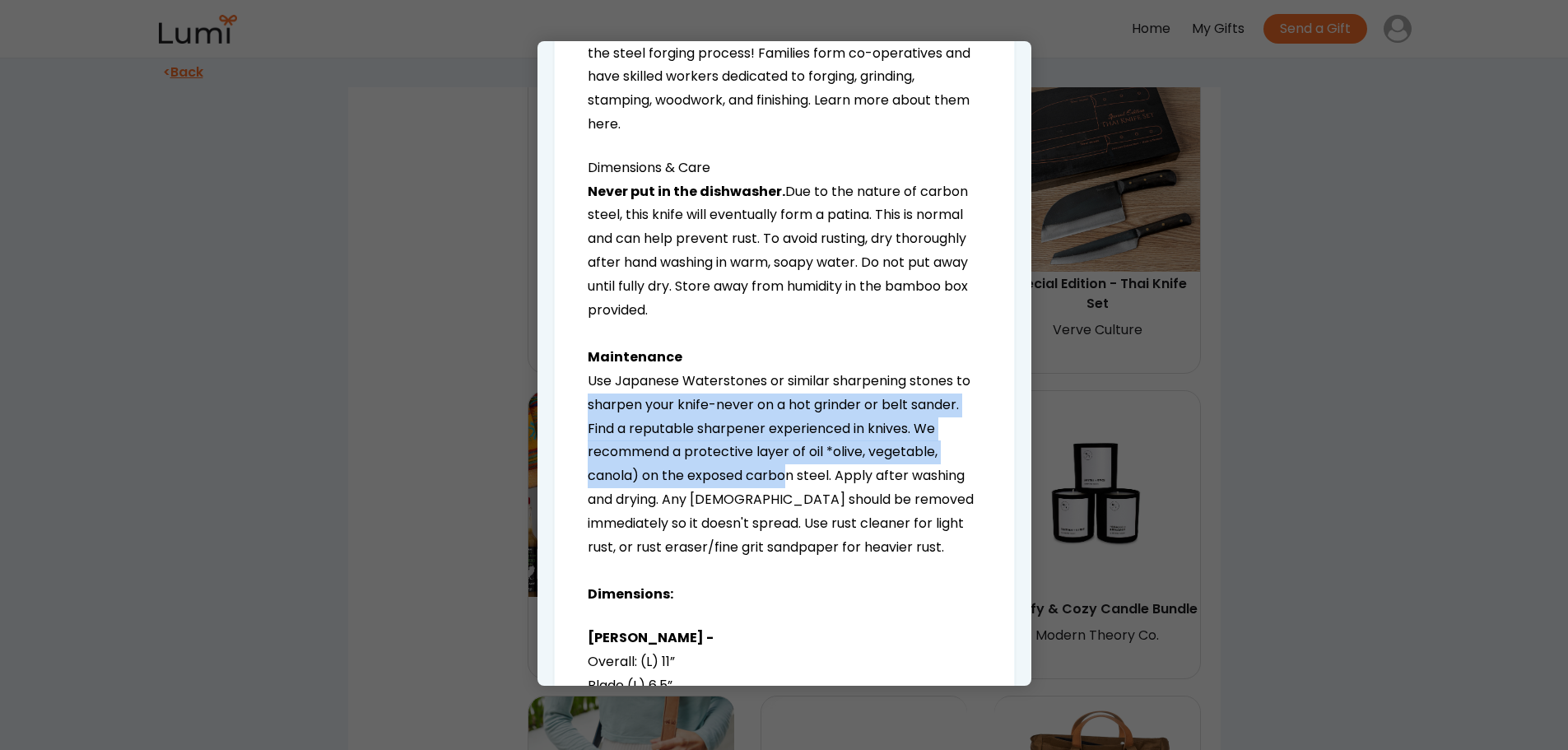
drag, startPoint x: 597, startPoint y: 394, endPoint x: 809, endPoint y: 498, distance: 236.1
click at [795, 492] on p "Never put in the dishwasher. Due to the nature of carbon steel, this knife will…" at bounding box center [784, 394] width 394 height 426
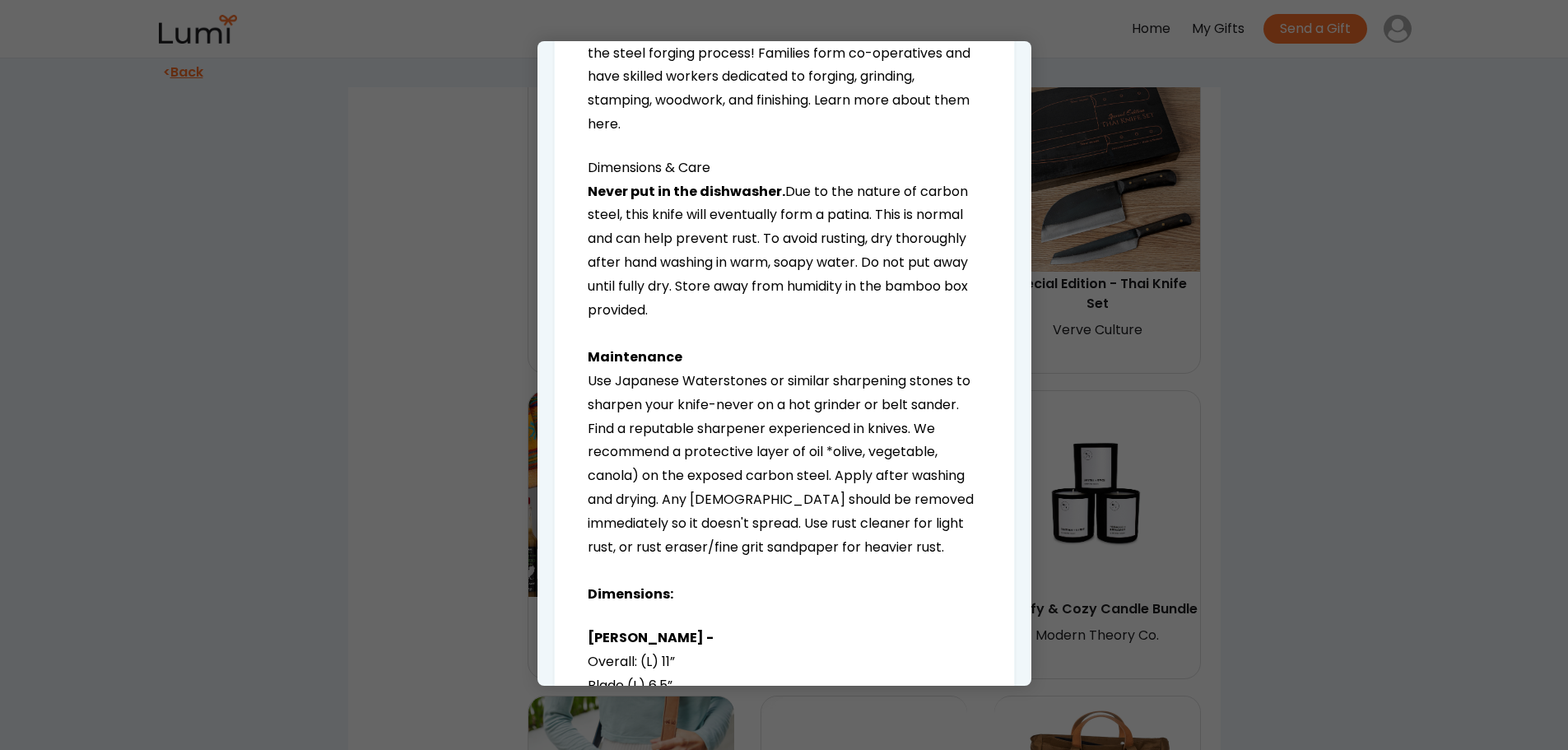
click at [812, 498] on p "Never put in the dishwasher. Due to the nature of carbon steel, this knife will…" at bounding box center [784, 394] width 394 height 426
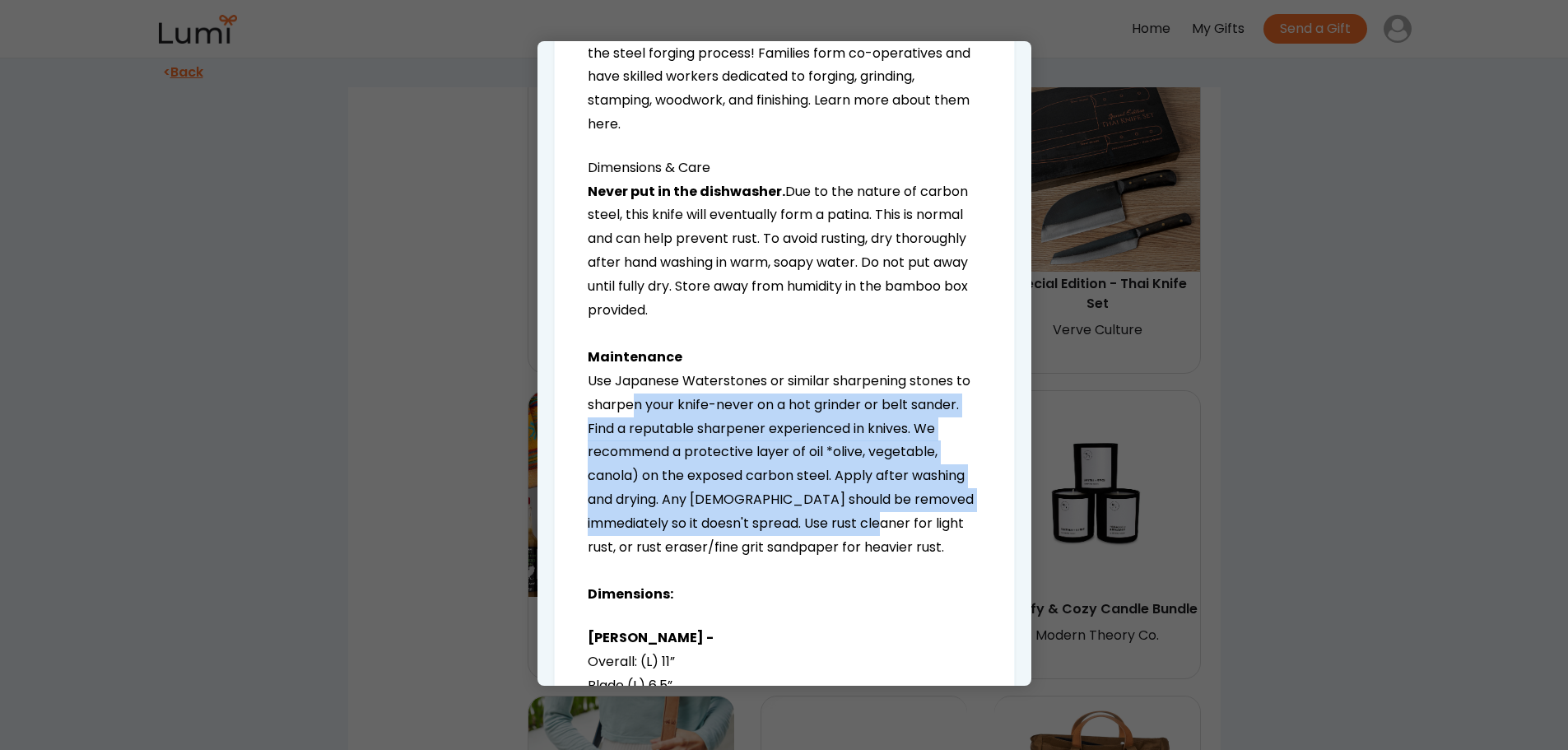
drag, startPoint x: 670, startPoint y: 406, endPoint x: 866, endPoint y: 534, distance: 234.1
click at [866, 534] on p "Never put in the dishwasher. Due to the nature of carbon steel, this knife will…" at bounding box center [784, 394] width 394 height 426
drag, startPoint x: 596, startPoint y: 396, endPoint x: 813, endPoint y: 529, distance: 254.5
click at [813, 529] on p "Never put in the dishwasher. Due to the nature of carbon steel, this knife will…" at bounding box center [784, 394] width 394 height 426
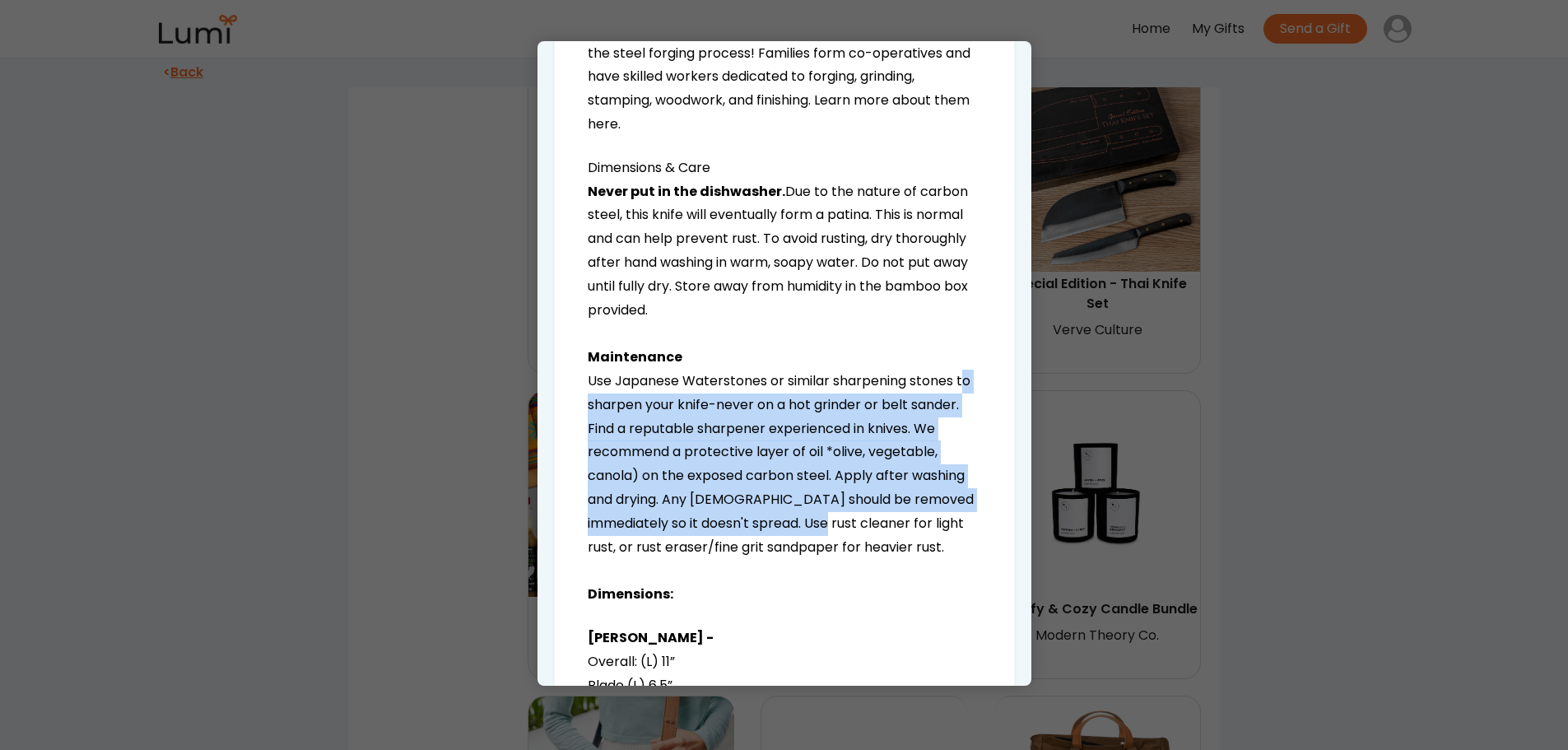
click at [813, 529] on p "Never put in the dishwasher. Due to the nature of carbon steel, this knife will…" at bounding box center [784, 394] width 394 height 426
drag, startPoint x: 677, startPoint y: 398, endPoint x: 856, endPoint y: 525, distance: 219.5
click at [856, 525] on p "Never put in the dishwasher. Due to the nature of carbon steel, this knife will…" at bounding box center [784, 394] width 394 height 426
drag, startPoint x: 628, startPoint y: 396, endPoint x: 823, endPoint y: 543, distance: 244.2
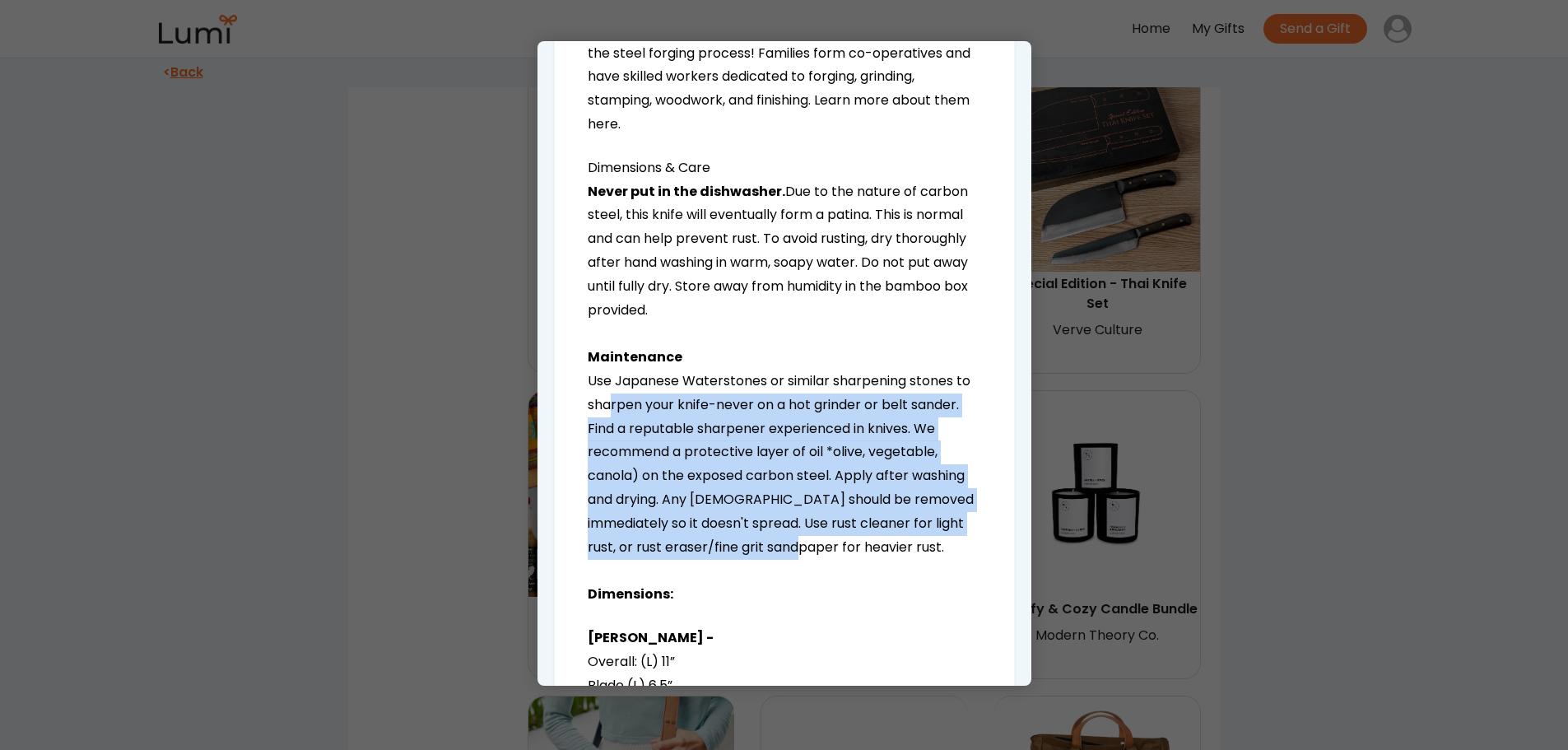
click at [820, 547] on p "Never put in the dishwasher. Due to the nature of carbon steel, this knife will…" at bounding box center [784, 394] width 394 height 426
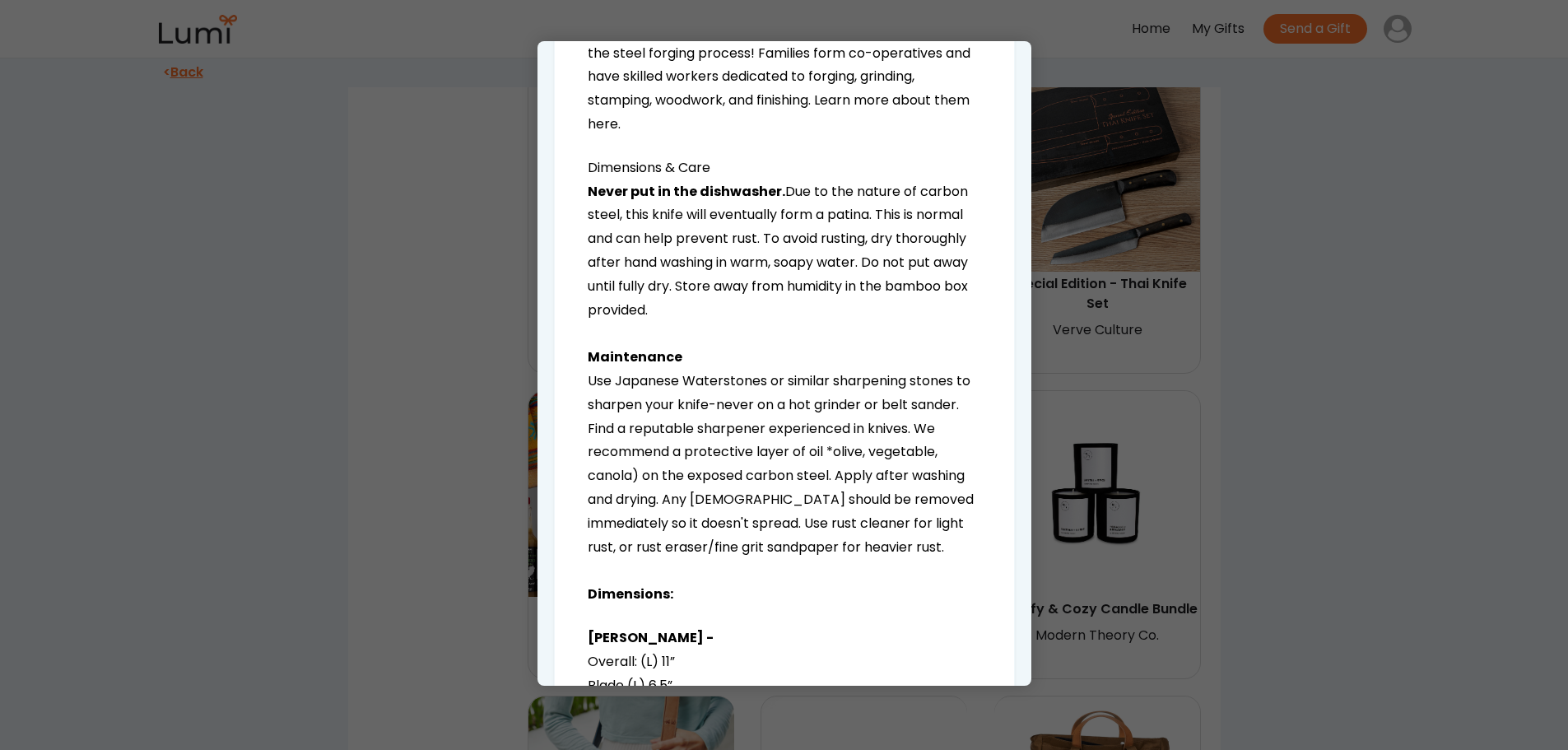
click at [823, 542] on p "Never put in the dishwasher. Due to the nature of carbon steel, this knife will…" at bounding box center [784, 394] width 394 height 426
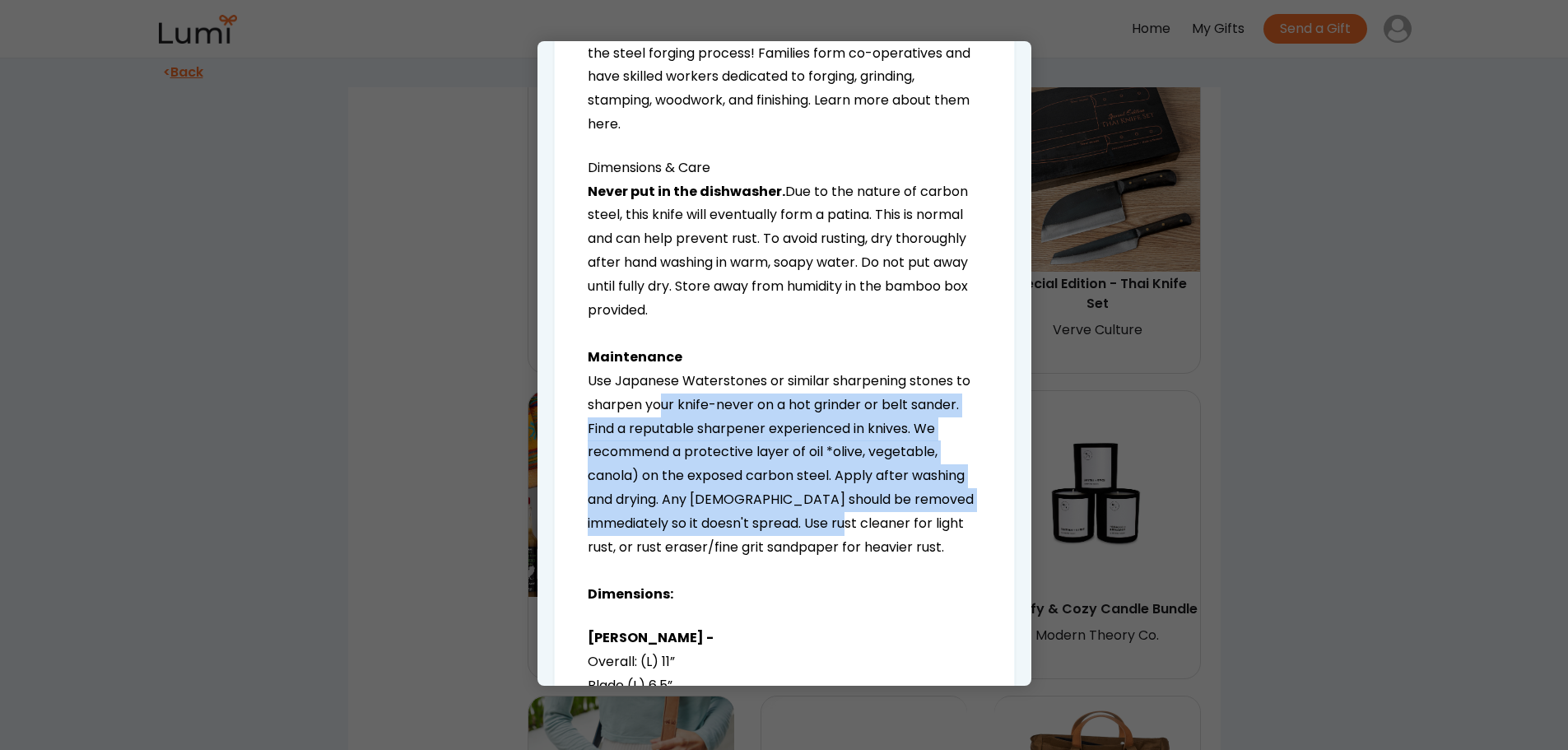
drag, startPoint x: 680, startPoint y: 411, endPoint x: 831, endPoint y: 534, distance: 194.8
click at [831, 534] on p "Never put in the dishwasher. Due to the nature of carbon steel, this knife will…" at bounding box center [784, 394] width 394 height 426
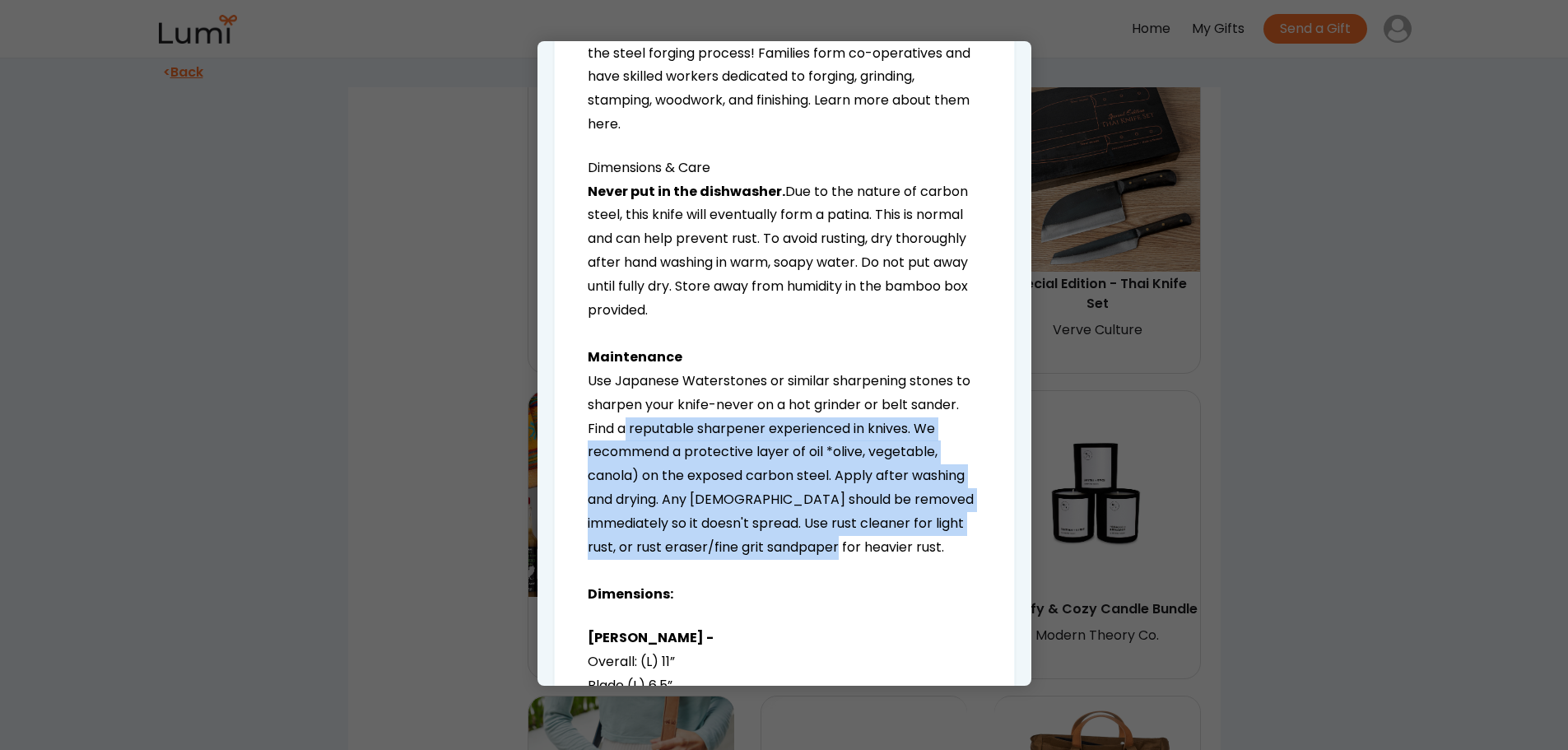
drag, startPoint x: 680, startPoint y: 420, endPoint x: 846, endPoint y: 548, distance: 209.6
click at [846, 548] on p "Never put in the dishwasher. Due to the nature of carbon steel, this knife will…" at bounding box center [784, 394] width 394 height 426
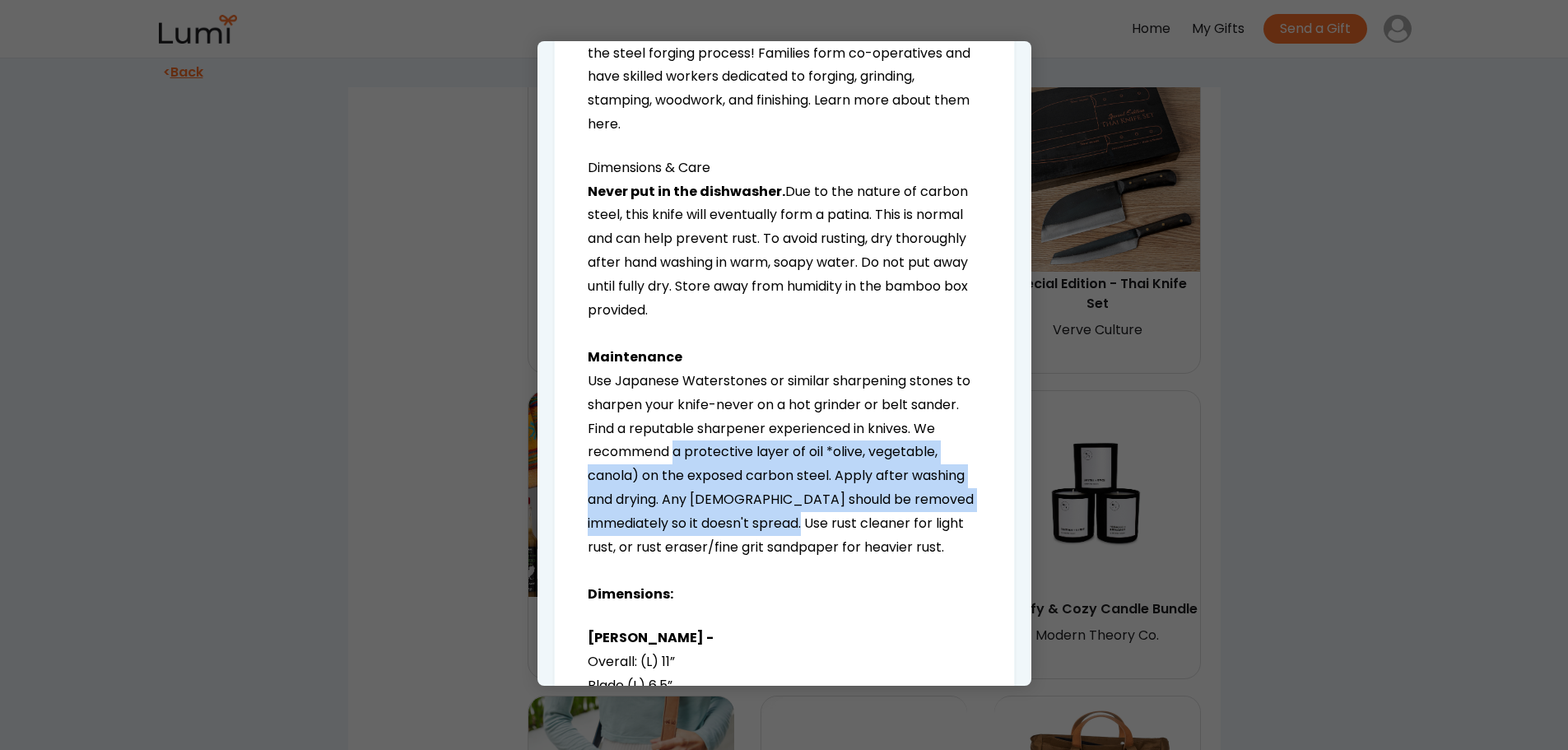
drag, startPoint x: 701, startPoint y: 451, endPoint x: 784, endPoint y: 535, distance: 118.1
click at [784, 535] on p "Never put in the dishwasher. Due to the nature of carbon steel, this knife will…" at bounding box center [784, 394] width 394 height 426
click at [784, 534] on p "Never put in the dishwasher. Due to the nature of carbon steel, this knife will…" at bounding box center [784, 394] width 394 height 426
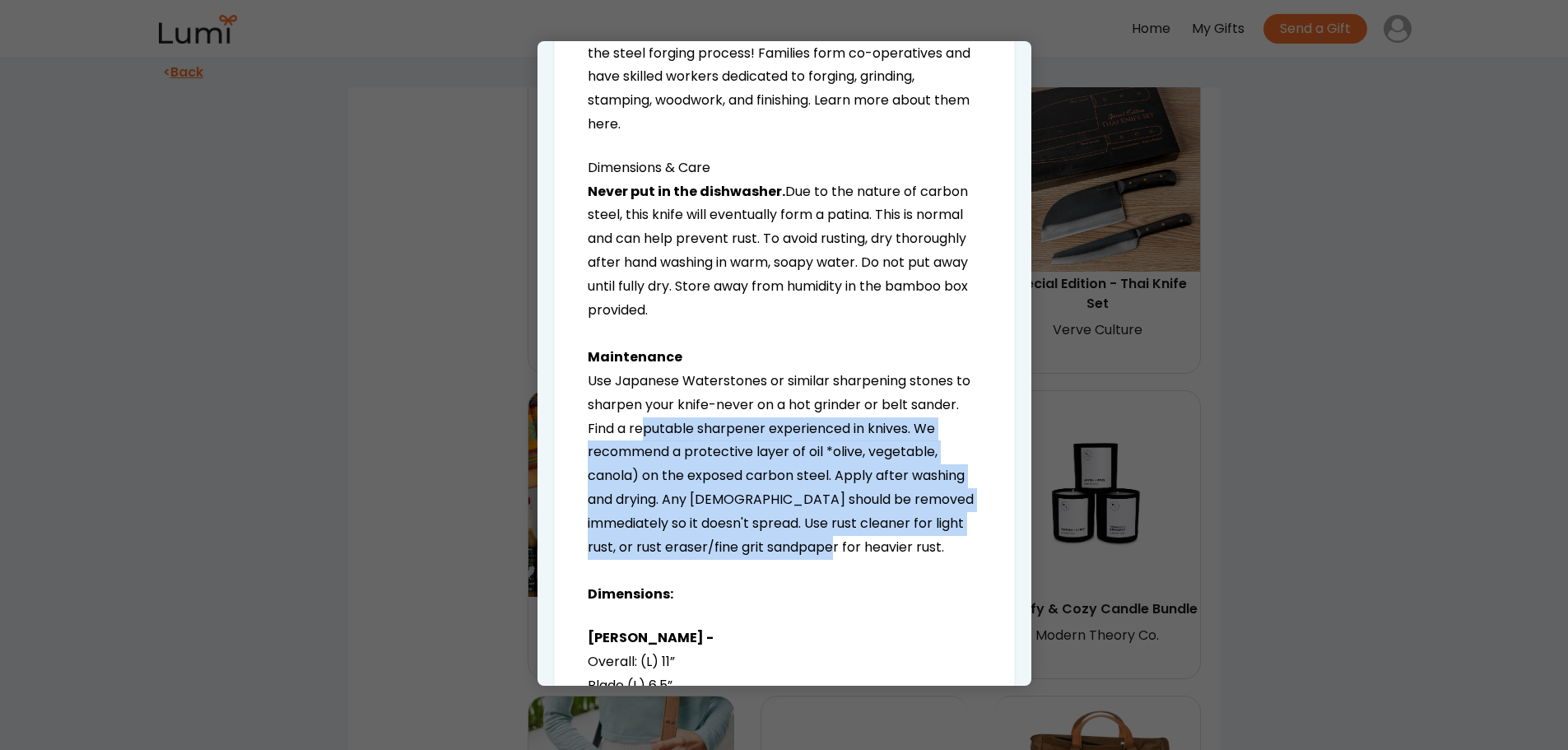
drag, startPoint x: 699, startPoint y: 425, endPoint x: 842, endPoint y: 547, distance: 188.0
click at [842, 547] on p "Never put in the dishwasher. Due to the nature of carbon steel, this knife will…" at bounding box center [784, 394] width 394 height 426
click at [818, 528] on p "Never put in the dishwasher. Due to the nature of carbon steel, this knife will…" at bounding box center [784, 394] width 394 height 426
drag, startPoint x: 754, startPoint y: 459, endPoint x: 837, endPoint y: 550, distance: 123.2
click at [837, 550] on p "Never put in the dishwasher. Due to the nature of carbon steel, this knife will…" at bounding box center [784, 394] width 394 height 426
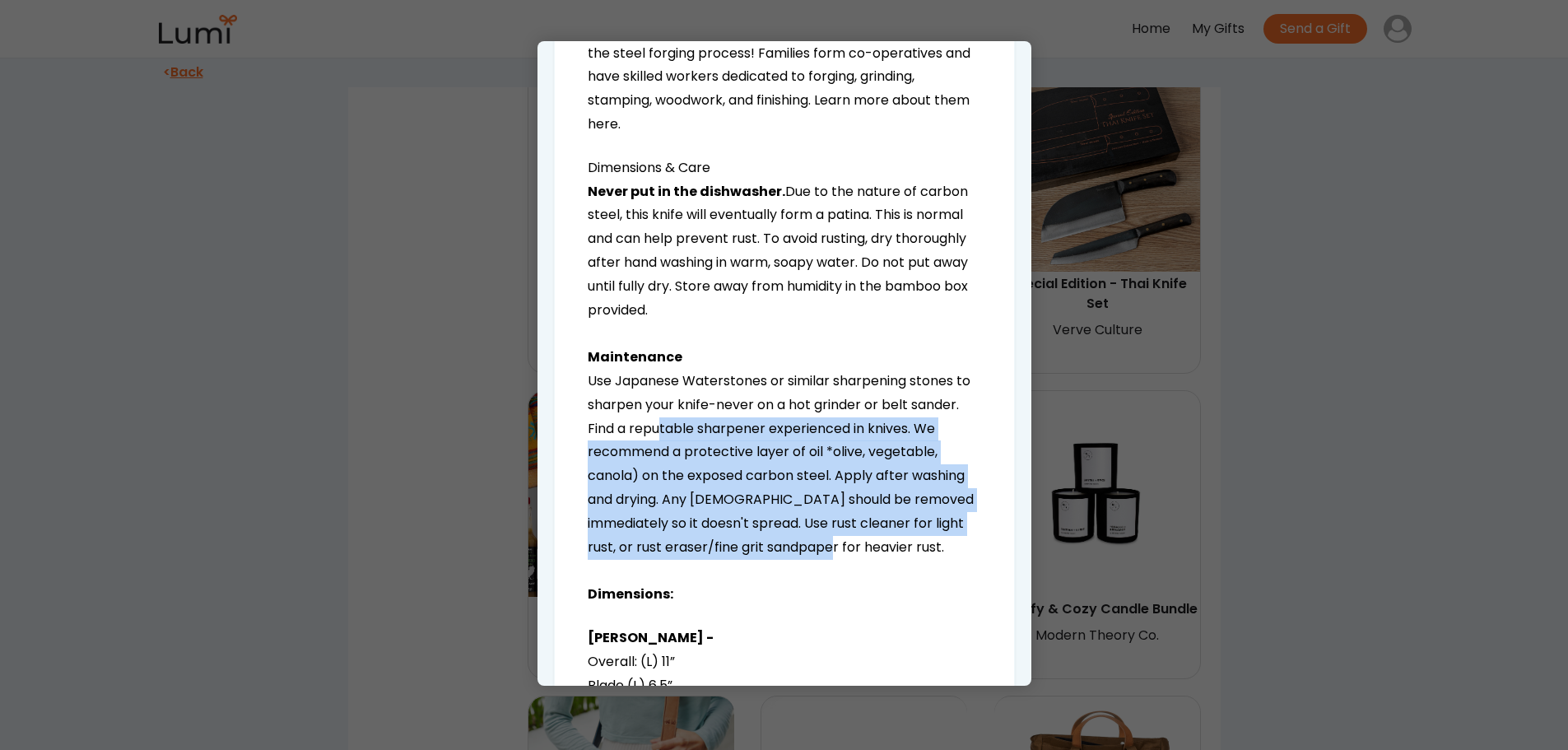
click at [837, 550] on p "Never put in the dishwasher. Due to the nature of carbon steel, this knife will…" at bounding box center [784, 394] width 394 height 426
drag, startPoint x: 703, startPoint y: 422, endPoint x: 815, endPoint y: 561, distance: 178.5
click at [815, 561] on p "Never put in the dishwasher. Due to the nature of carbon steel, this knife will…" at bounding box center [784, 394] width 394 height 426
drag, startPoint x: 808, startPoint y: 555, endPoint x: 795, endPoint y: 548, distance: 14.8
click at [807, 555] on p "Never put in the dishwasher. Due to the nature of carbon steel, this knife will…" at bounding box center [784, 394] width 394 height 426
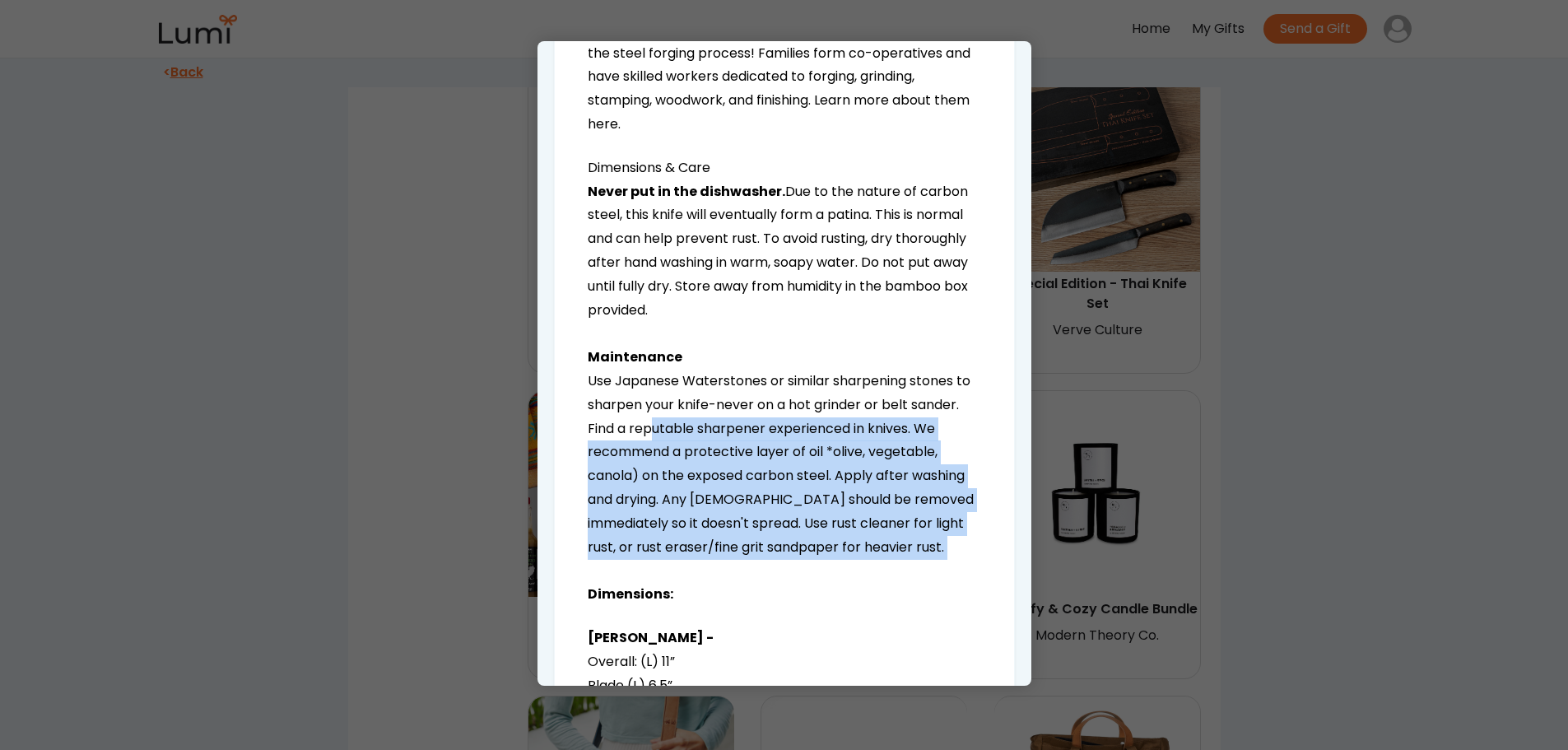
click at [728, 462] on p "Never put in the dishwasher. Due to the nature of carbon steel, this knife will…" at bounding box center [784, 394] width 394 height 426
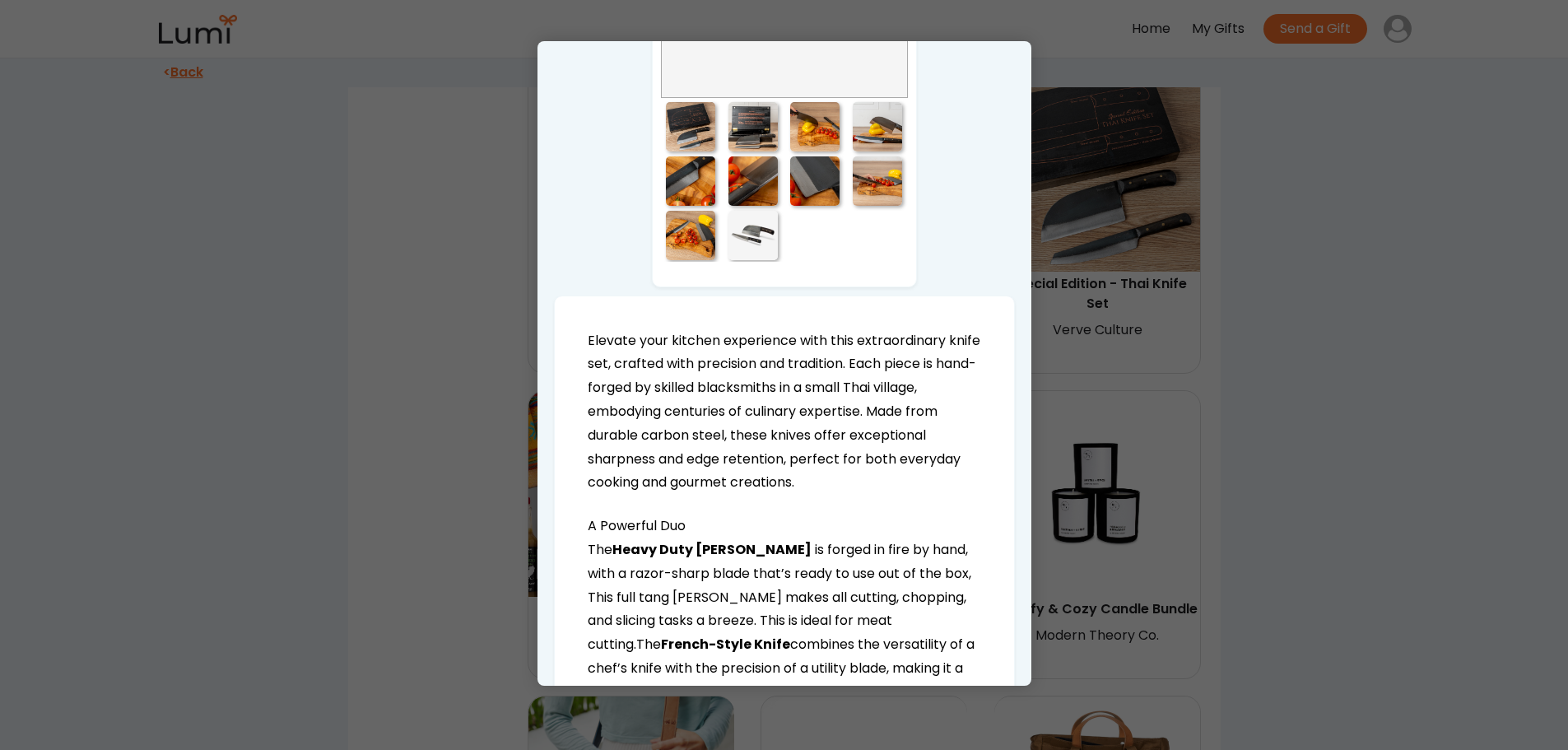
scroll to position [0, 0]
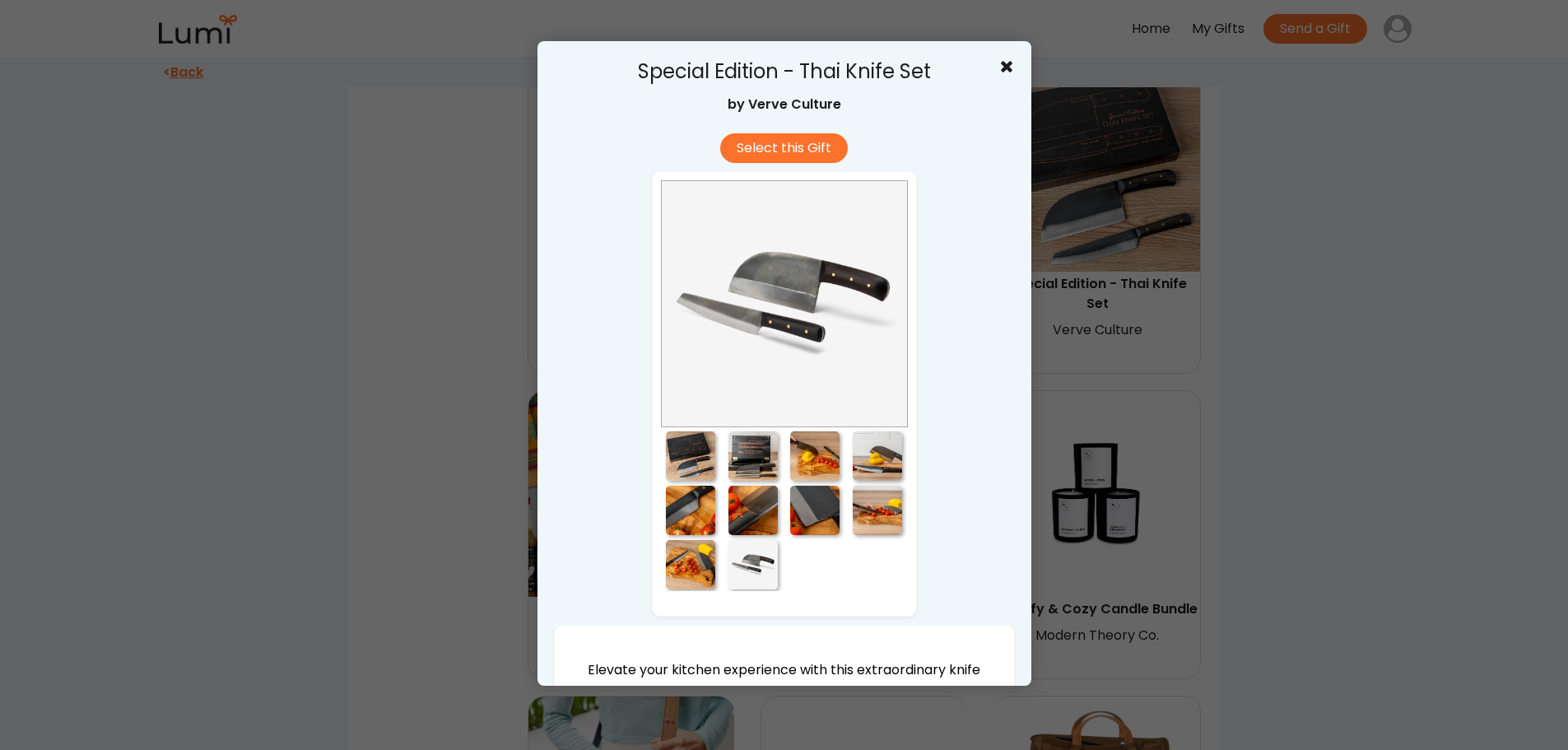
click at [1001, 65] on use at bounding box center [1007, 66] width 11 height 11
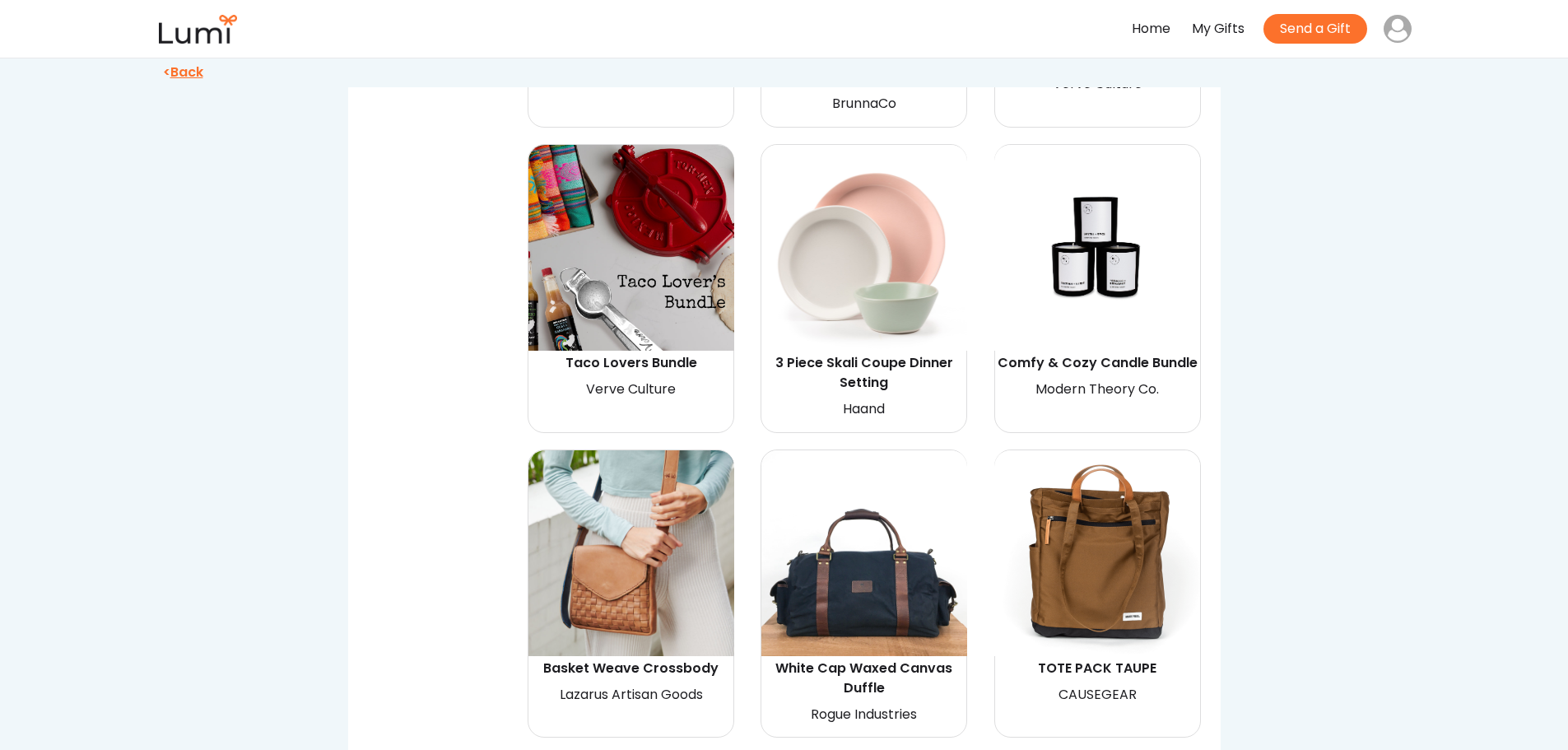
scroll to position [3041, 0]
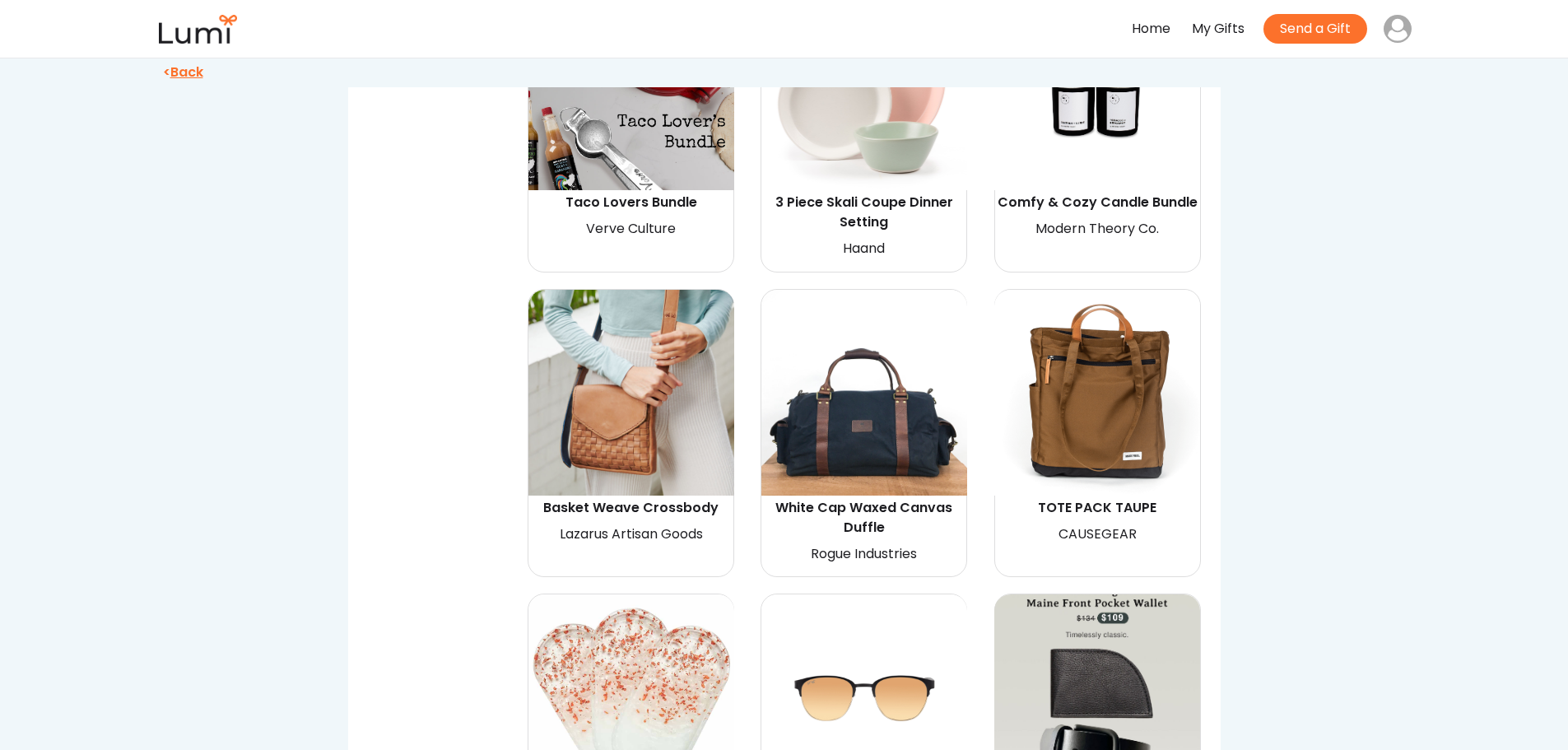
click at [858, 415] on img at bounding box center [864, 393] width 206 height 206
select select "{"_class":"StaticObject","data":{"_[URL][DOMAIN_NAME]":"gid://shopify/ProductVa…"
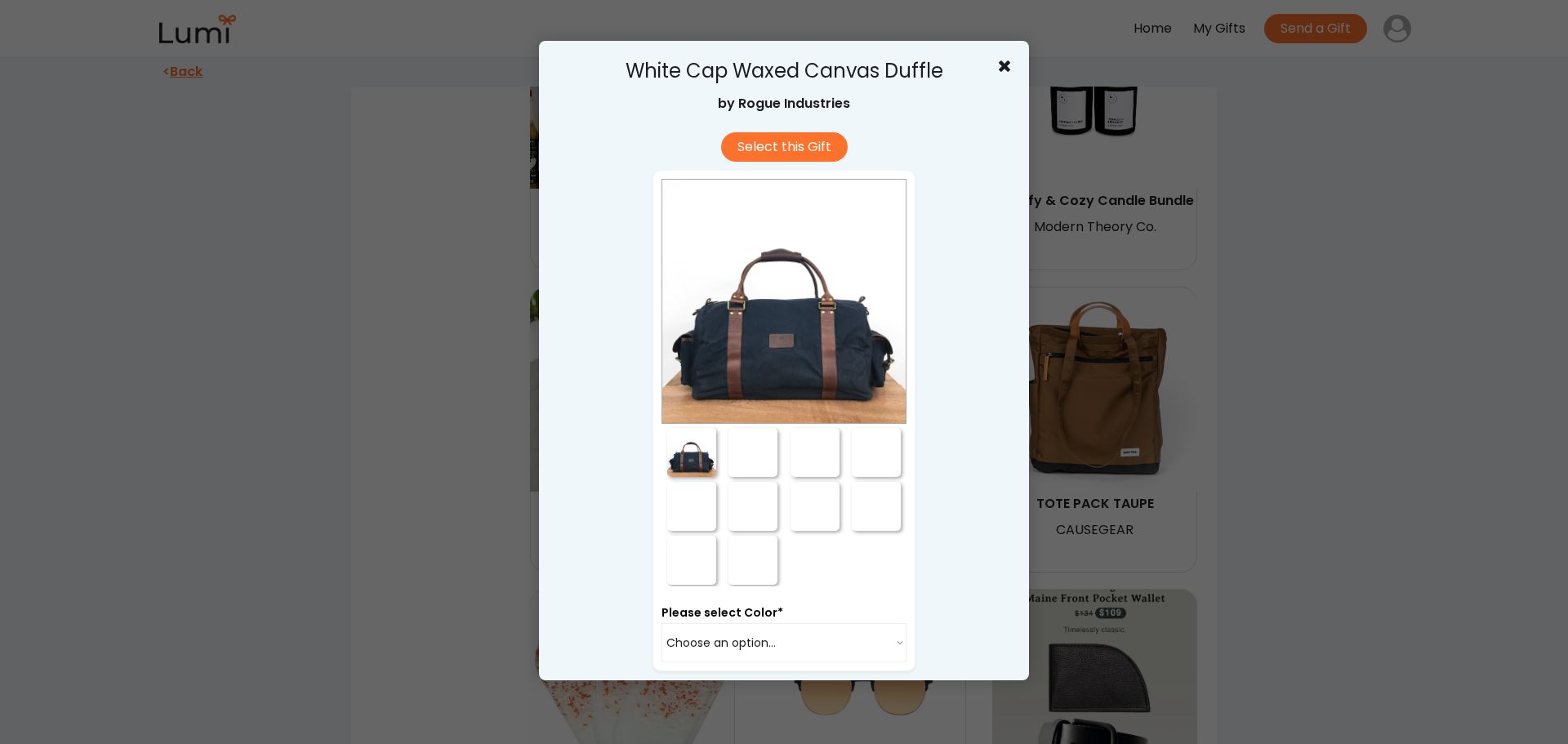
click at [680, 461] on div at bounding box center [691, 452] width 49 height 49
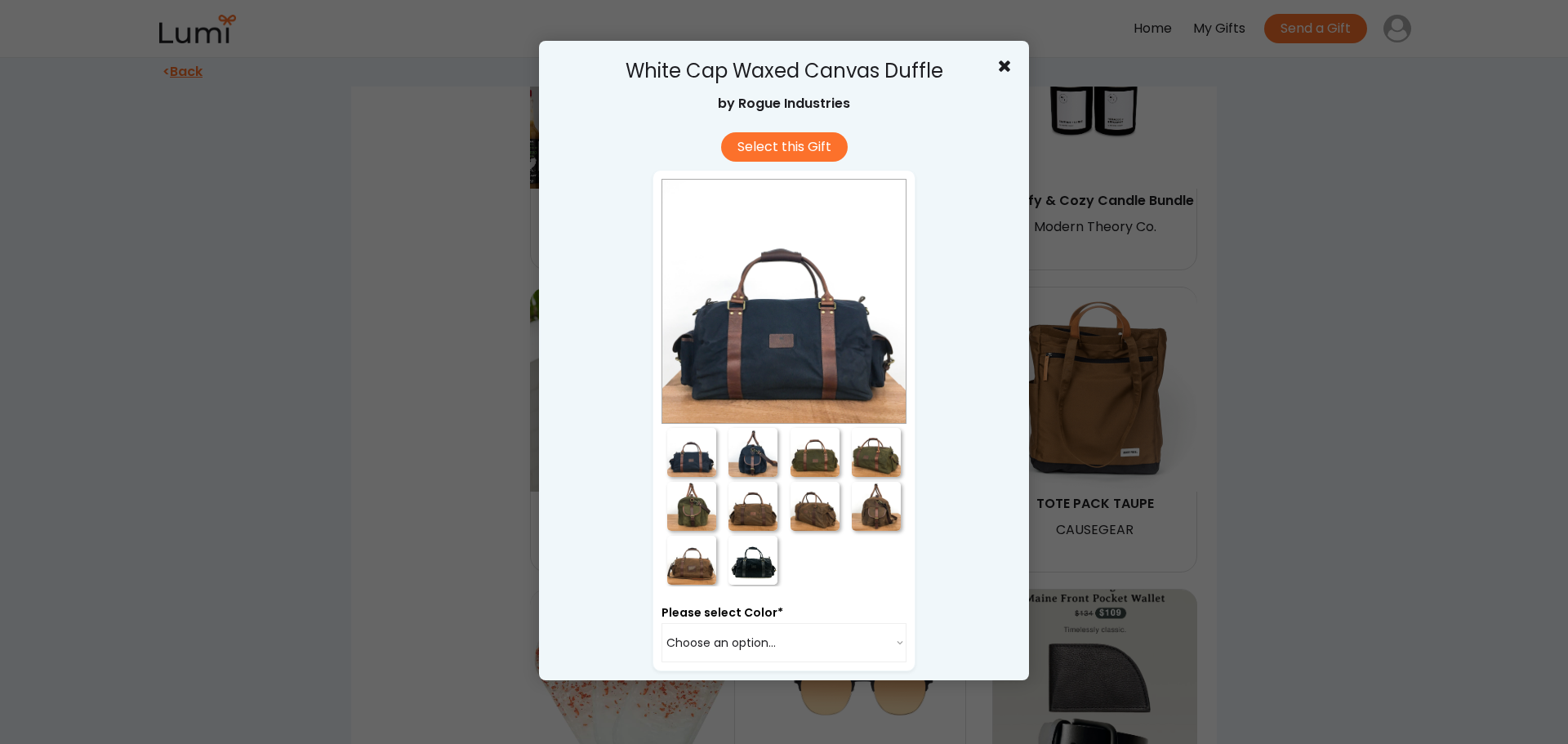
drag, startPoint x: 744, startPoint y: 456, endPoint x: 780, endPoint y: 468, distance: 37.9
click at [745, 458] on div at bounding box center [752, 452] width 49 height 49
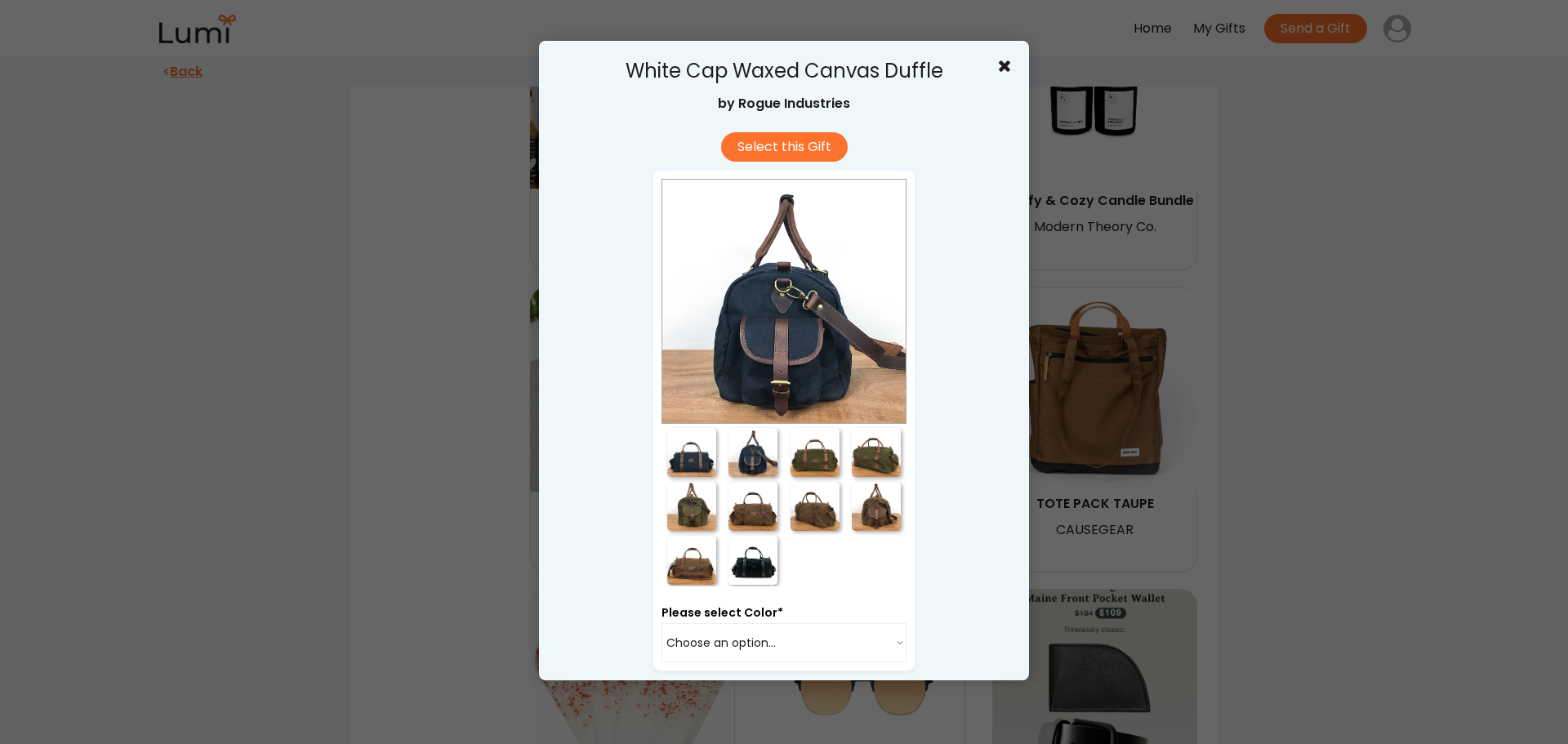
click at [798, 464] on div at bounding box center [815, 452] width 49 height 49
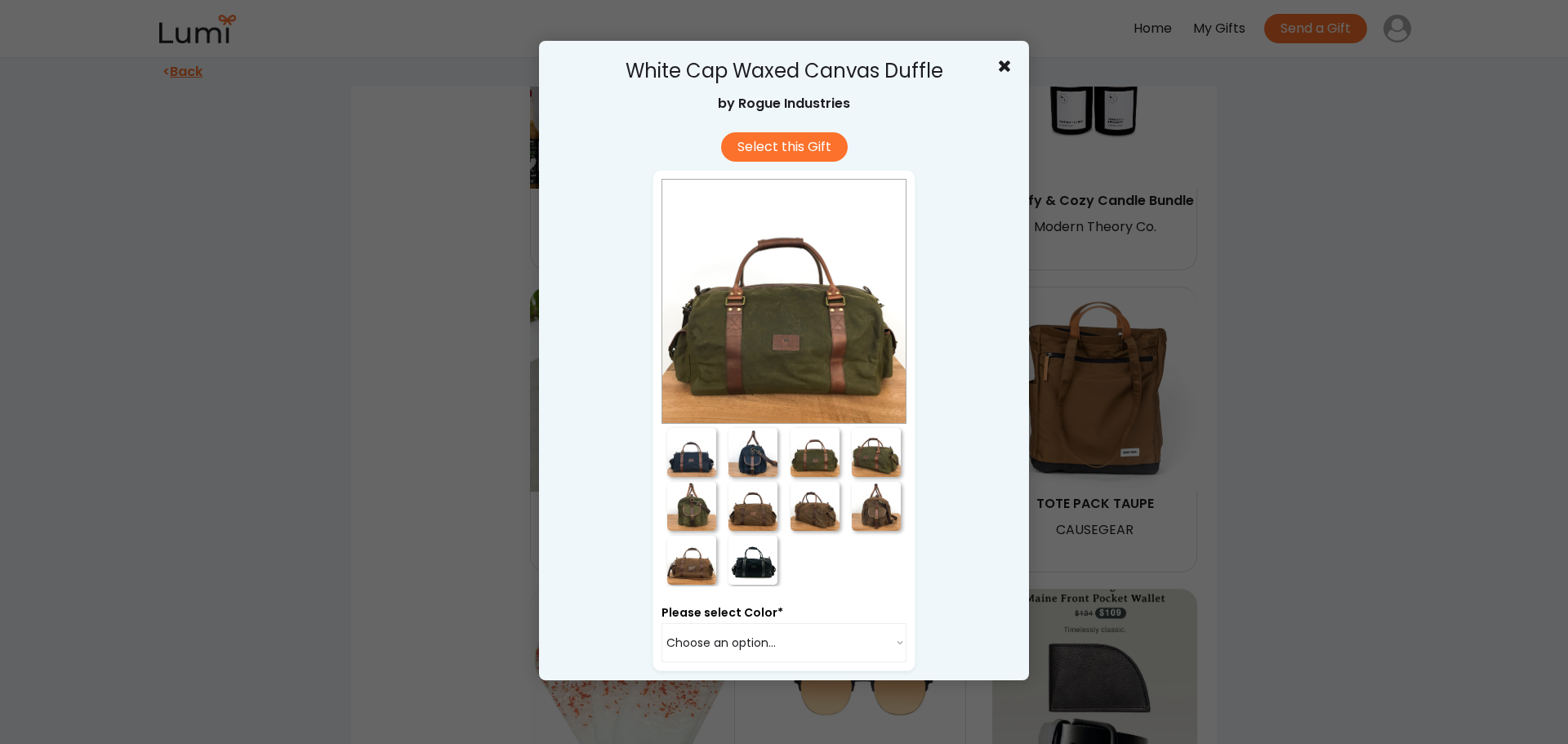
click at [855, 461] on div at bounding box center [876, 452] width 49 height 49
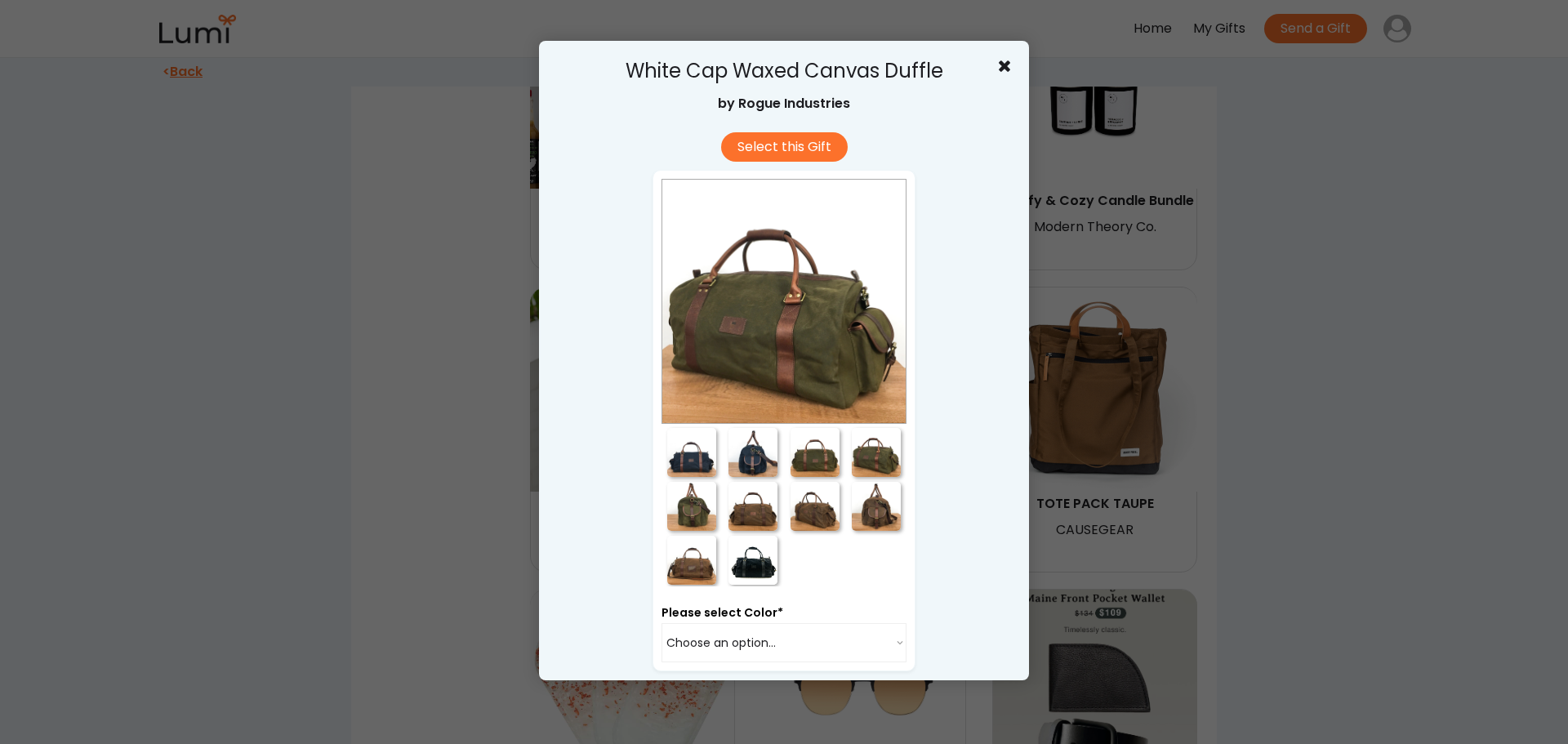
click at [728, 505] on div at bounding box center [752, 506] width 49 height 49
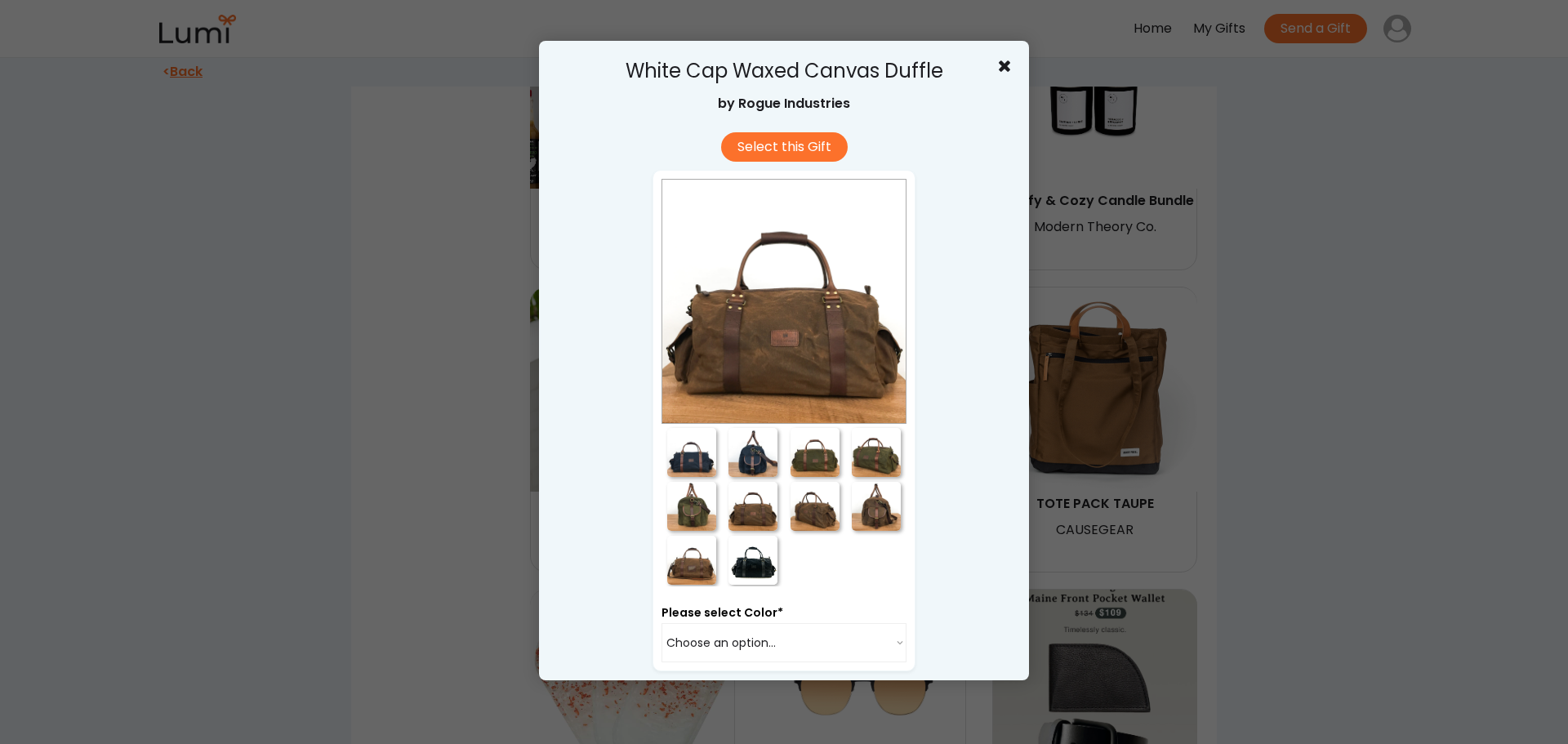
click at [696, 507] on div at bounding box center [691, 506] width 49 height 49
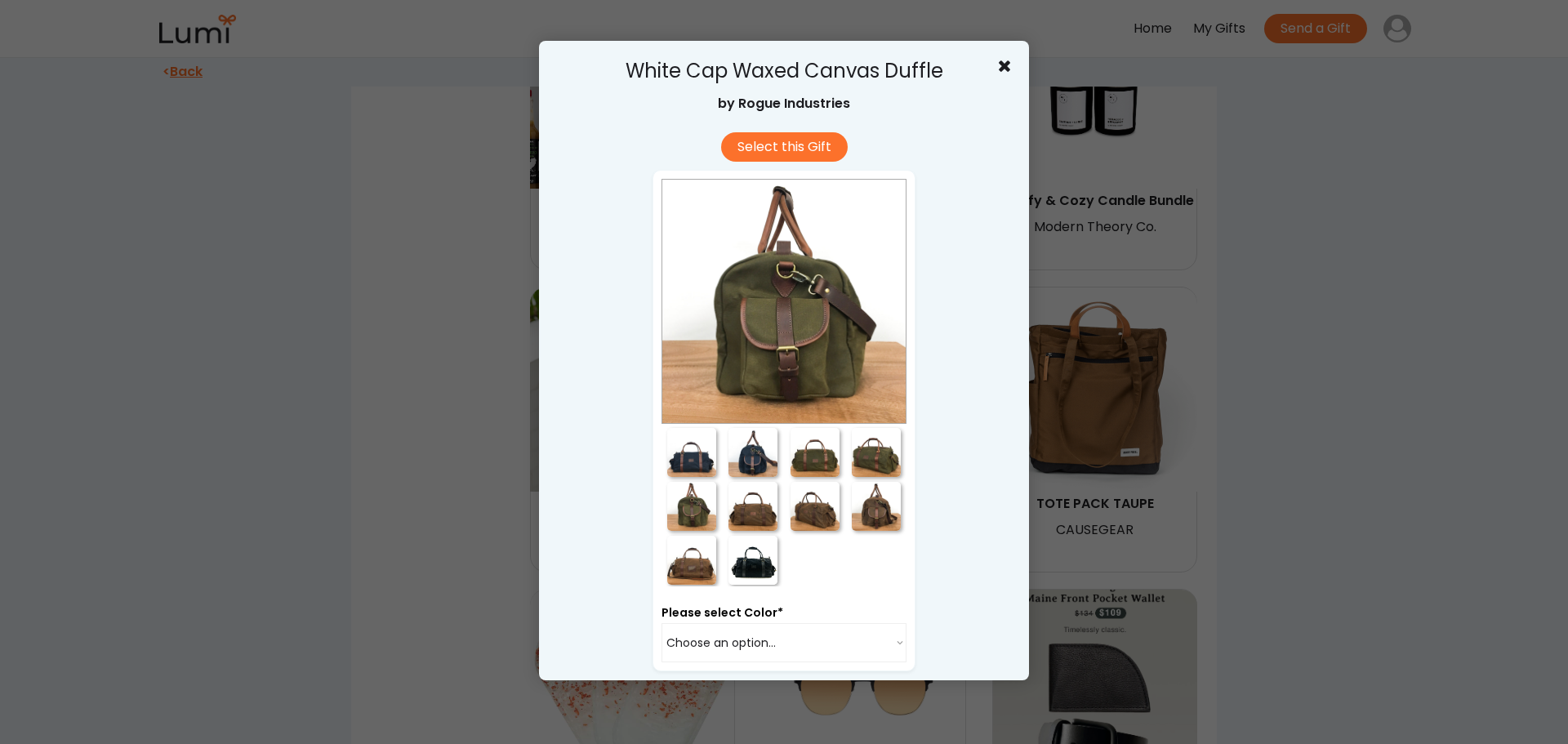
click at [712, 571] on div at bounding box center [691, 559] width 60 height 54
click at [728, 563] on div at bounding box center [752, 560] width 49 height 49
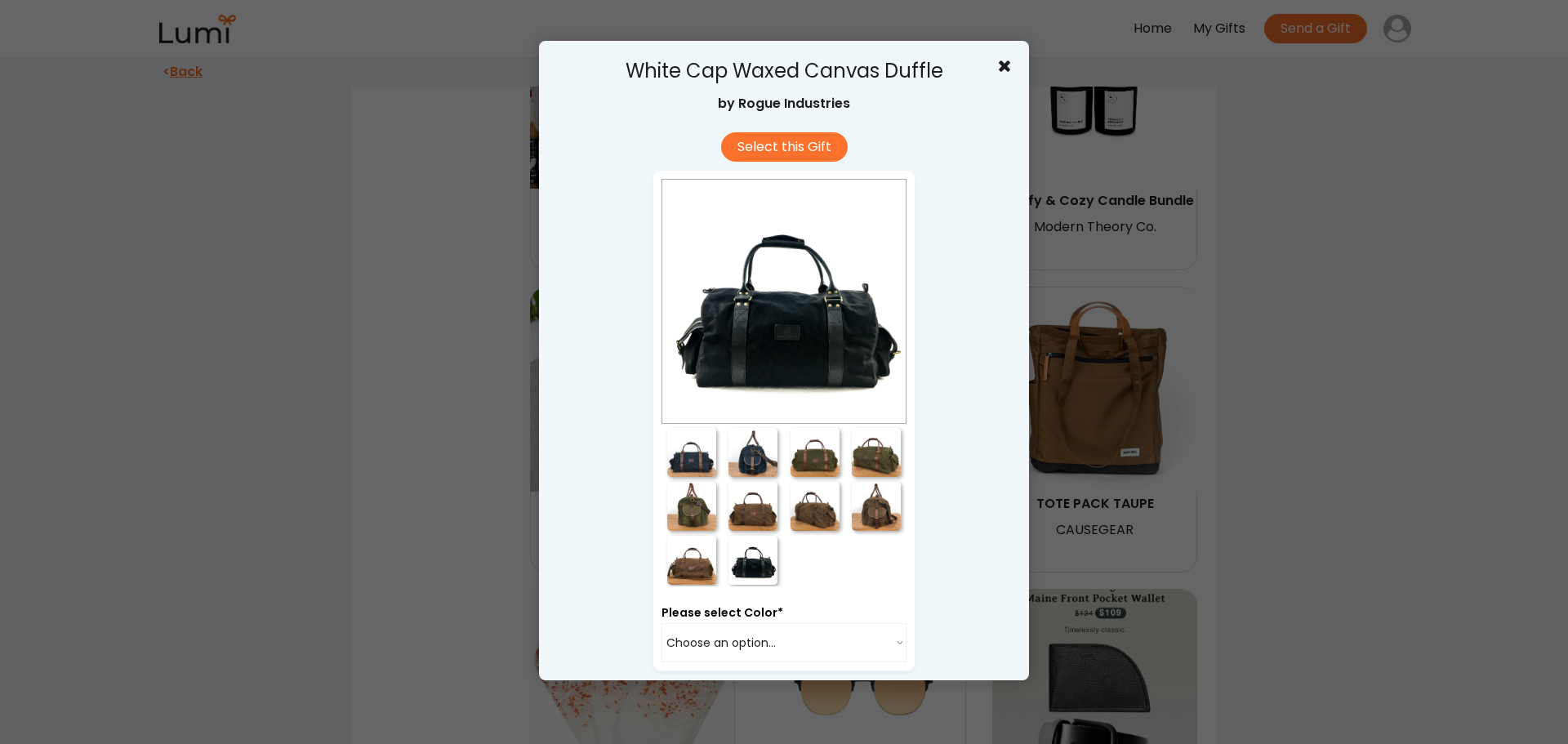
click at [999, 66] on use at bounding box center [1005, 66] width 11 height 11
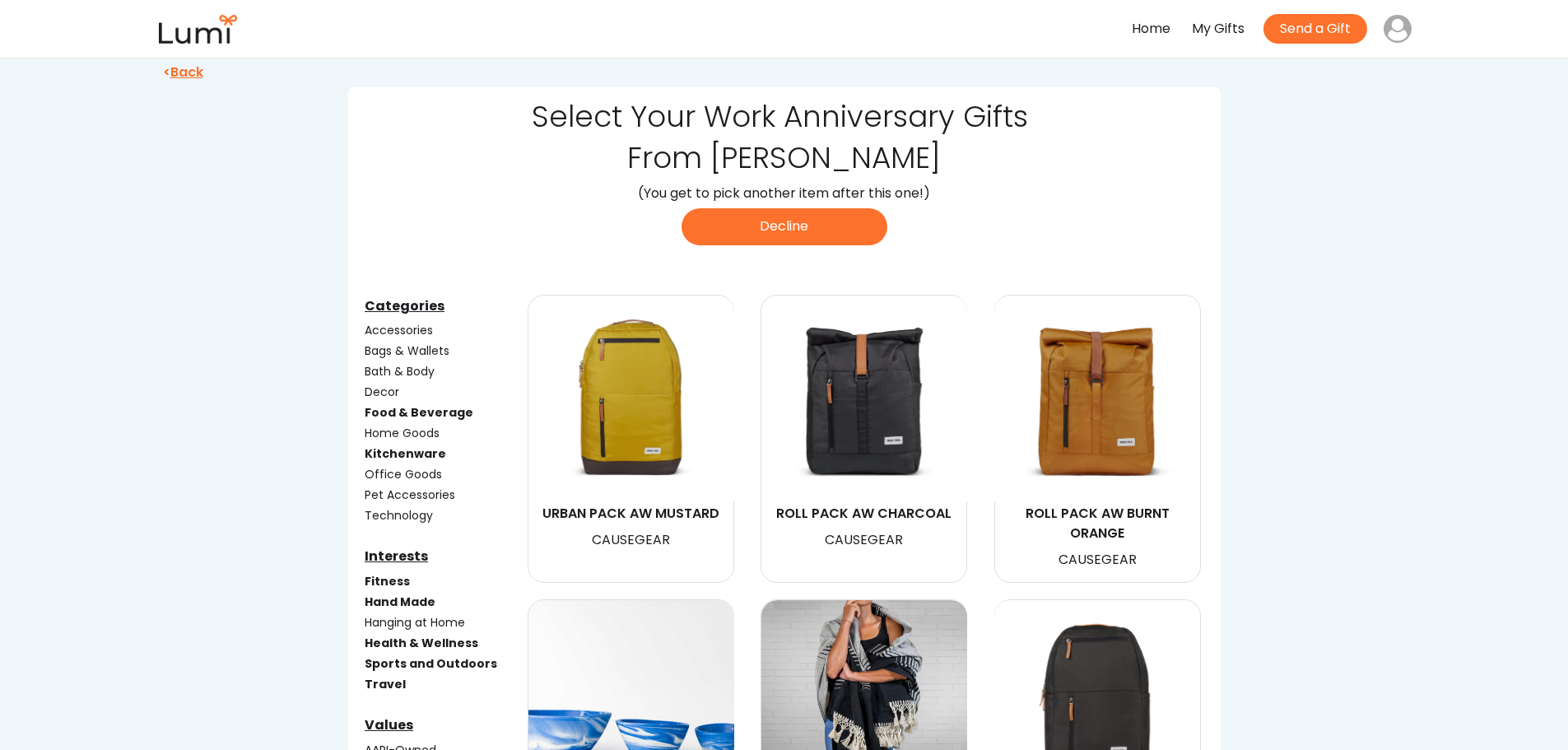
scroll to position [0, 0]
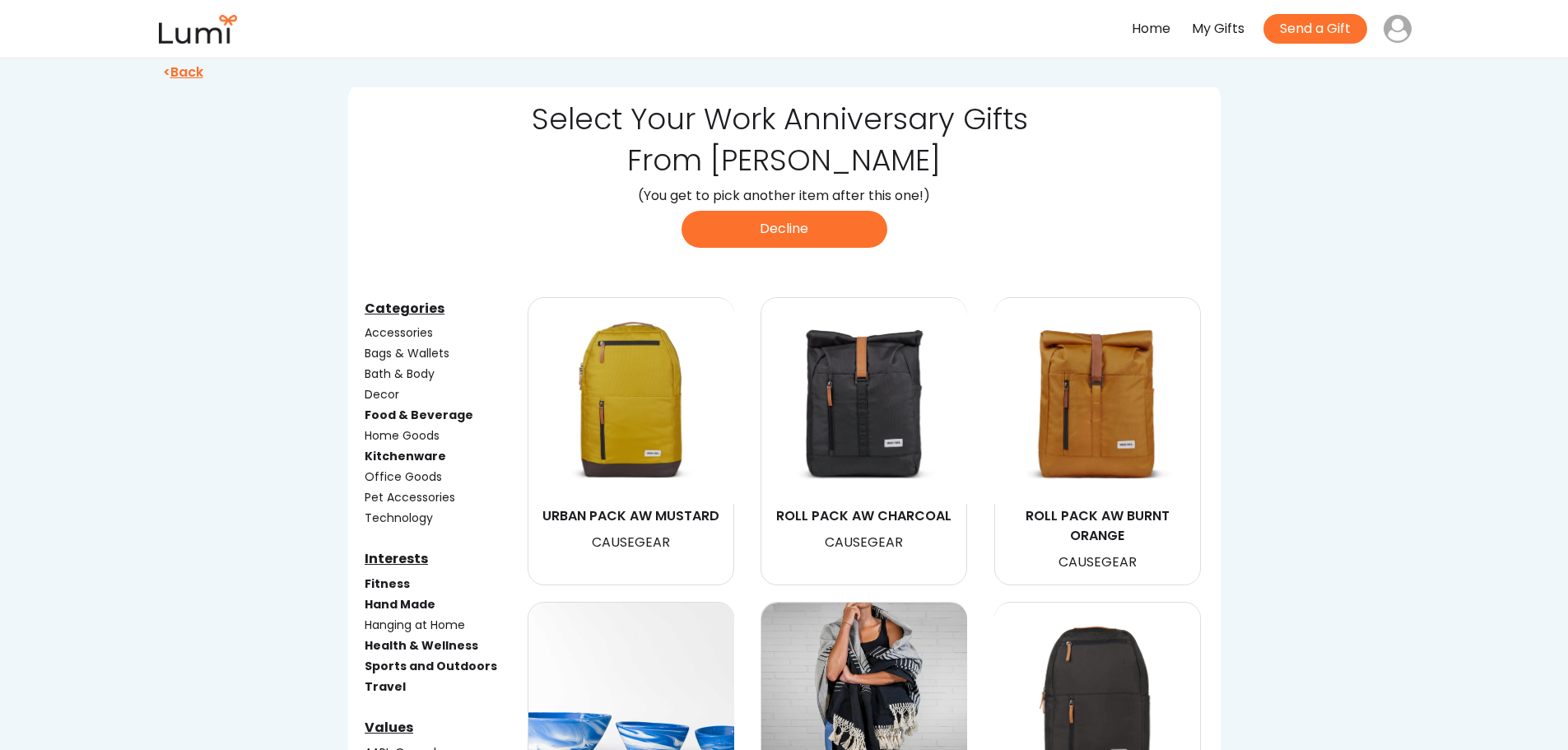
click at [396, 332] on div "Accessories" at bounding box center [444, 333] width 160 height 17
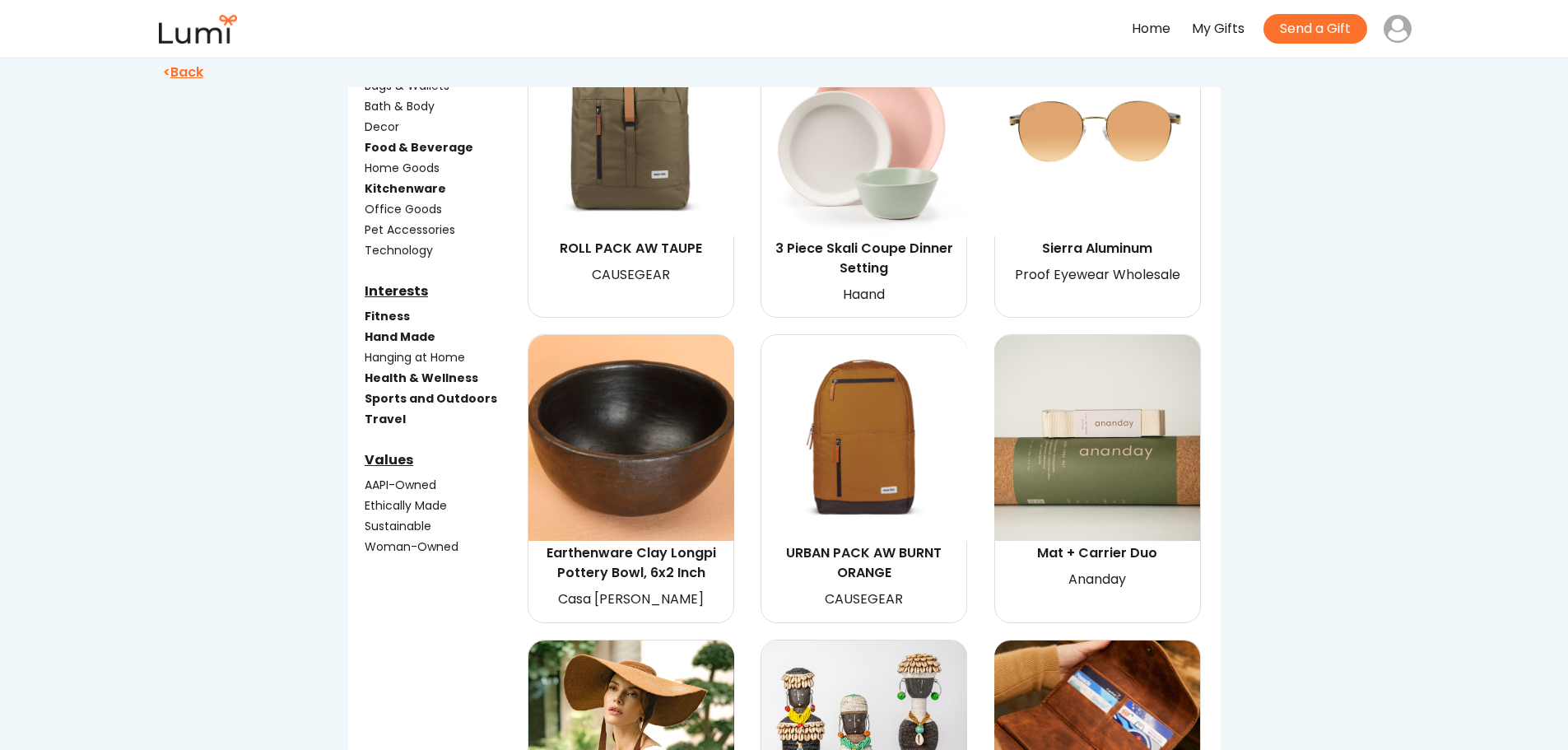
scroll to position [247, 0]
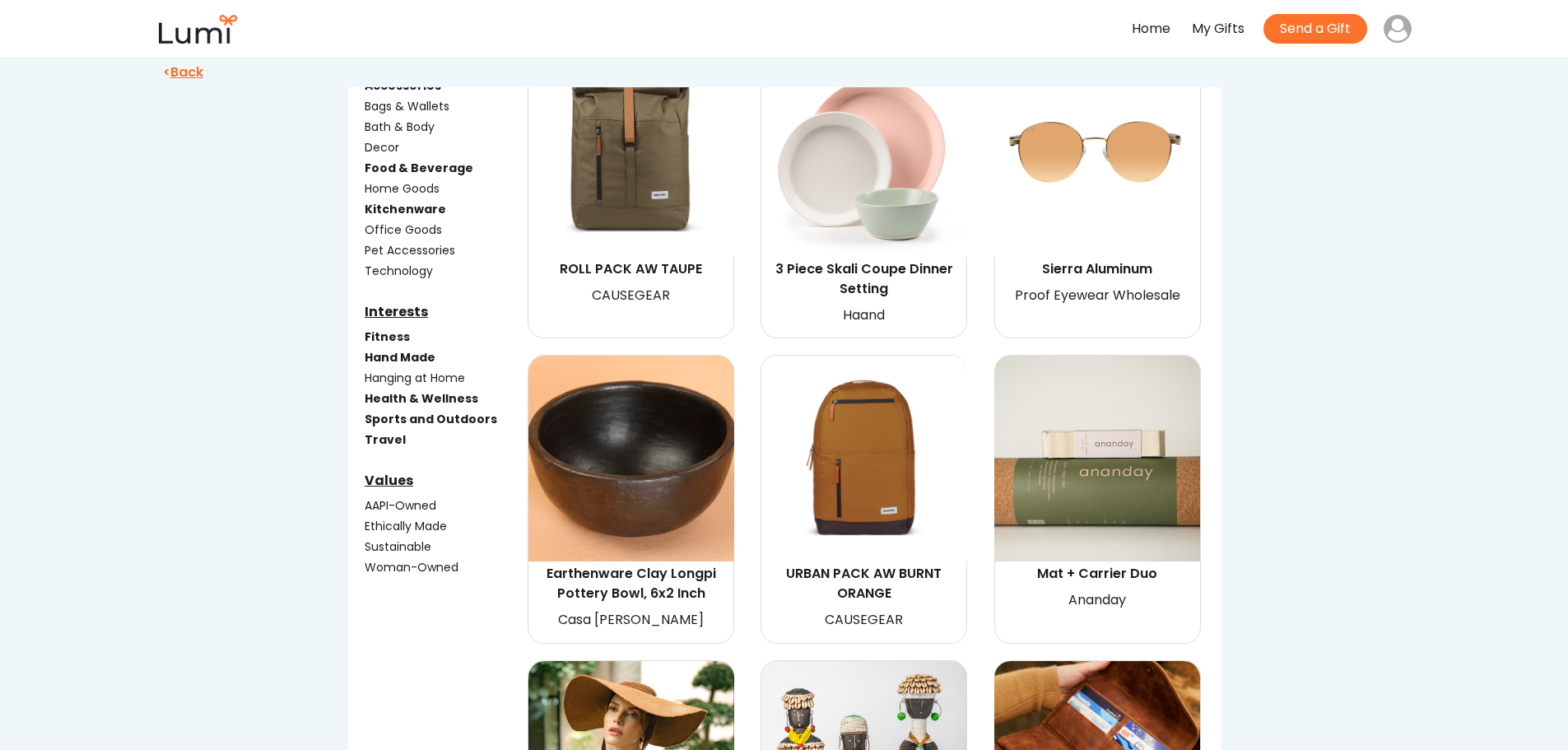
click at [398, 375] on div "Hanging at Home" at bounding box center [444, 378] width 160 height 17
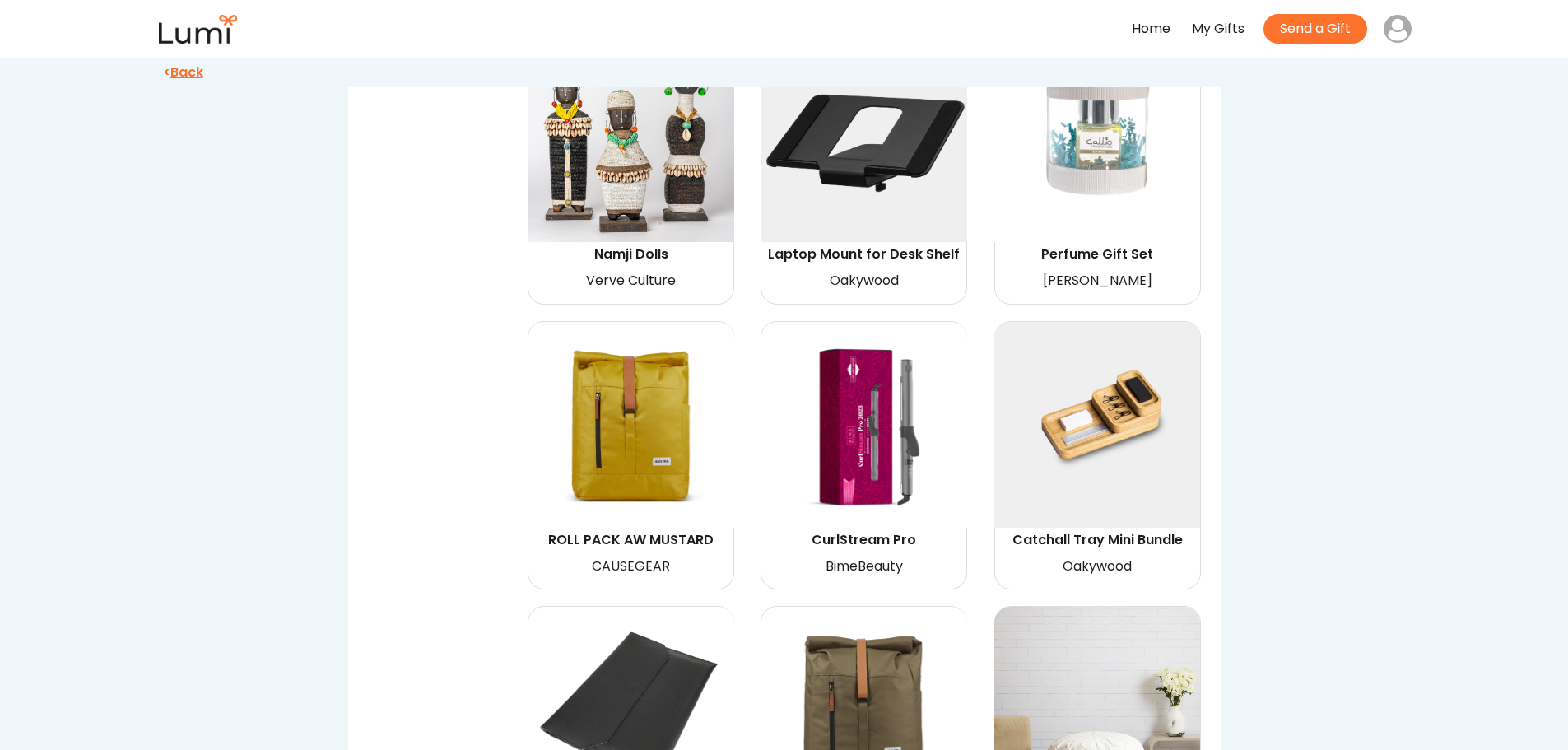
scroll to position [4857, 0]
